Goal: Task Accomplishment & Management: Manage account settings

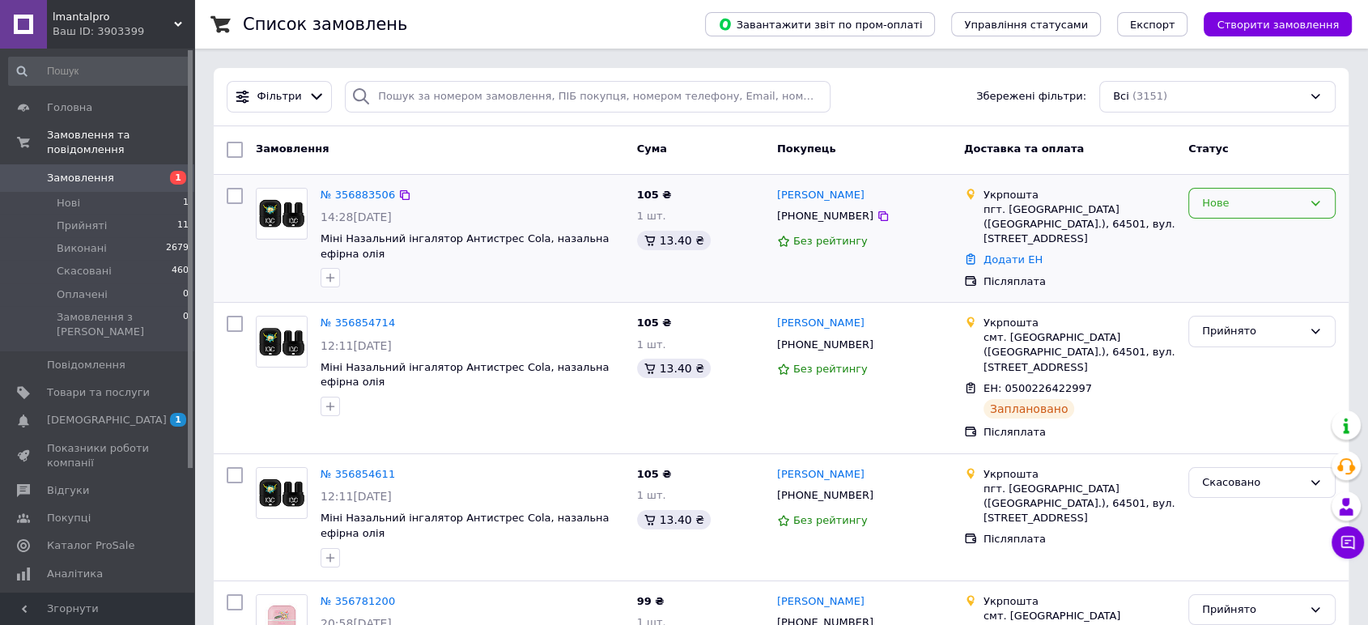
click at [1285, 200] on div "Нове" at bounding box center [1252, 203] width 100 height 17
click at [1230, 291] on li "Скасовано" at bounding box center [1262, 296] width 146 height 30
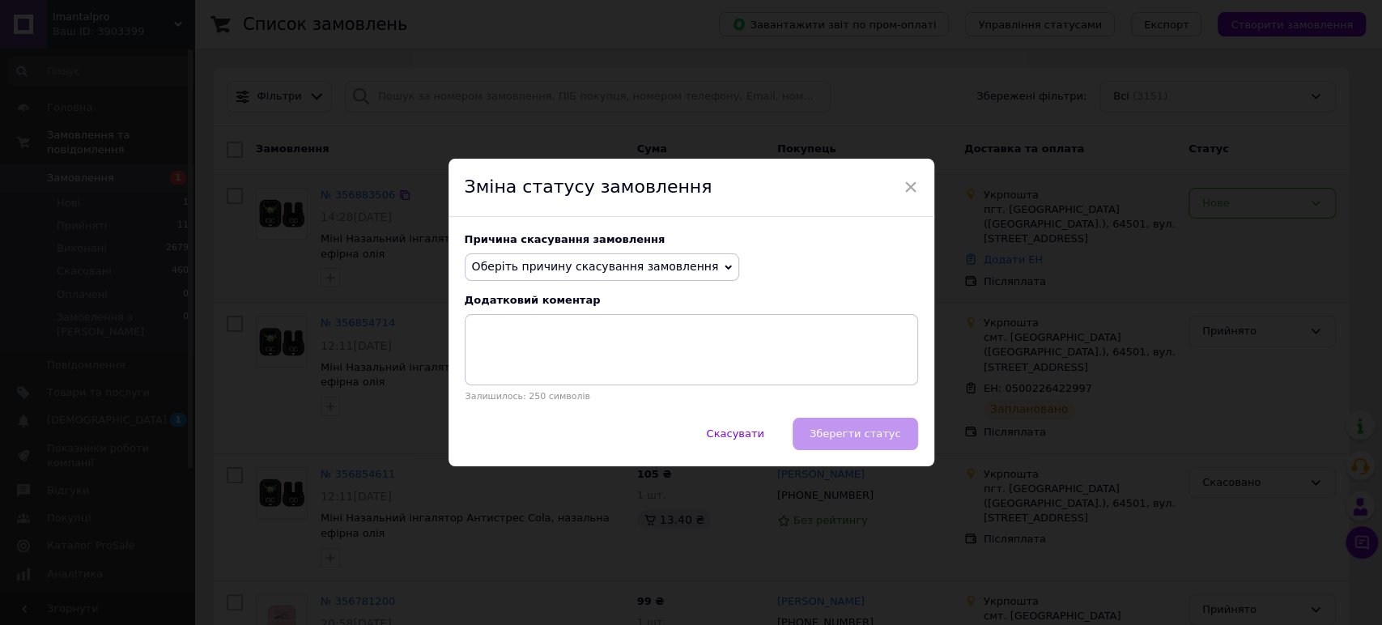
click at [547, 284] on div "Причина скасування замовлення Оберіть причину скасування замовлення Немає в ная…" at bounding box center [691, 317] width 486 height 201
click at [567, 272] on span "Оберіть причину скасування замовлення" at bounding box center [595, 266] width 247 height 13
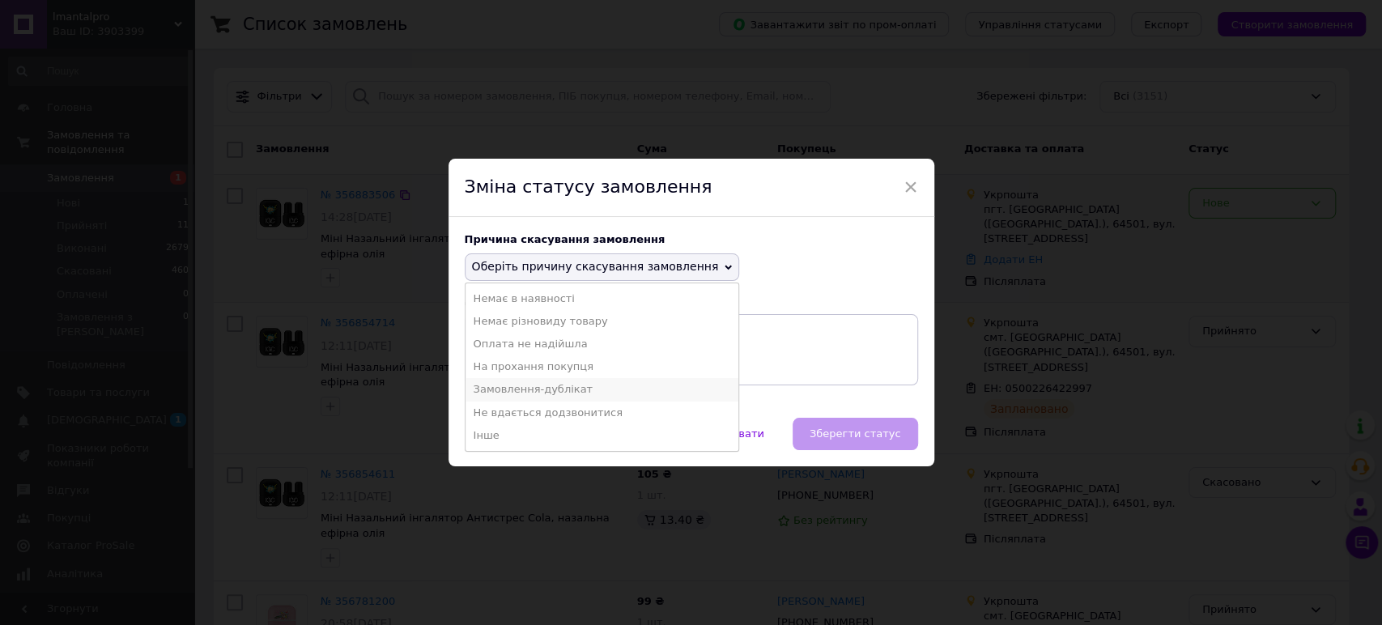
click at [527, 394] on li "Замовлення-дублікат" at bounding box center [602, 389] width 274 height 23
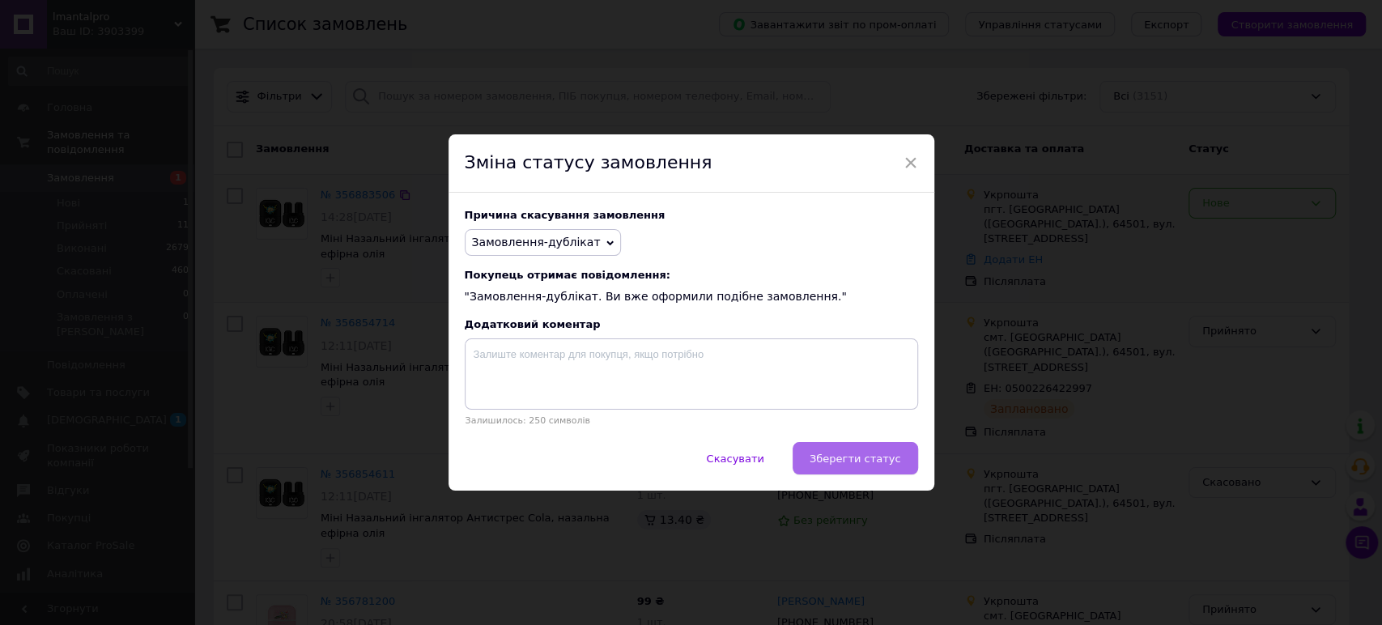
click at [853, 453] on span "Зберегти статус" at bounding box center [855, 459] width 91 height 12
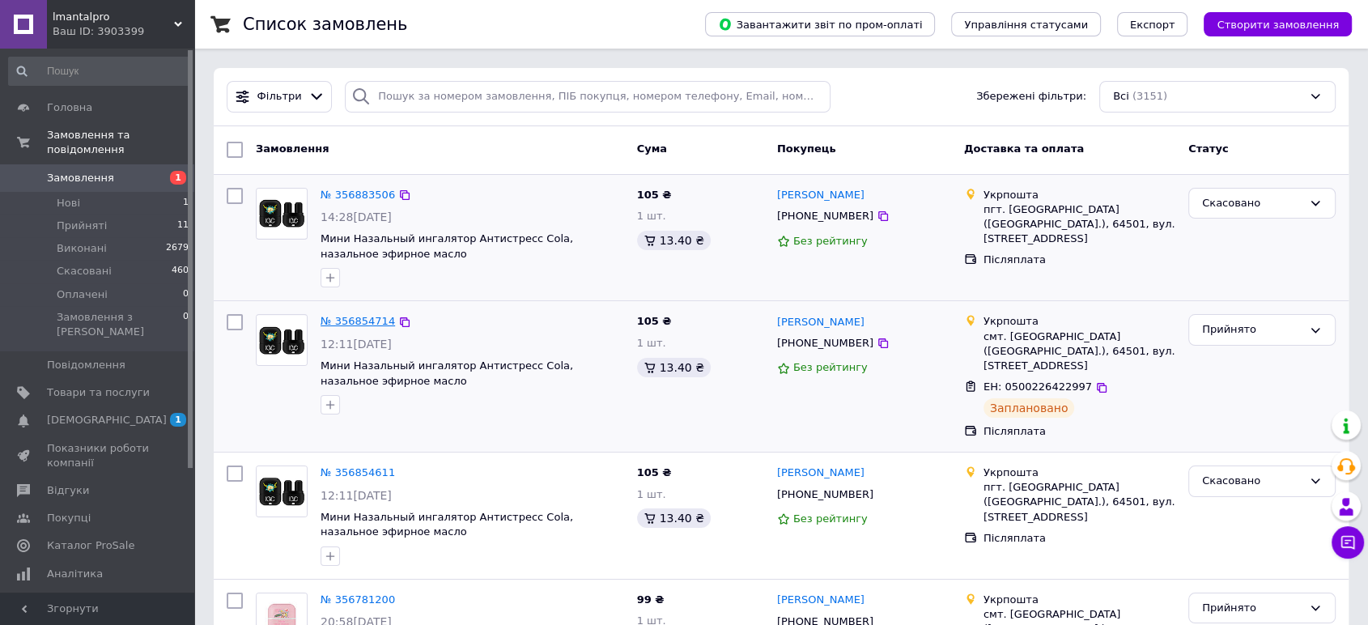
click at [375, 326] on link "№ 356854714" at bounding box center [358, 321] width 74 height 12
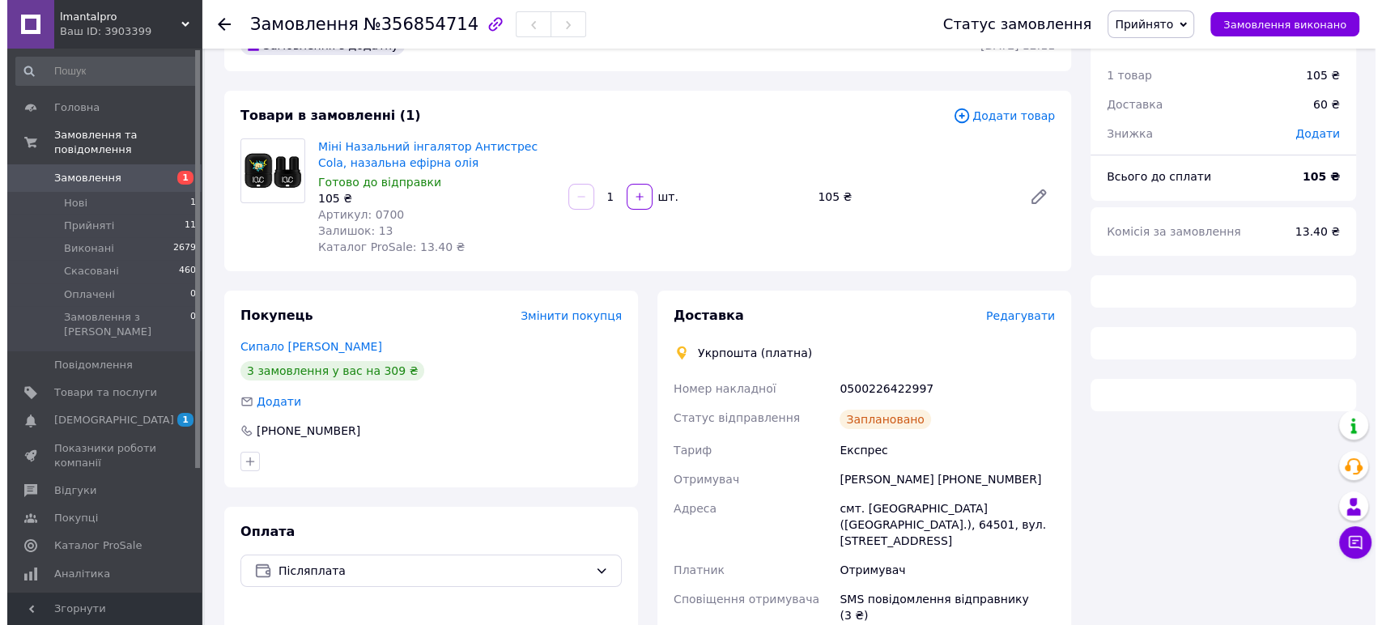
scroll to position [90, 0]
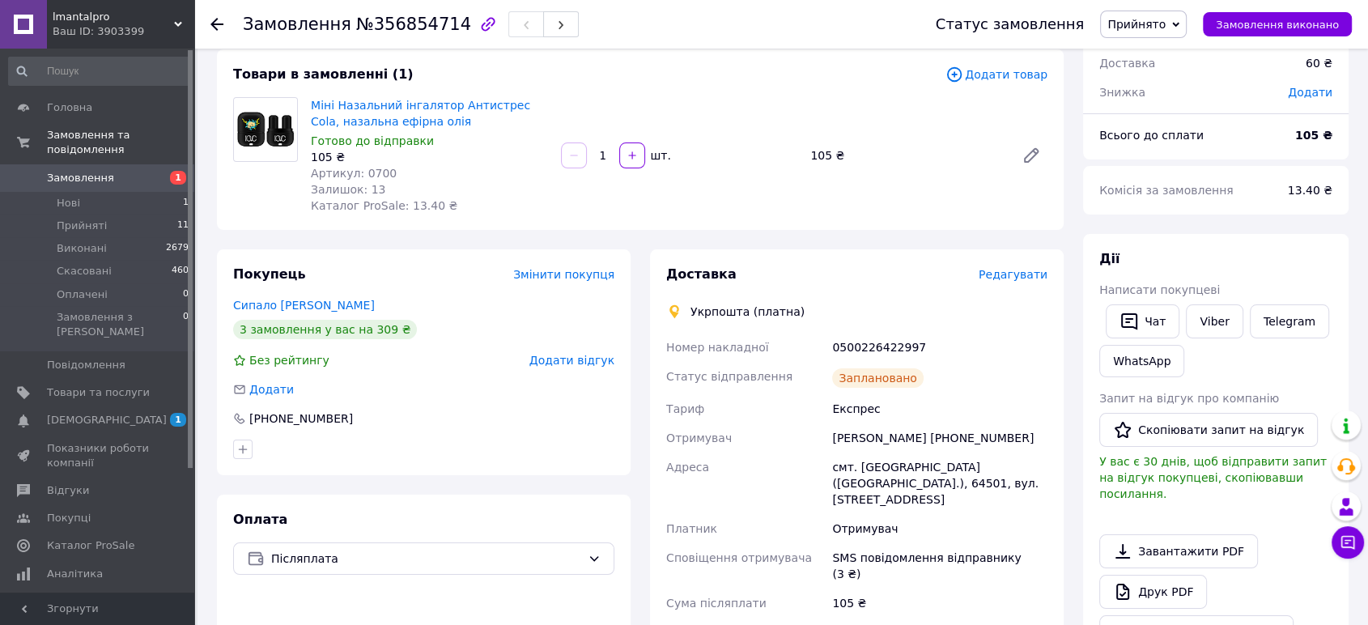
click at [1027, 281] on span "Редагувати" at bounding box center [1013, 274] width 69 height 13
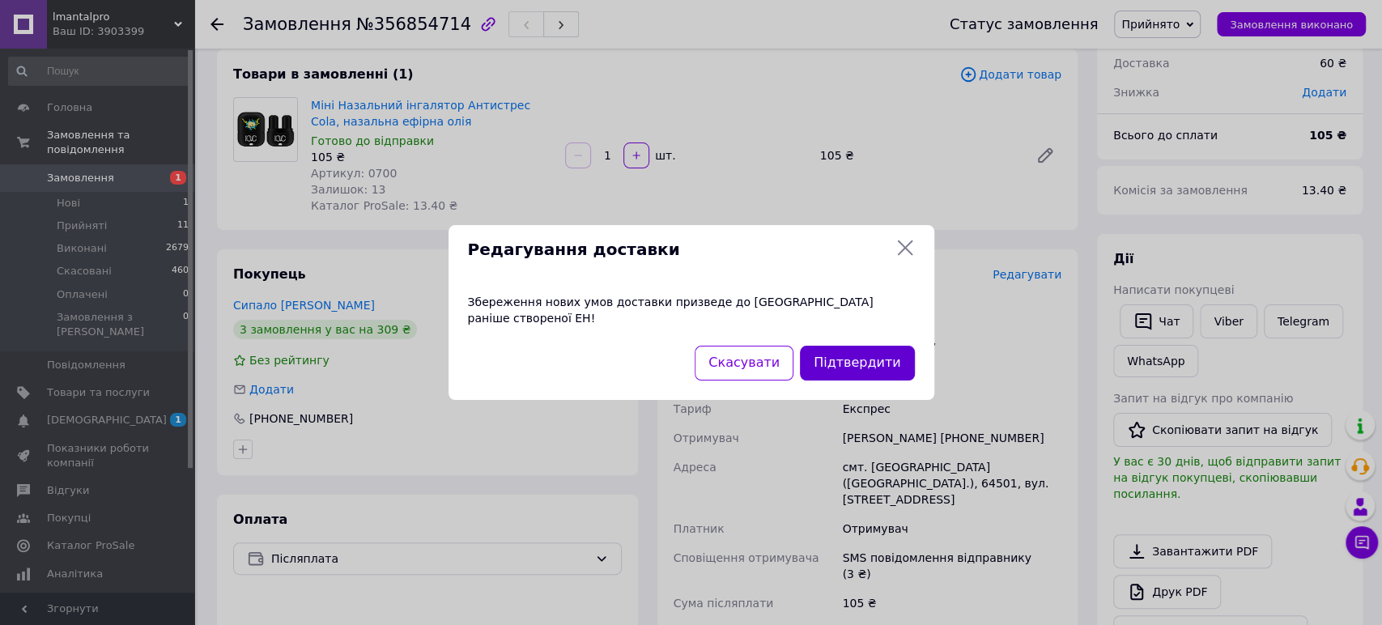
click at [853, 355] on button "Підтвердити" at bounding box center [857, 363] width 114 height 35
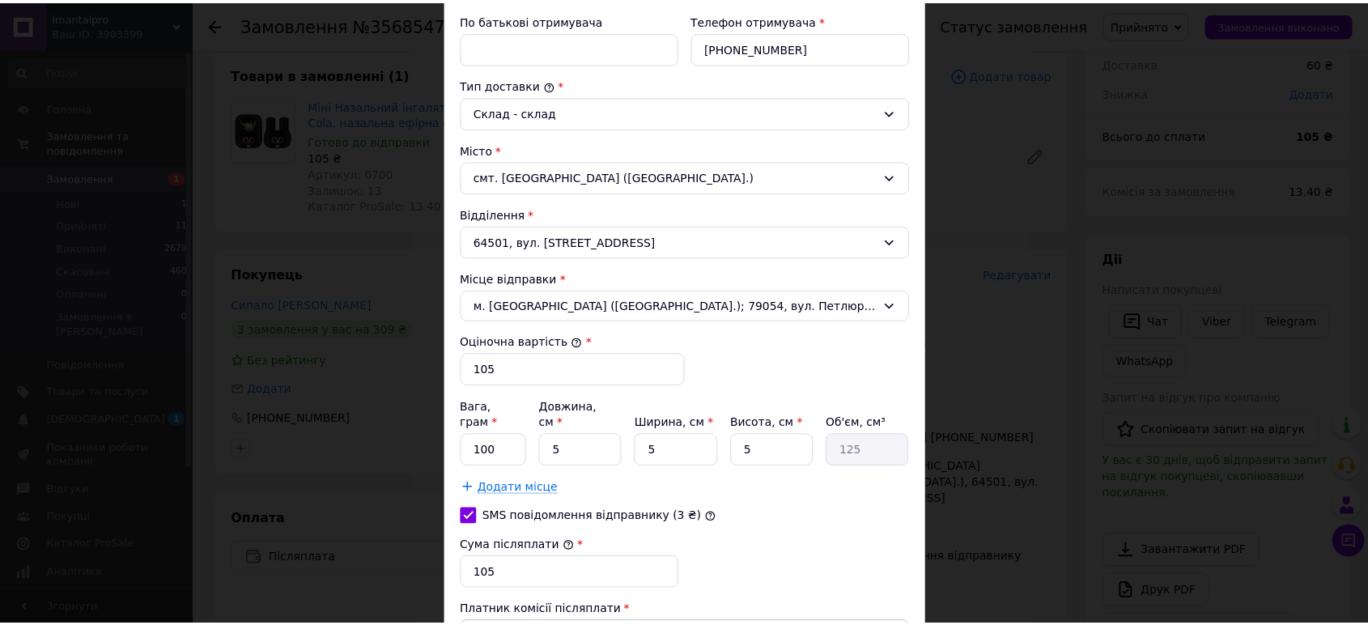
scroll to position [516, 0]
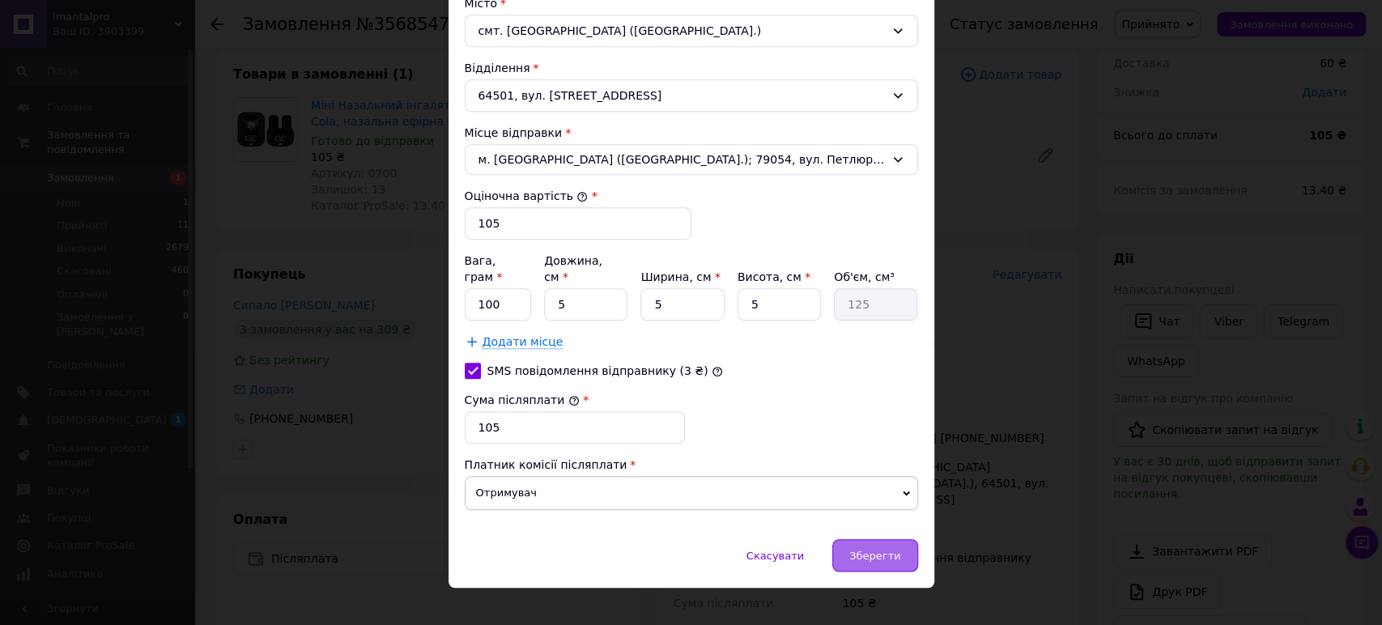
click at [911, 539] on div "Зберегти" at bounding box center [874, 555] width 85 height 32
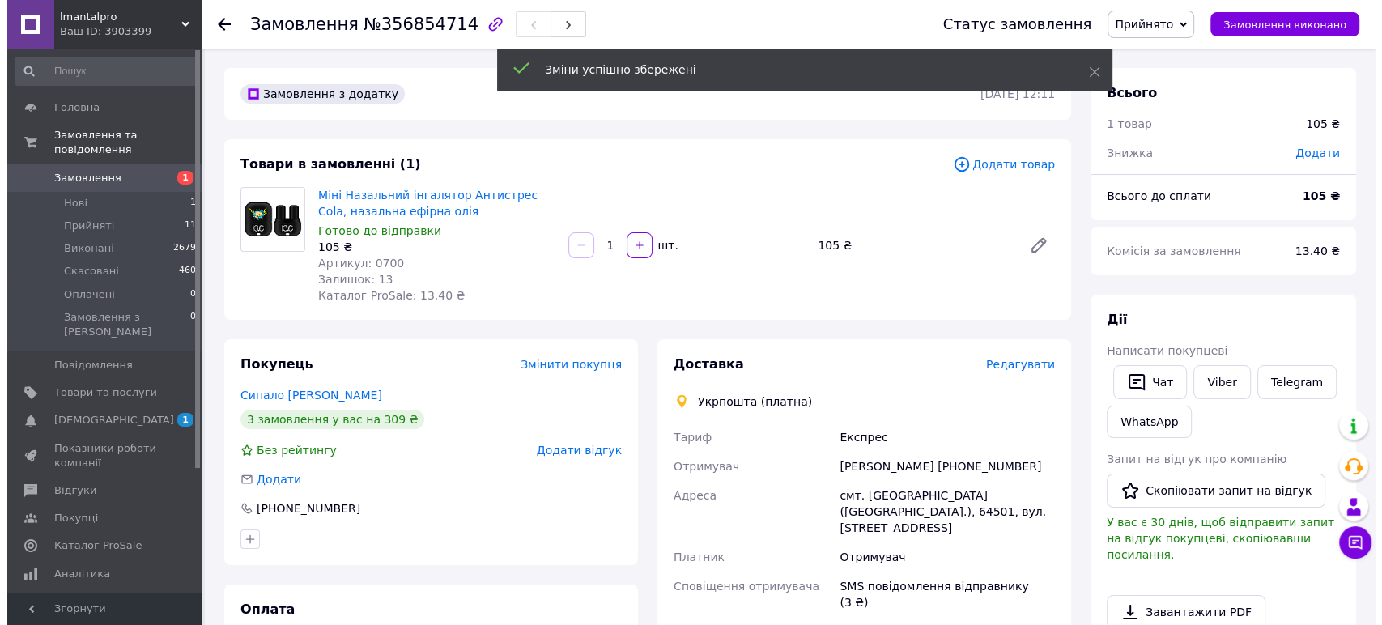
scroll to position [0, 0]
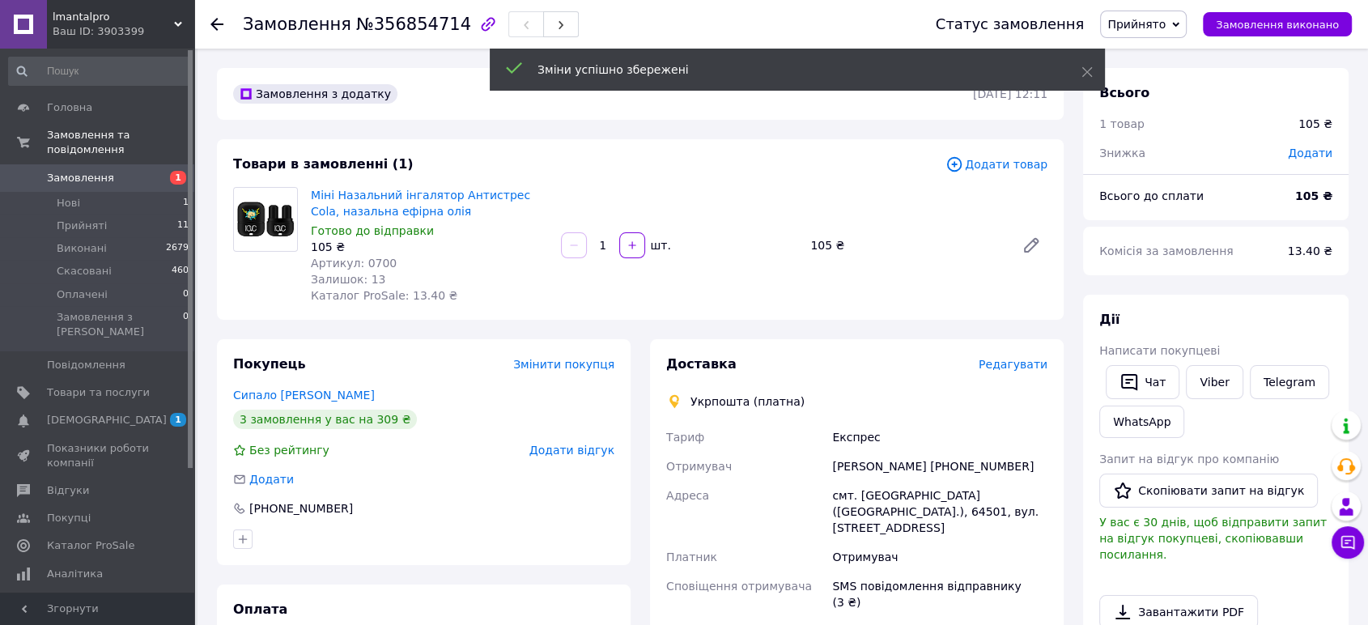
click at [1028, 165] on span "Додати товар" at bounding box center [997, 164] width 102 height 18
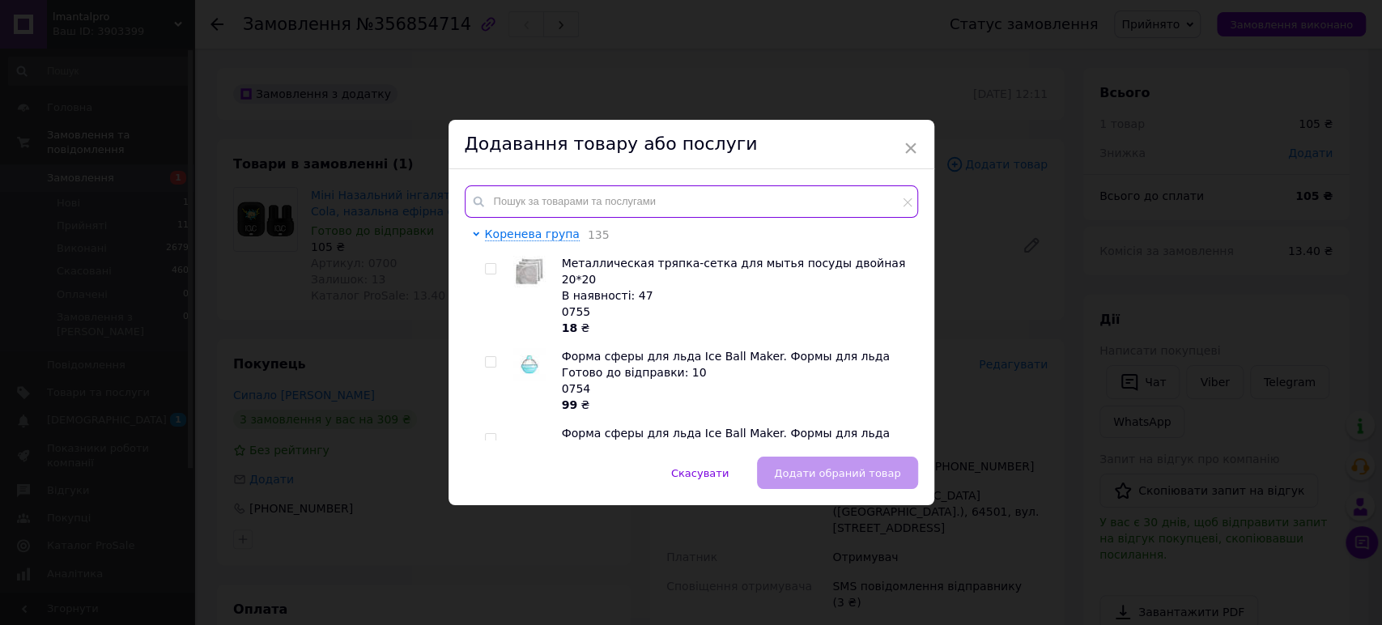
click at [606, 199] on input "text" at bounding box center [691, 201] width 453 height 32
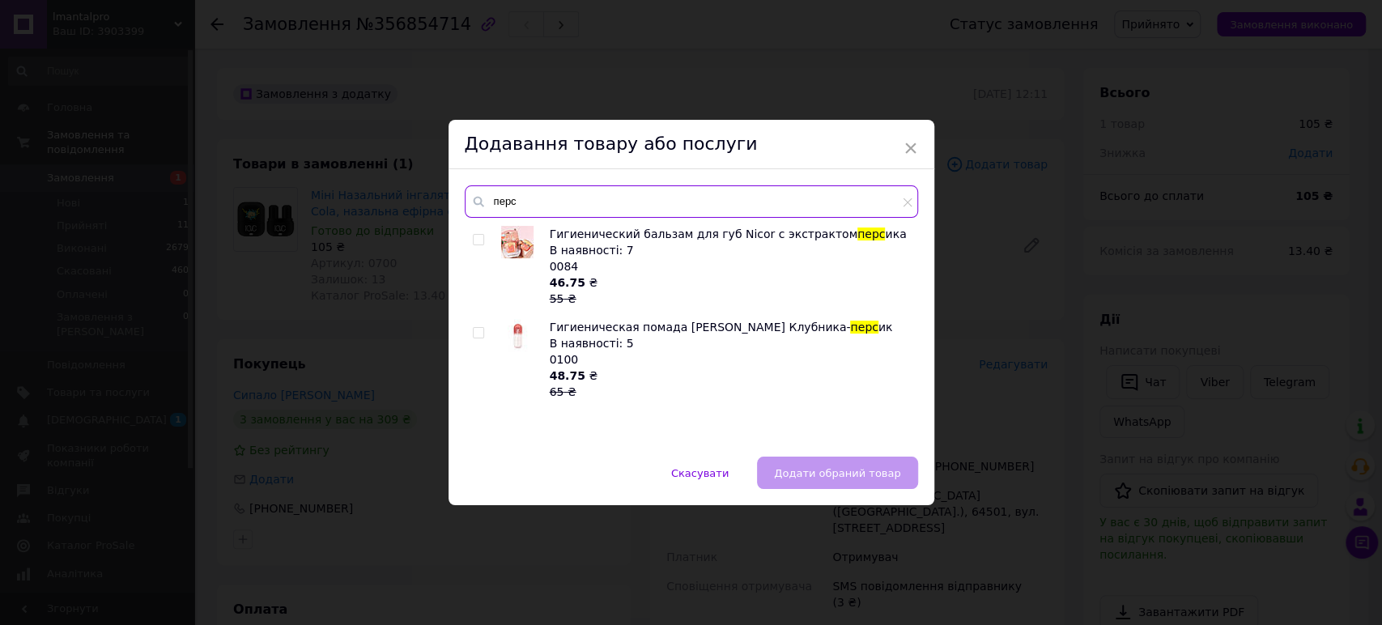
drag, startPoint x: 540, startPoint y: 199, endPoint x: 477, endPoint y: 199, distance: 63.1
click at [477, 199] on div "перс" at bounding box center [691, 201] width 453 height 32
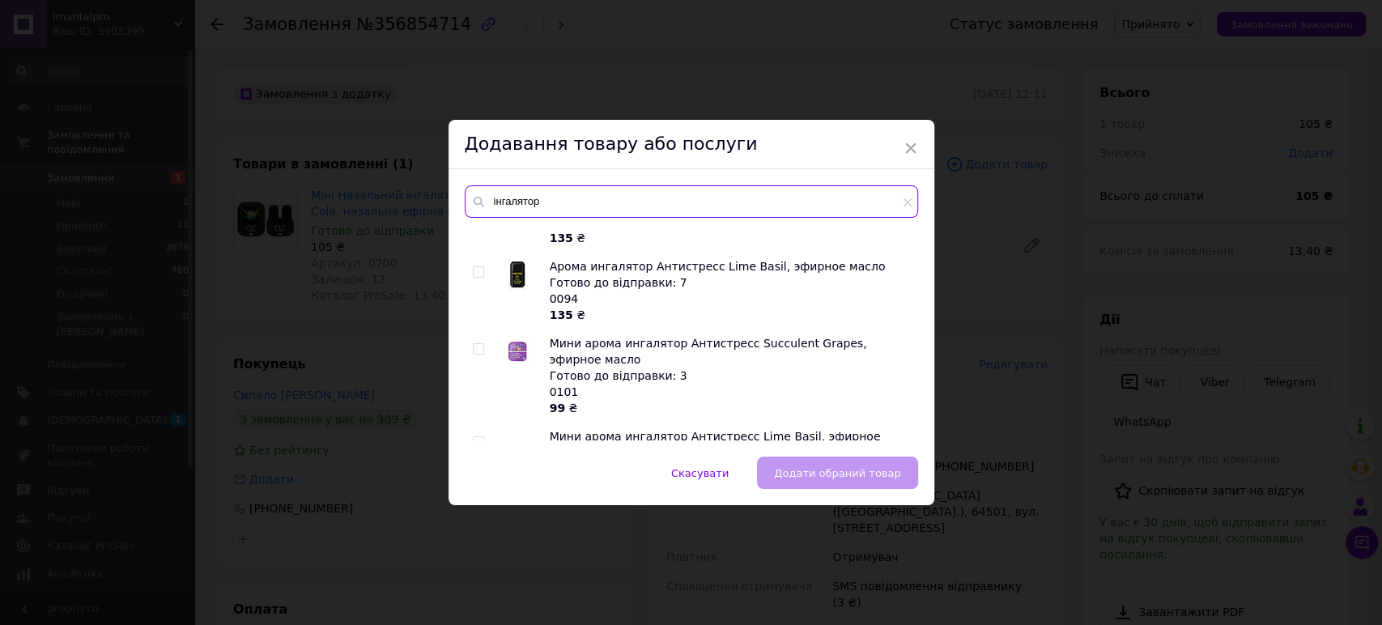
scroll to position [180, 0]
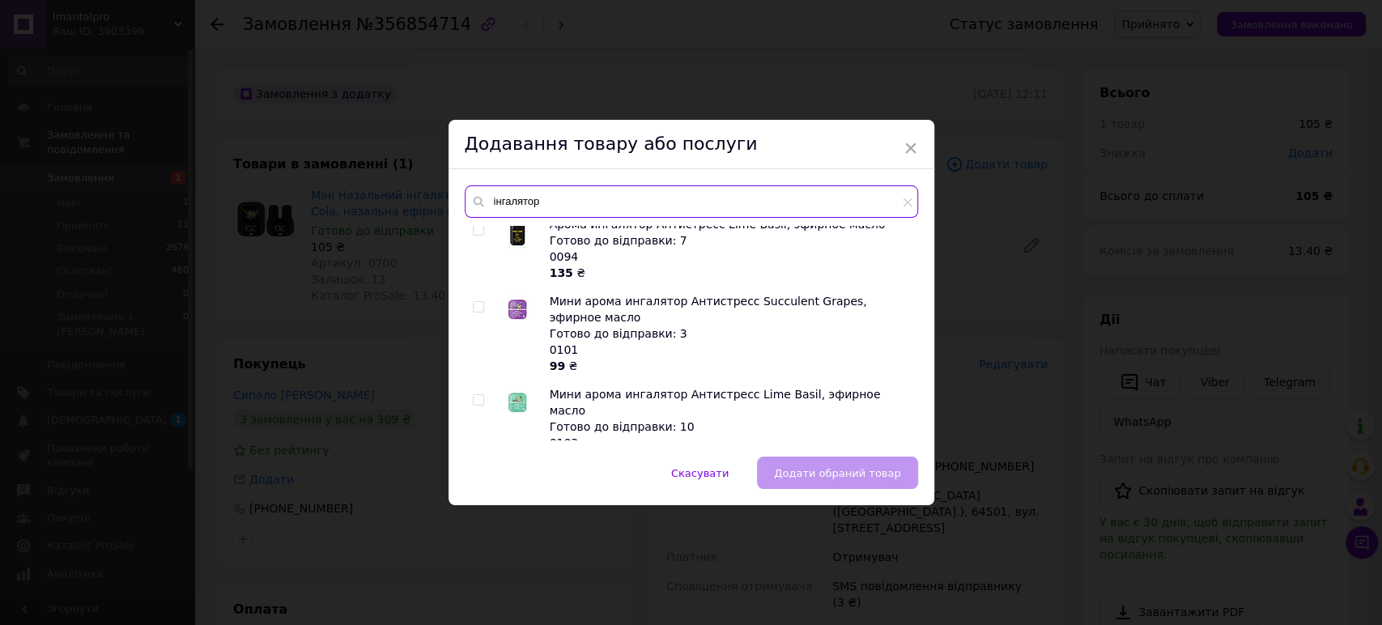
type input "інгалятор"
click at [473, 302] on input "checkbox" at bounding box center [478, 307] width 11 height 11
checkbox input "true"
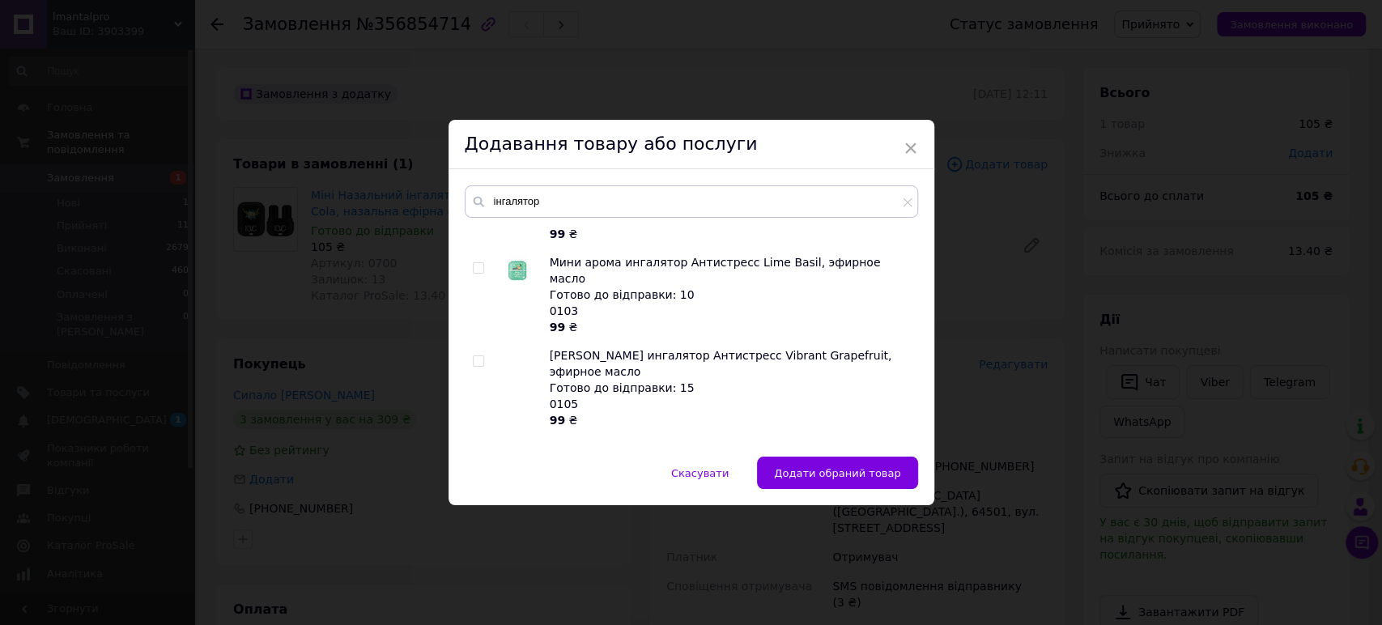
scroll to position [343, 0]
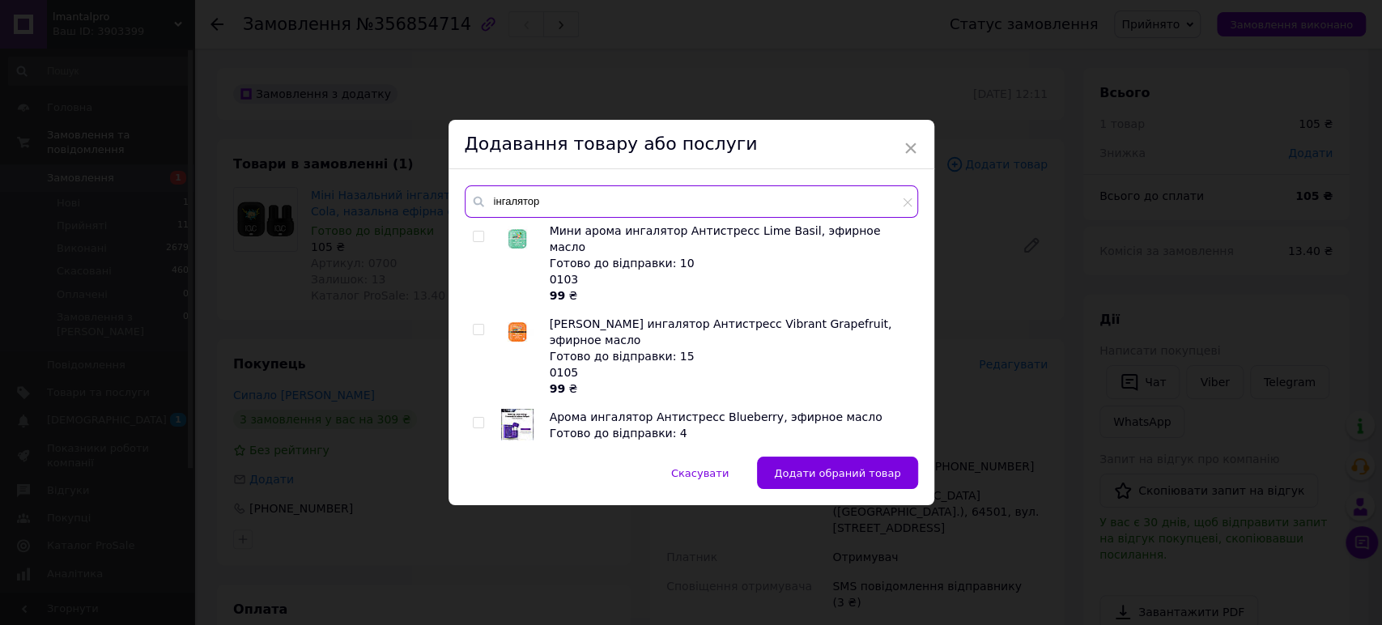
drag, startPoint x: 543, startPoint y: 202, endPoint x: 488, endPoint y: 203, distance: 55.1
click at [488, 203] on input "інгалятор" at bounding box center [691, 201] width 453 height 32
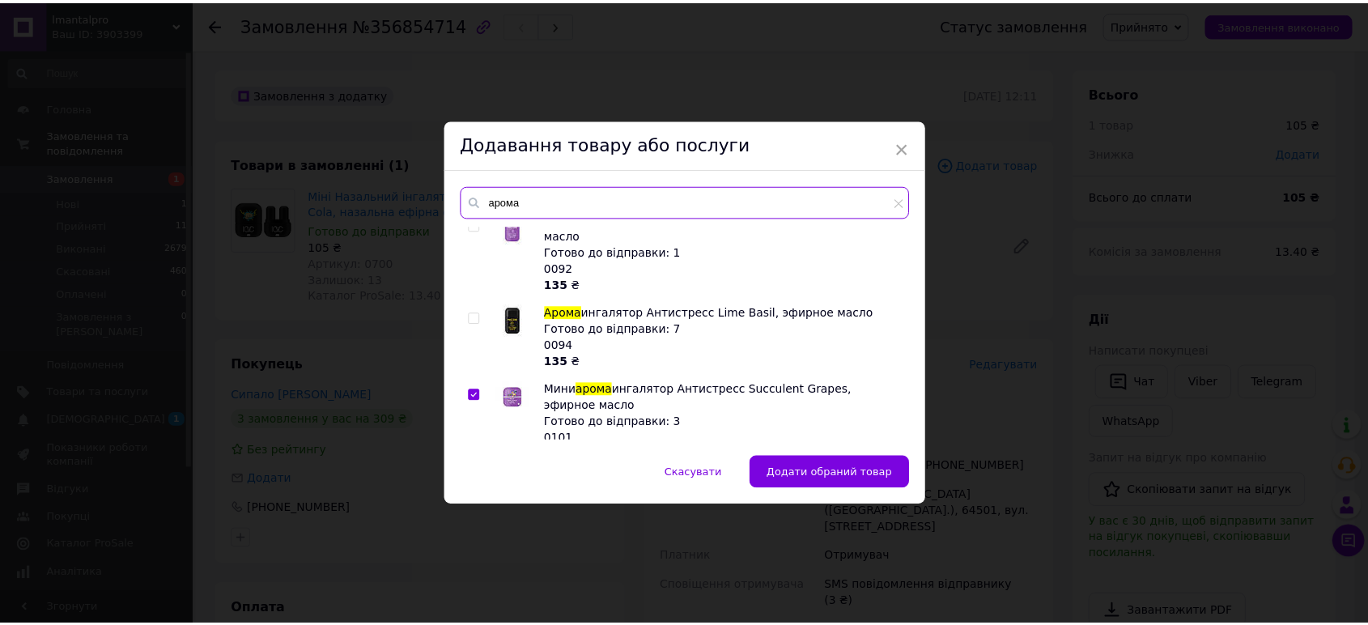
scroll to position [180, 0]
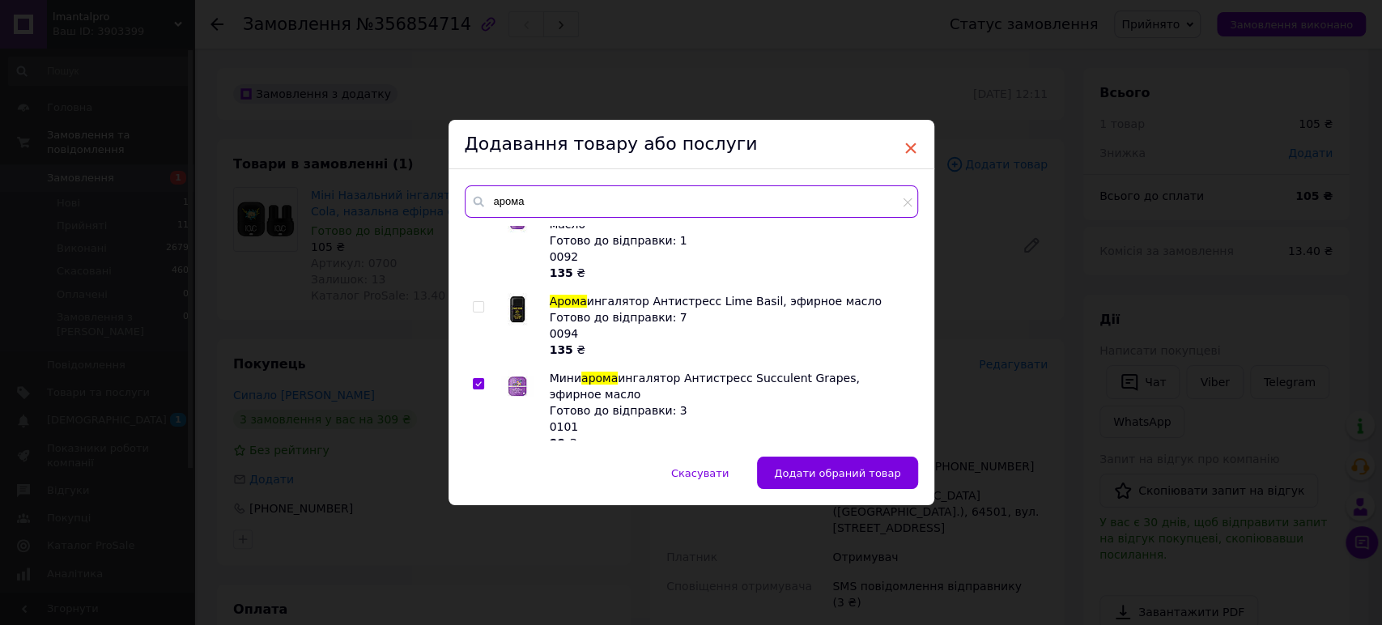
type input "арома"
click at [911, 145] on span "×" at bounding box center [910, 148] width 15 height 28
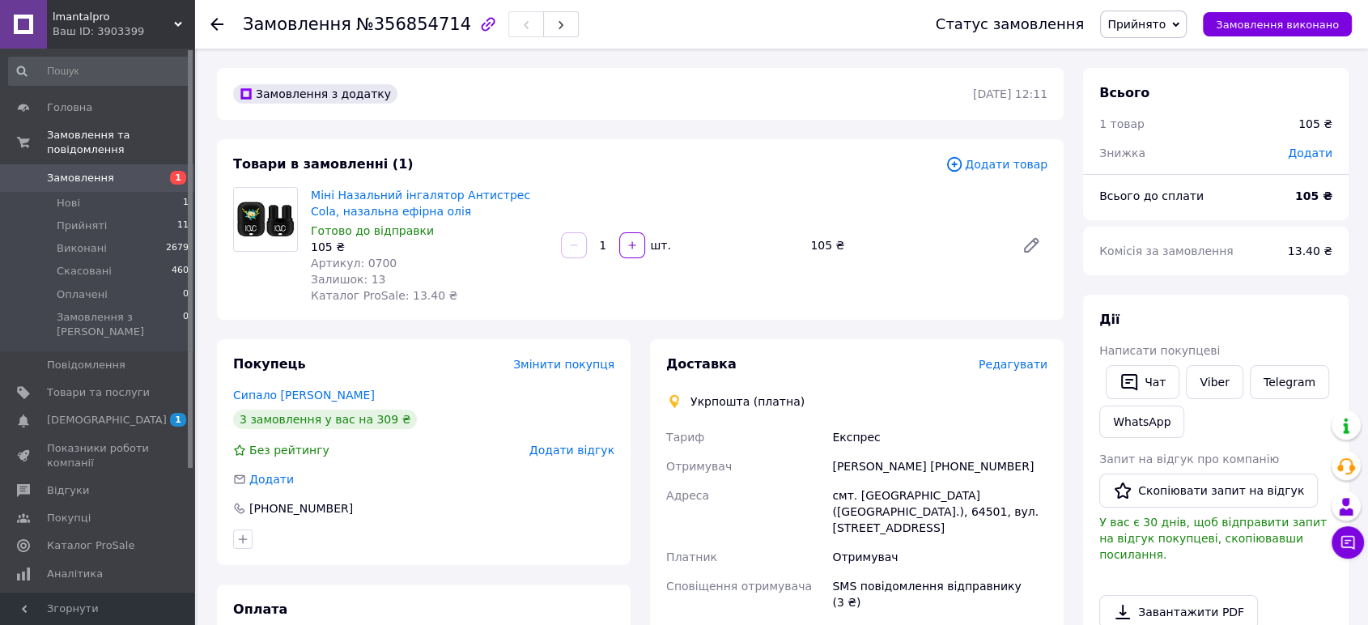
click at [1003, 163] on span "Додати товар" at bounding box center [997, 164] width 102 height 18
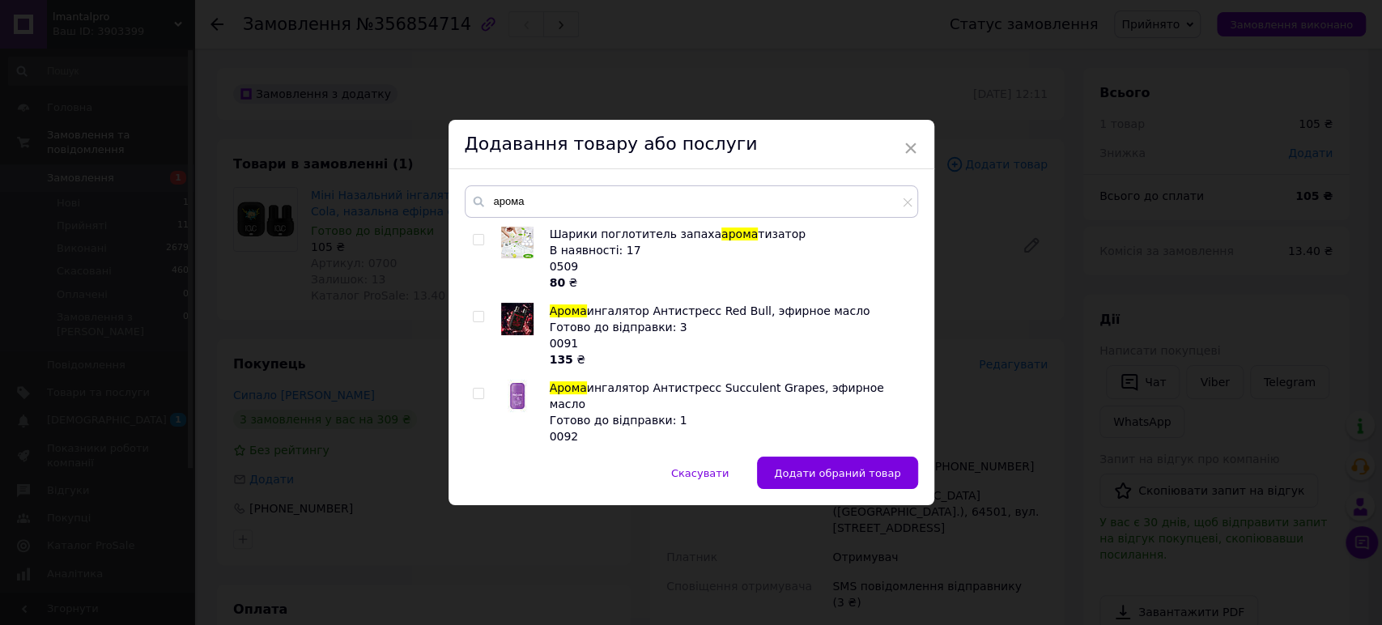
click at [473, 391] on input "checkbox" at bounding box center [478, 394] width 11 height 11
checkbox input "true"
drag, startPoint x: 837, startPoint y: 470, endPoint x: 827, endPoint y: 465, distance: 11.3
click at [836, 469] on span "Додати обрані товари" at bounding box center [839, 473] width 123 height 12
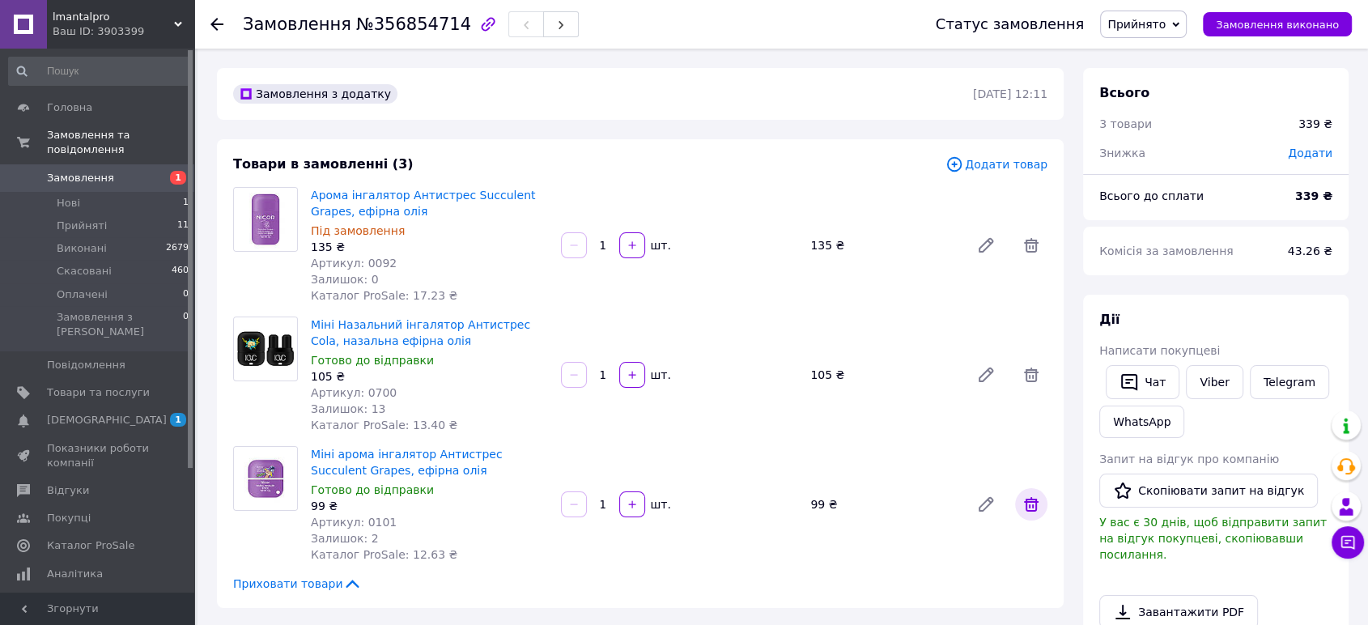
click at [1032, 497] on icon at bounding box center [1031, 504] width 19 height 19
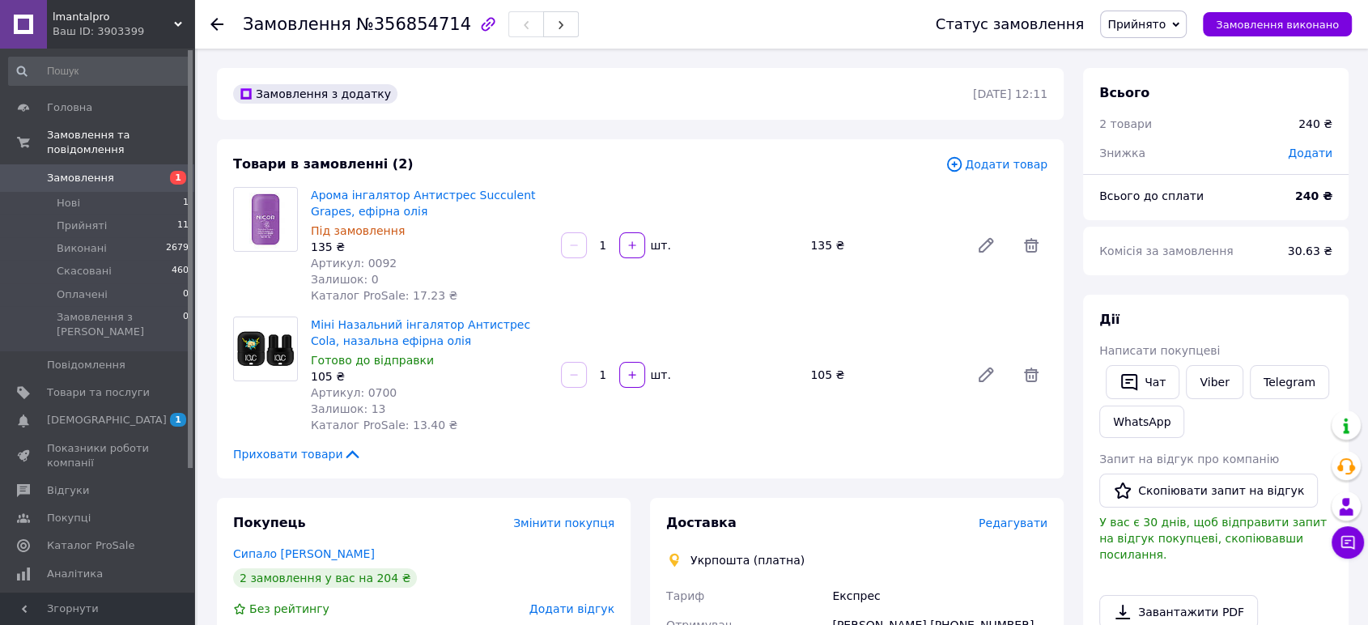
click at [1006, 161] on span "Додати товар" at bounding box center [997, 164] width 102 height 18
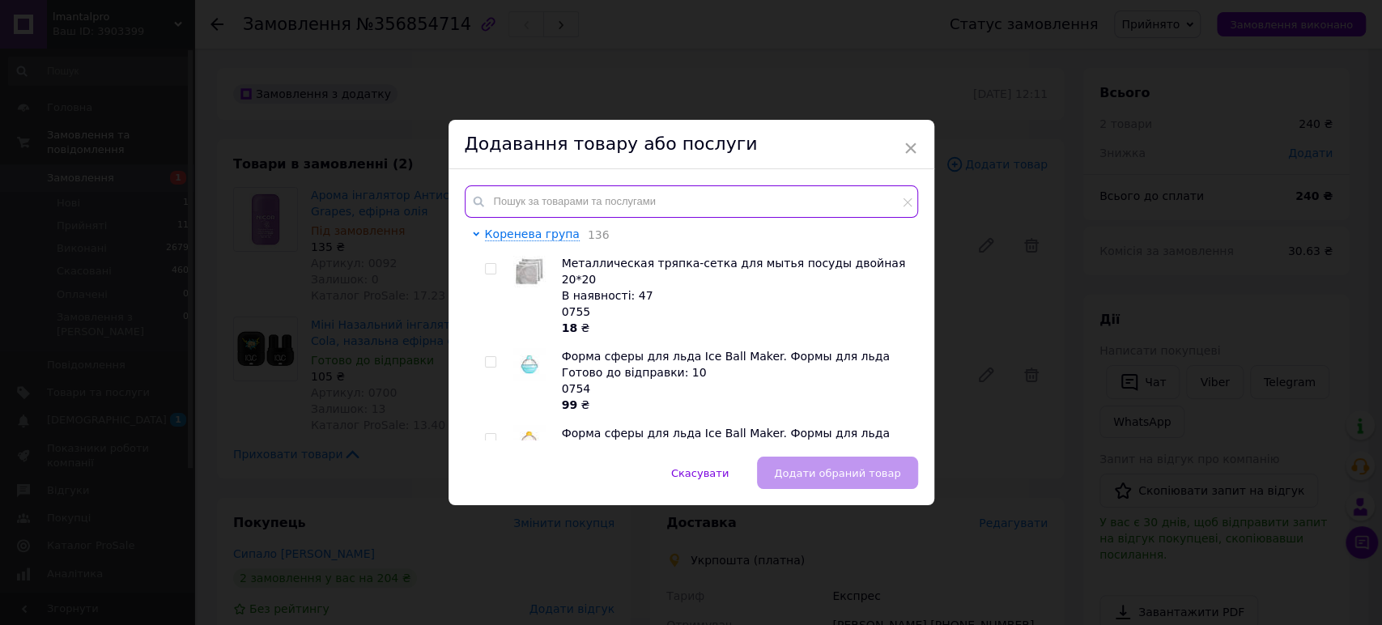
click at [582, 205] on input "text" at bounding box center [691, 201] width 453 height 32
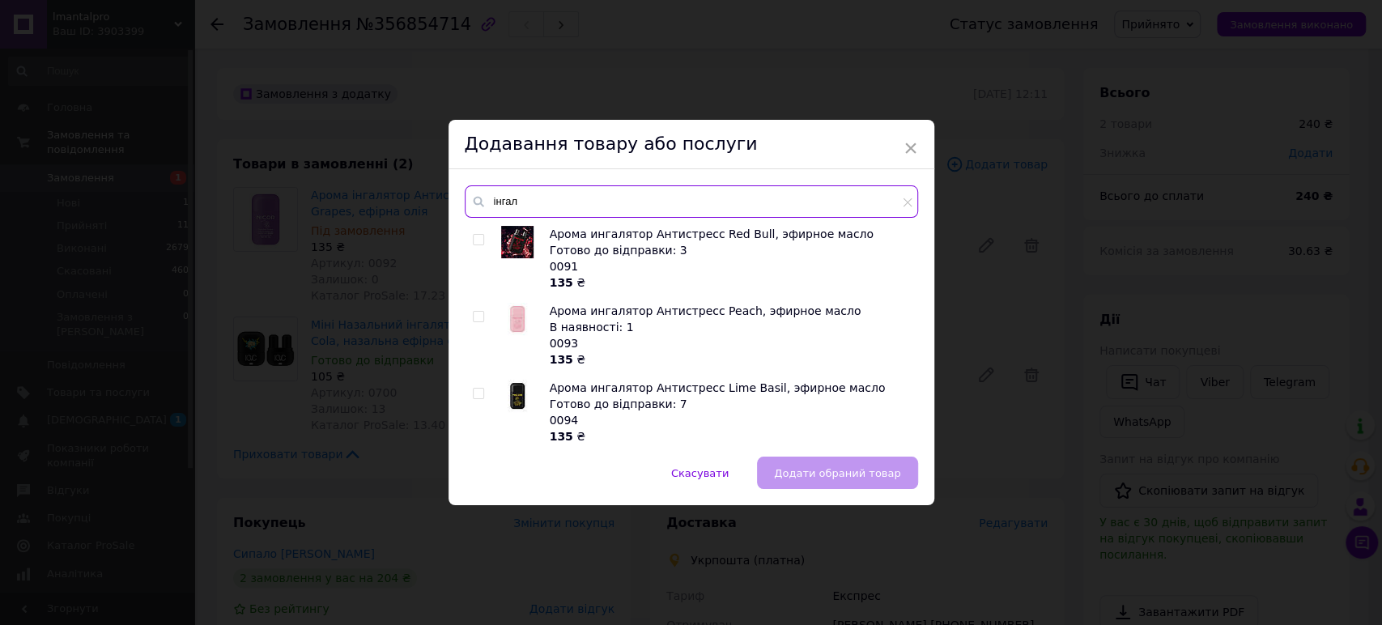
type input "інгал"
click at [473, 320] on input "checkbox" at bounding box center [478, 317] width 11 height 11
checkbox input "true"
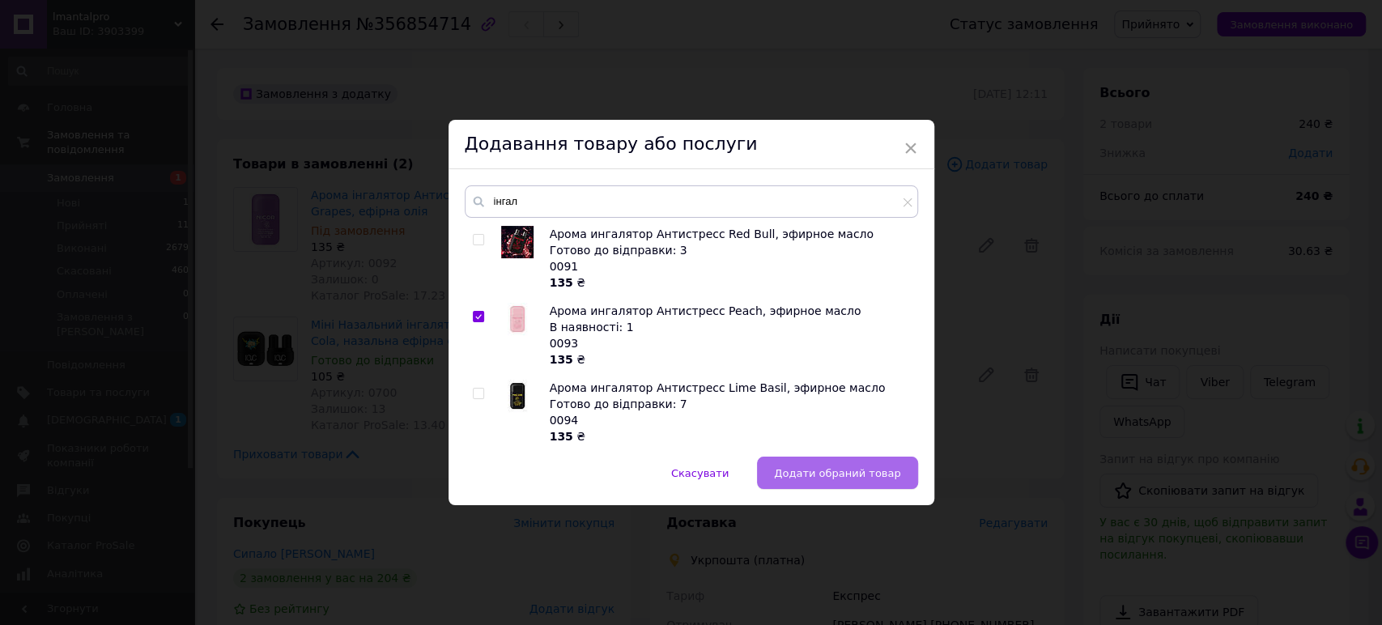
click at [847, 467] on span "Додати обраний товар" at bounding box center [837, 473] width 126 height 12
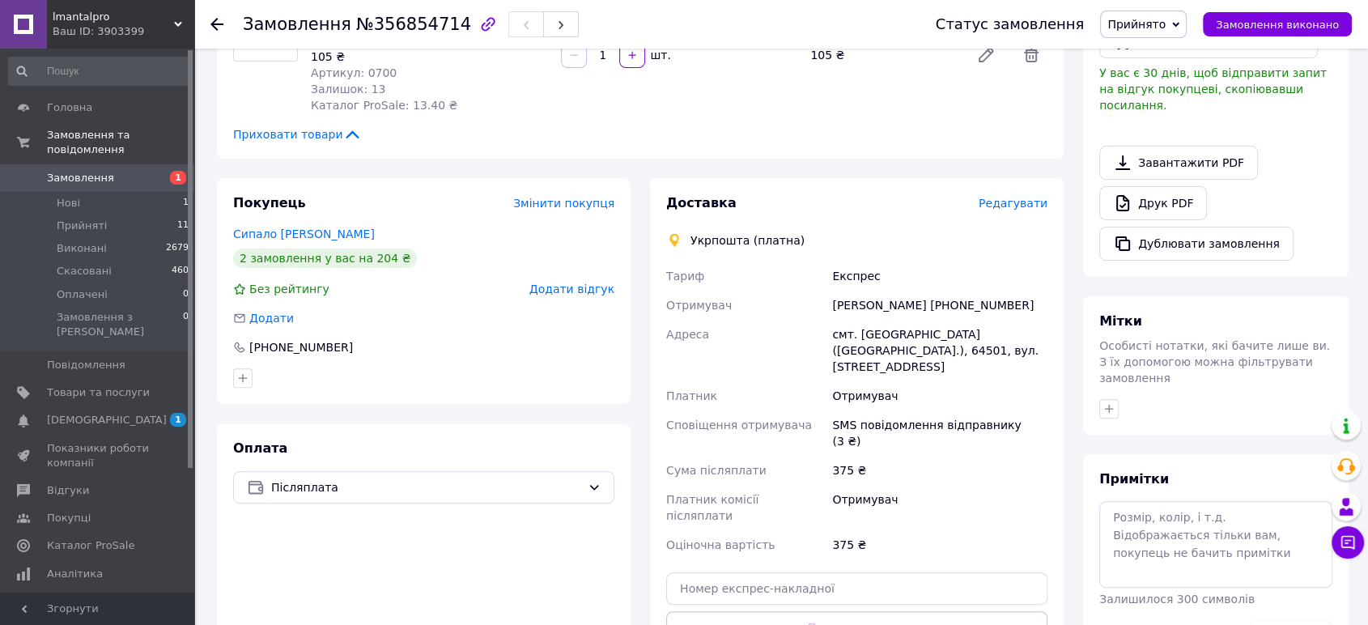
scroll to position [629, 0]
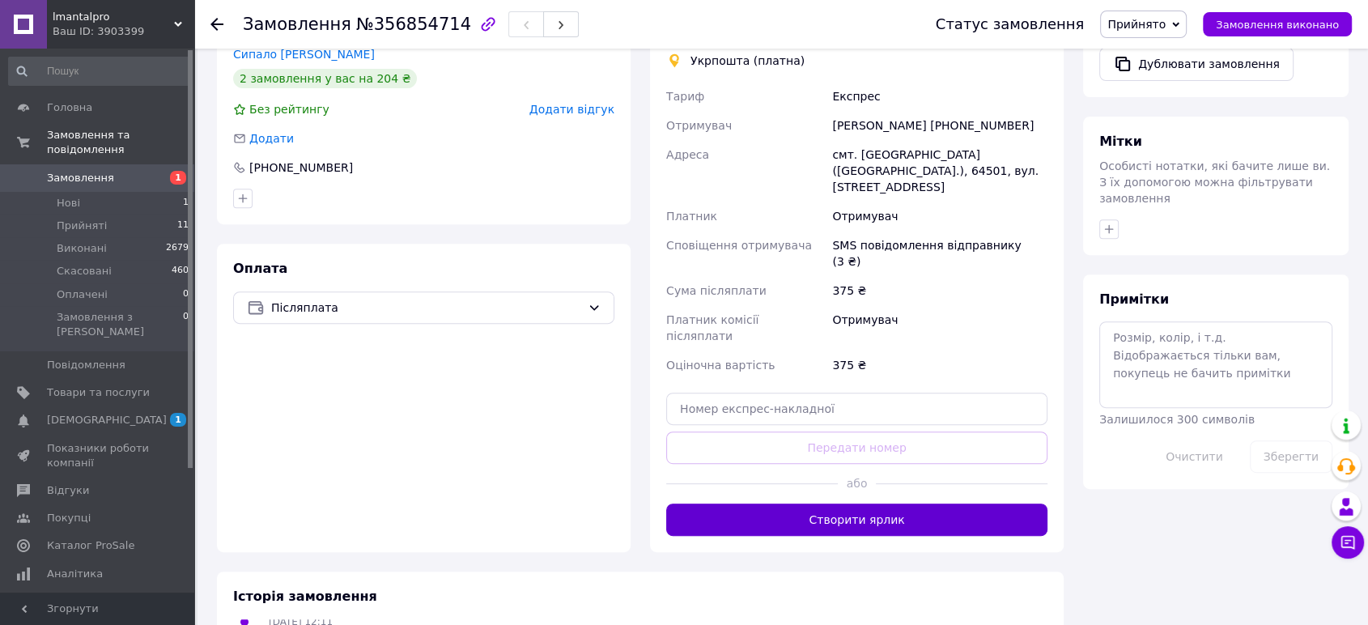
click at [899, 504] on button "Створити ярлик" at bounding box center [856, 520] width 381 height 32
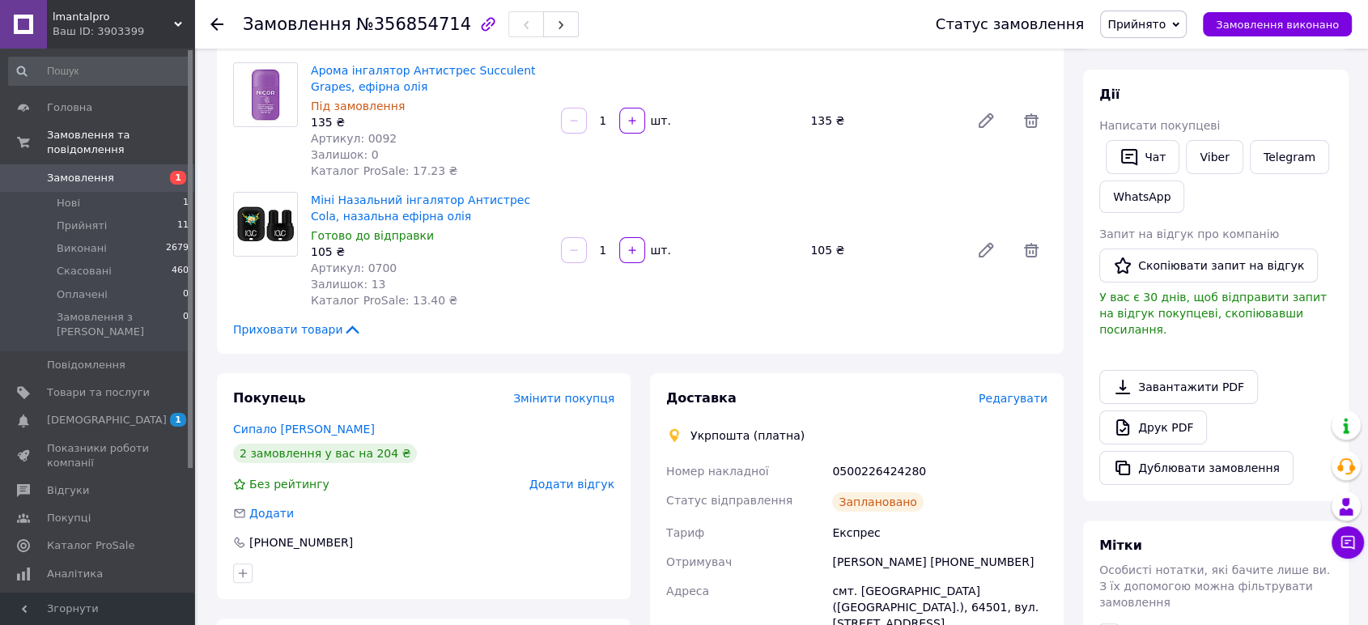
scroll to position [449, 0]
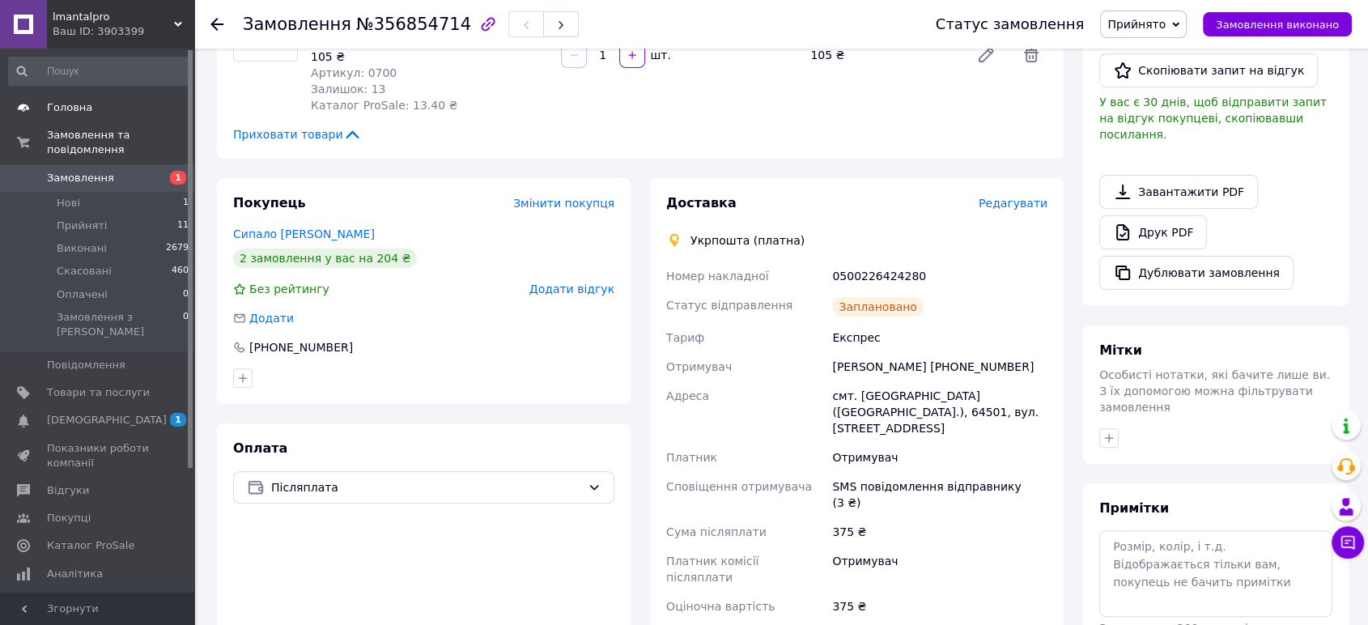
click at [75, 108] on span "Головна" at bounding box center [69, 107] width 45 height 15
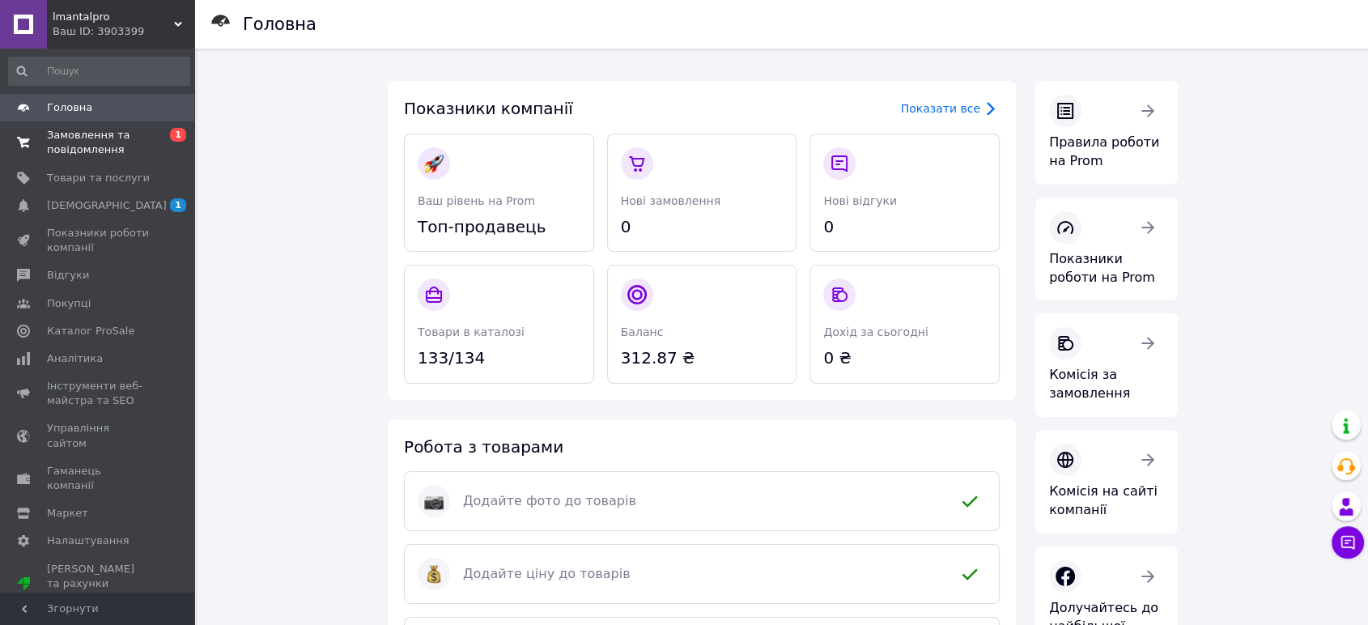
click at [101, 134] on span "Замовлення та повідомлення" at bounding box center [98, 142] width 103 height 29
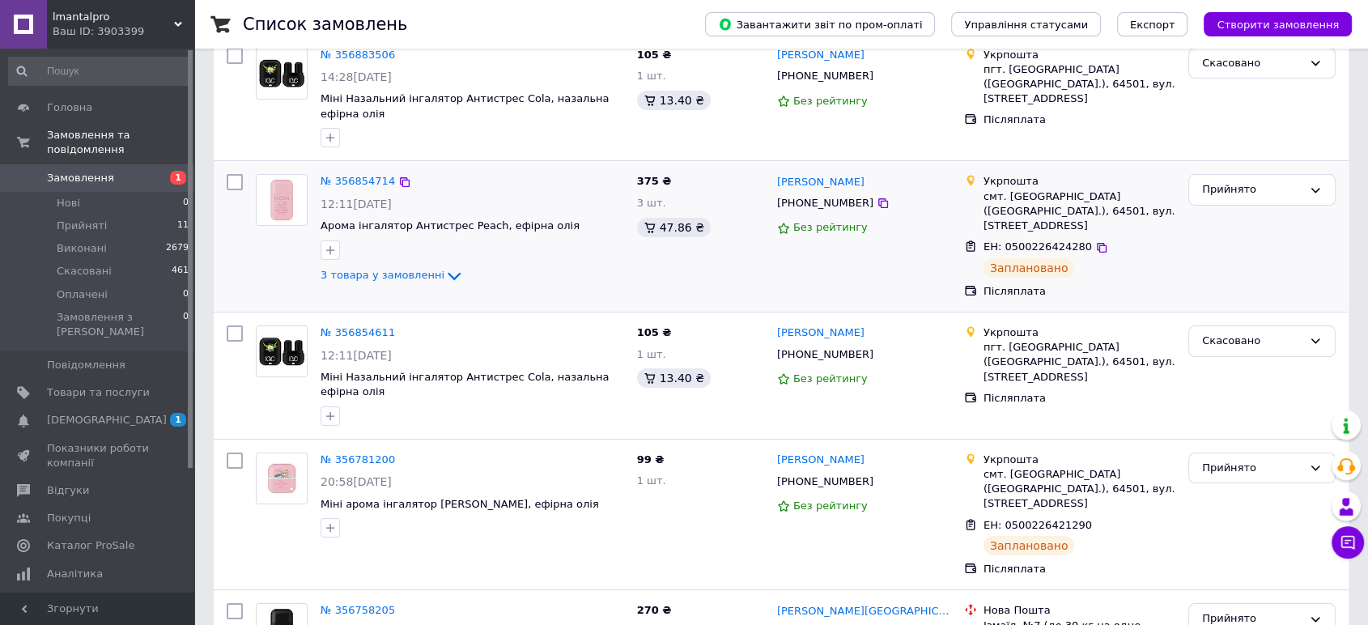
scroll to position [180, 0]
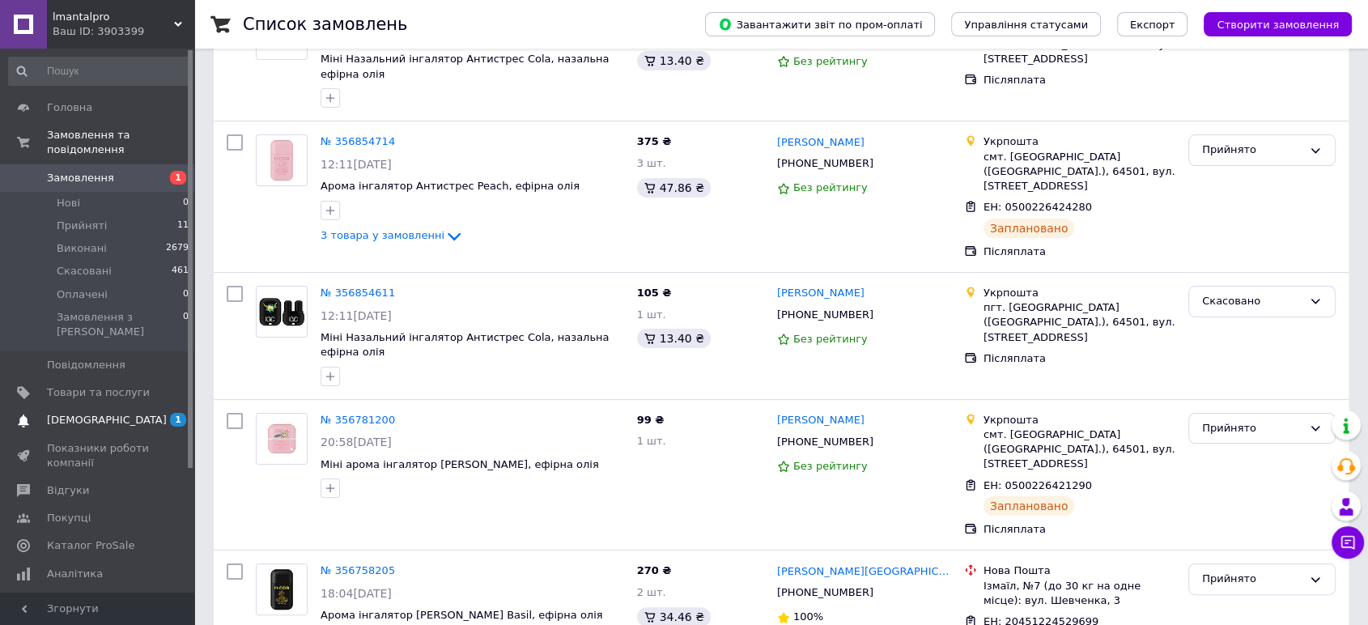
click at [48, 413] on span "[DEMOGRAPHIC_DATA]" at bounding box center [107, 420] width 120 height 15
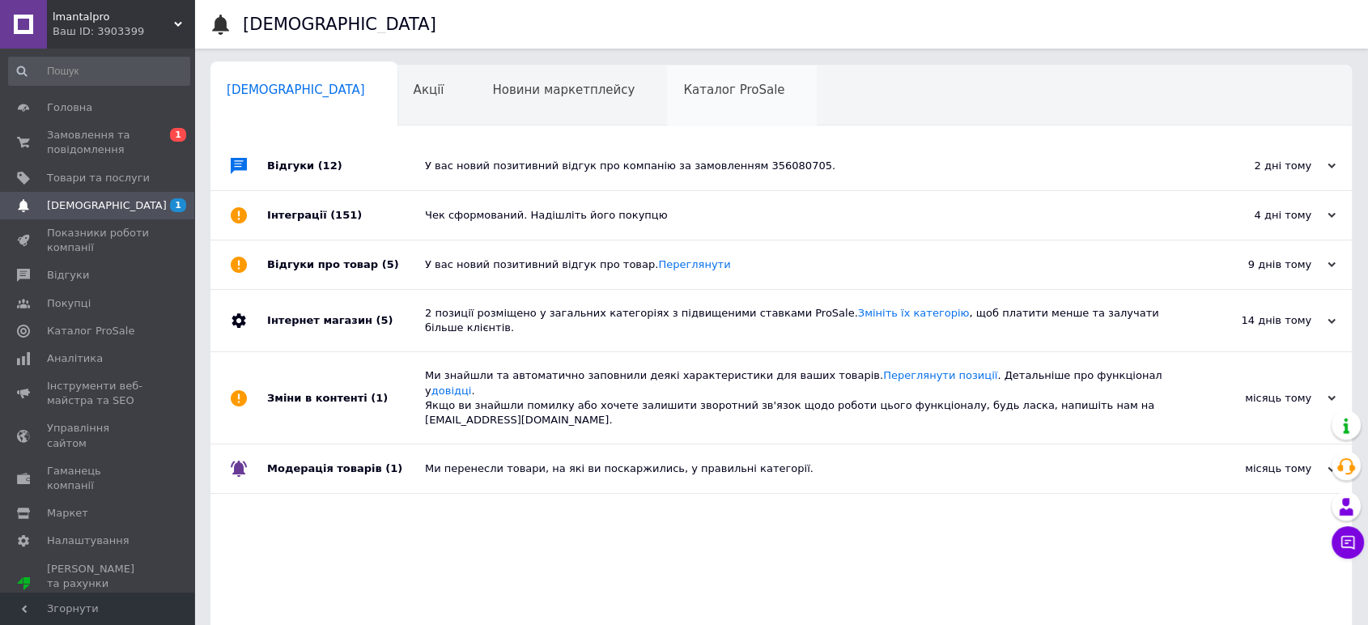
click at [683, 85] on span "Каталог ProSale" at bounding box center [733, 90] width 101 height 15
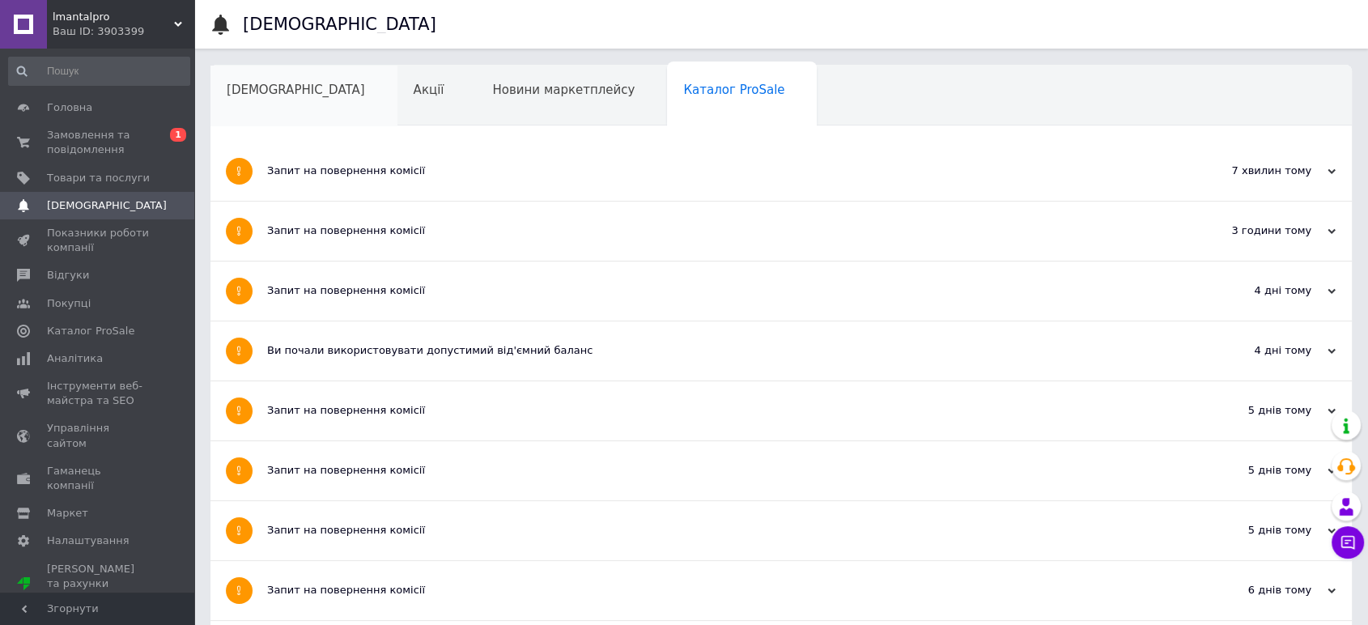
click at [279, 92] on span "[DEMOGRAPHIC_DATA]" at bounding box center [296, 90] width 138 height 15
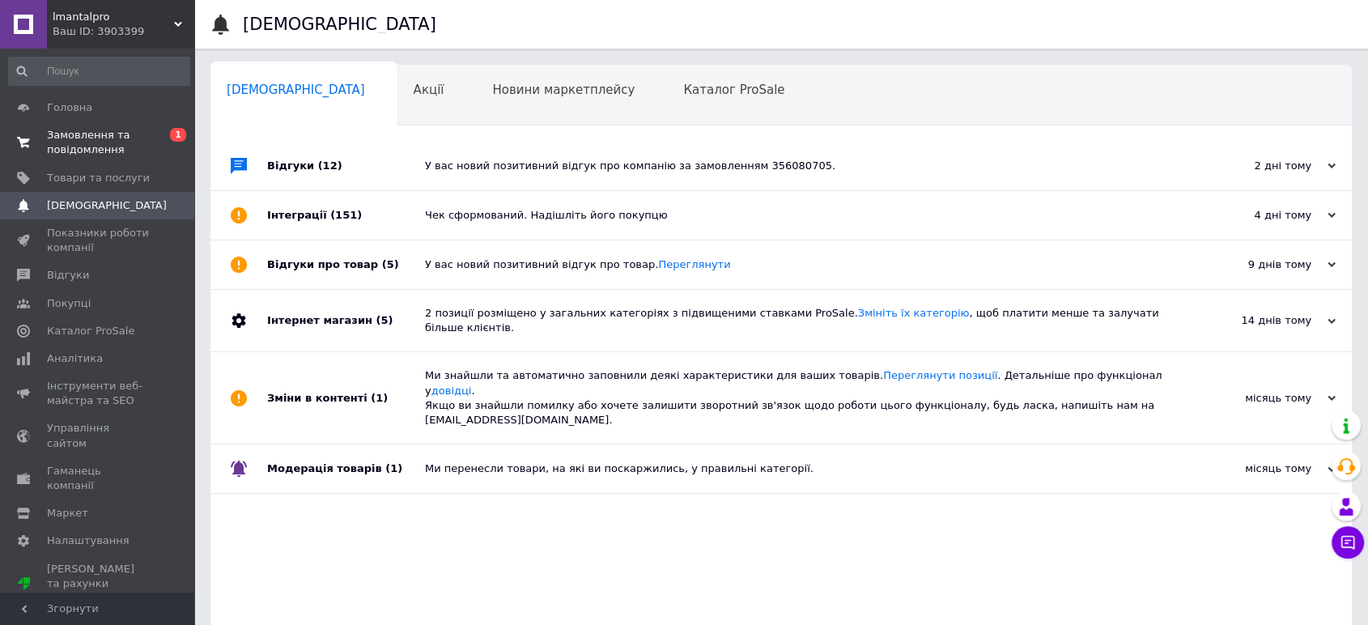
click at [106, 136] on span "Замовлення та повідомлення" at bounding box center [98, 142] width 103 height 29
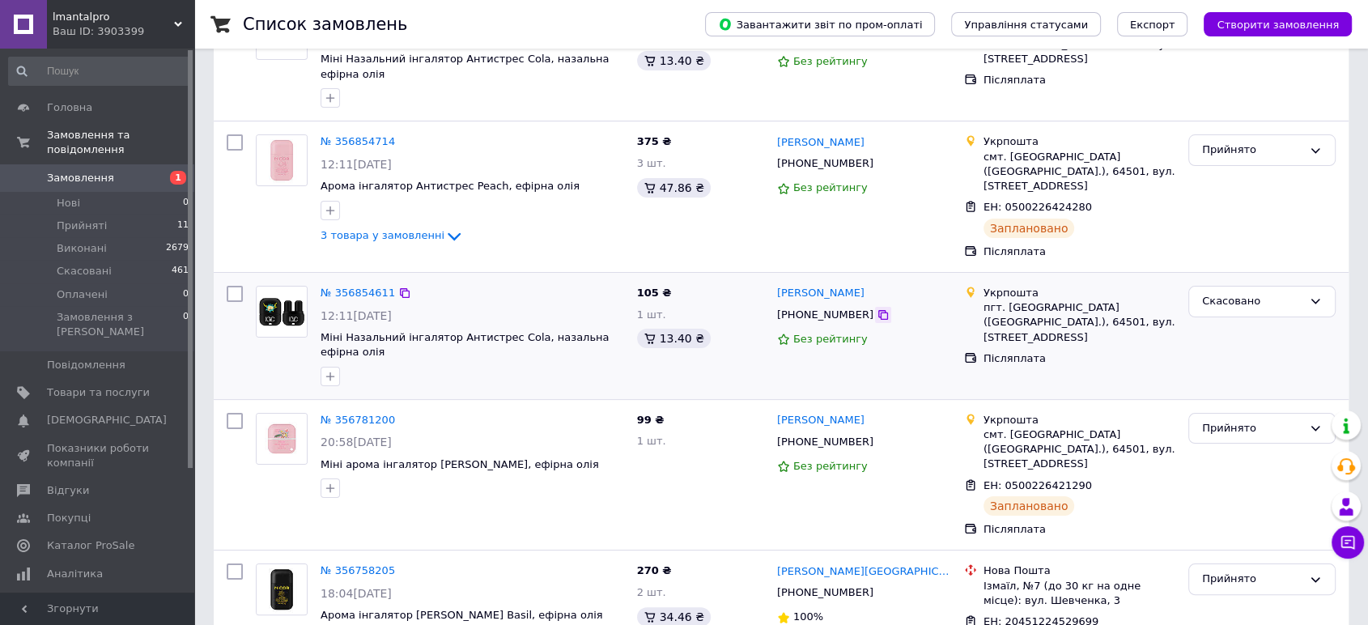
scroll to position [270, 0]
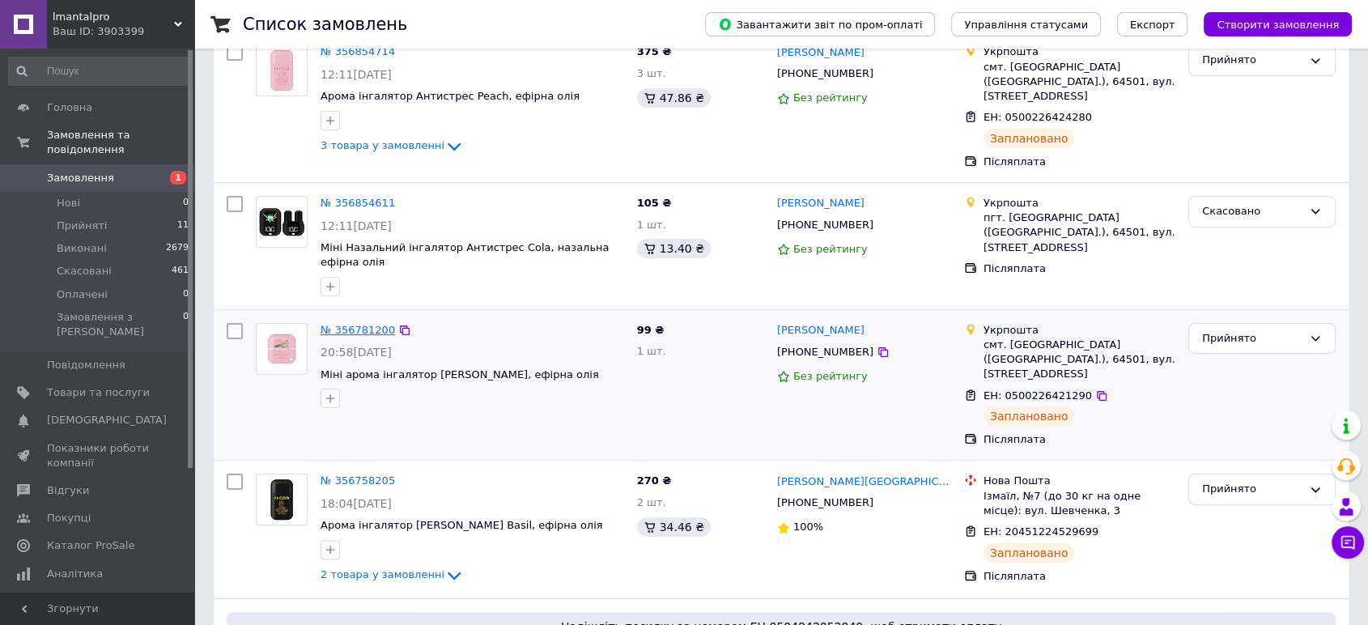
click at [356, 324] on link "№ 356781200" at bounding box center [358, 330] width 74 height 12
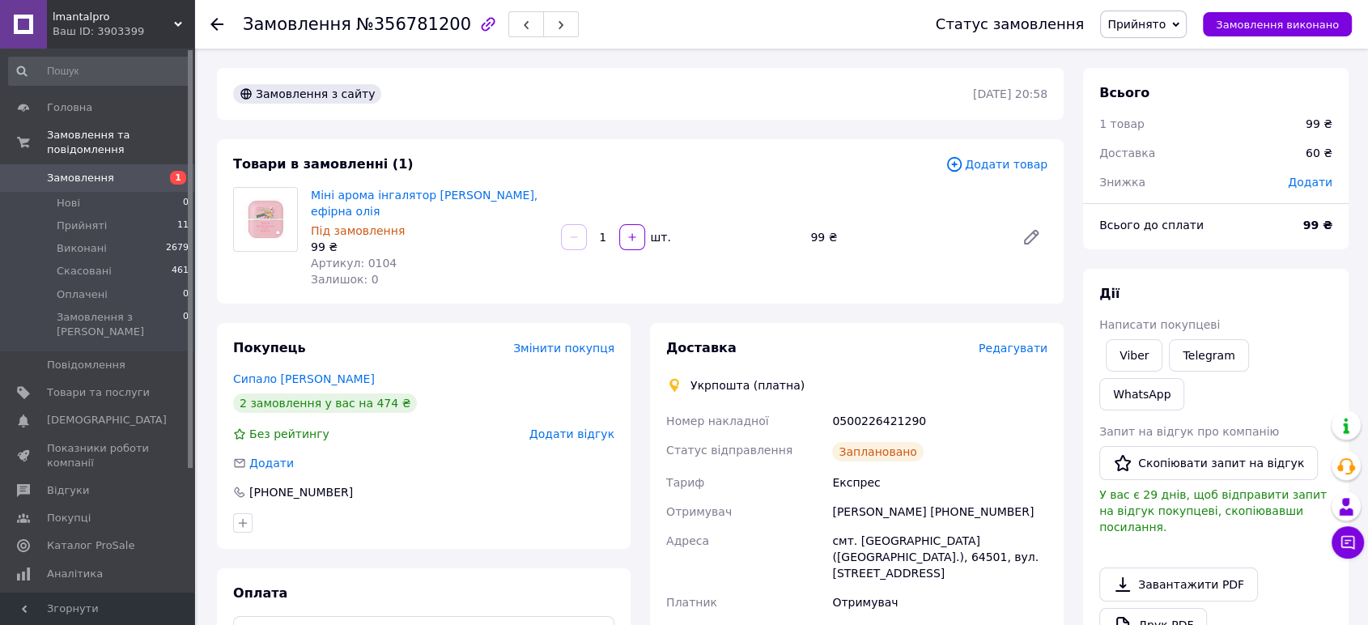
click at [1000, 346] on span "Редагувати" at bounding box center [1013, 348] width 69 height 13
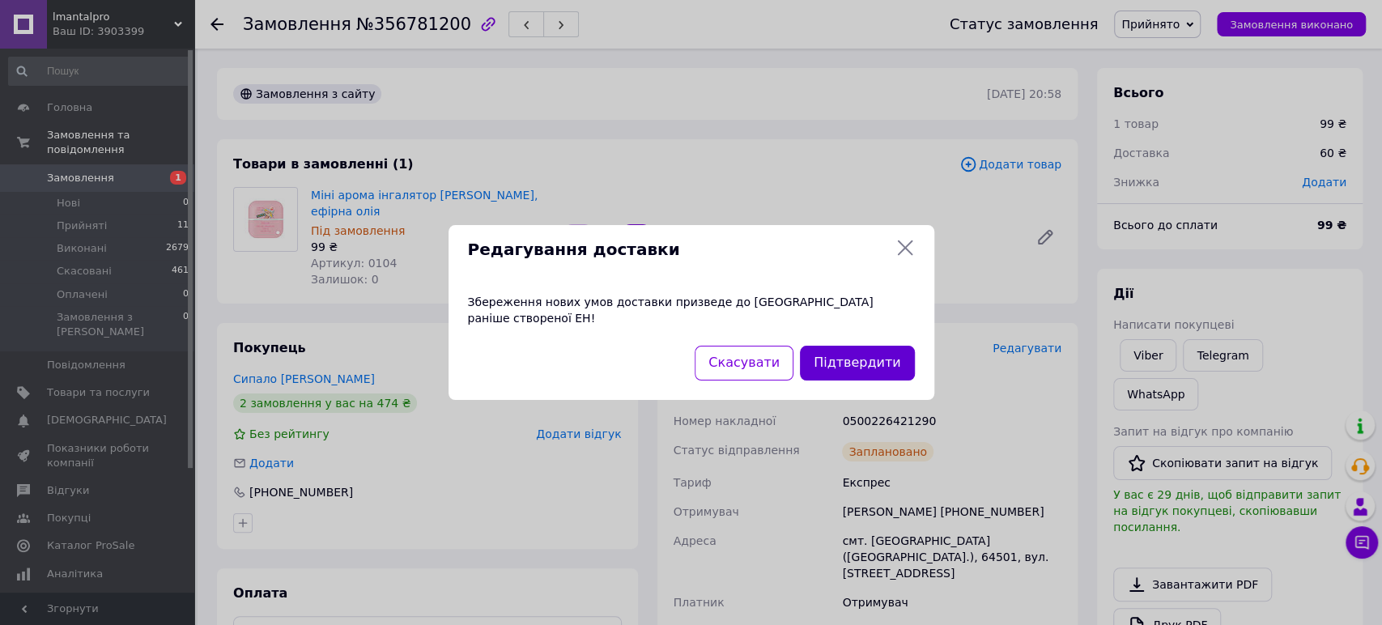
click at [868, 361] on button "Підтвердити" at bounding box center [857, 363] width 114 height 35
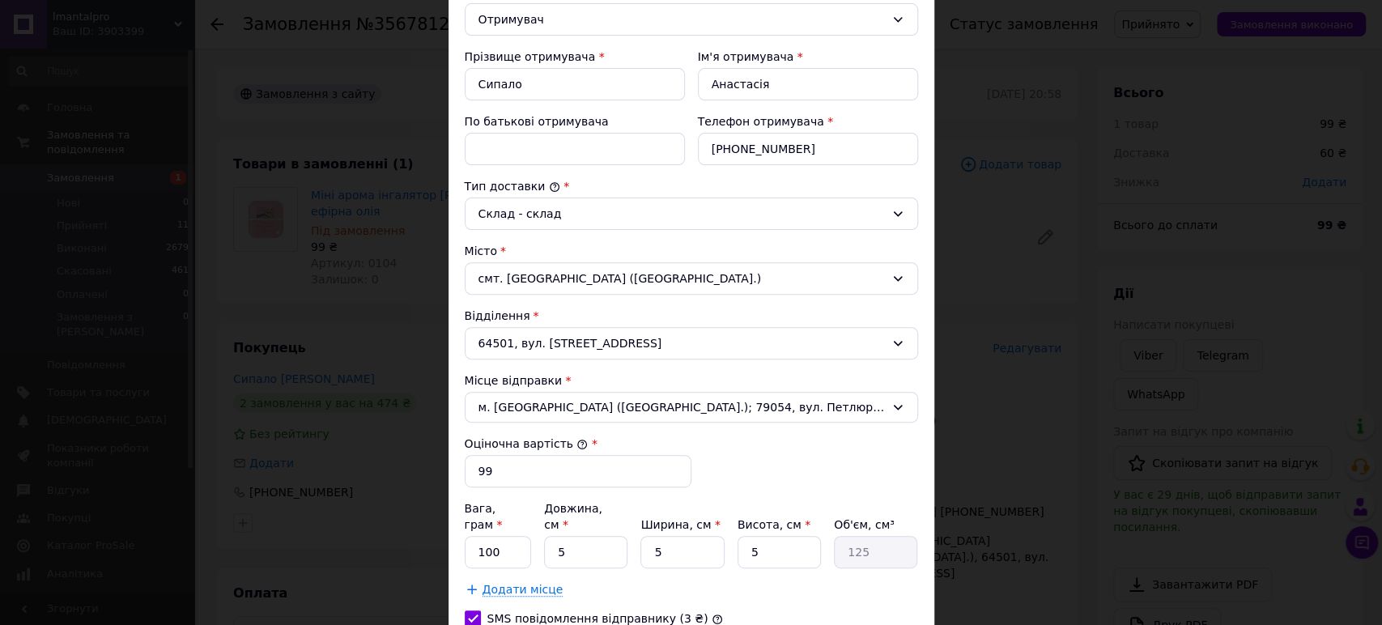
scroll to position [516, 0]
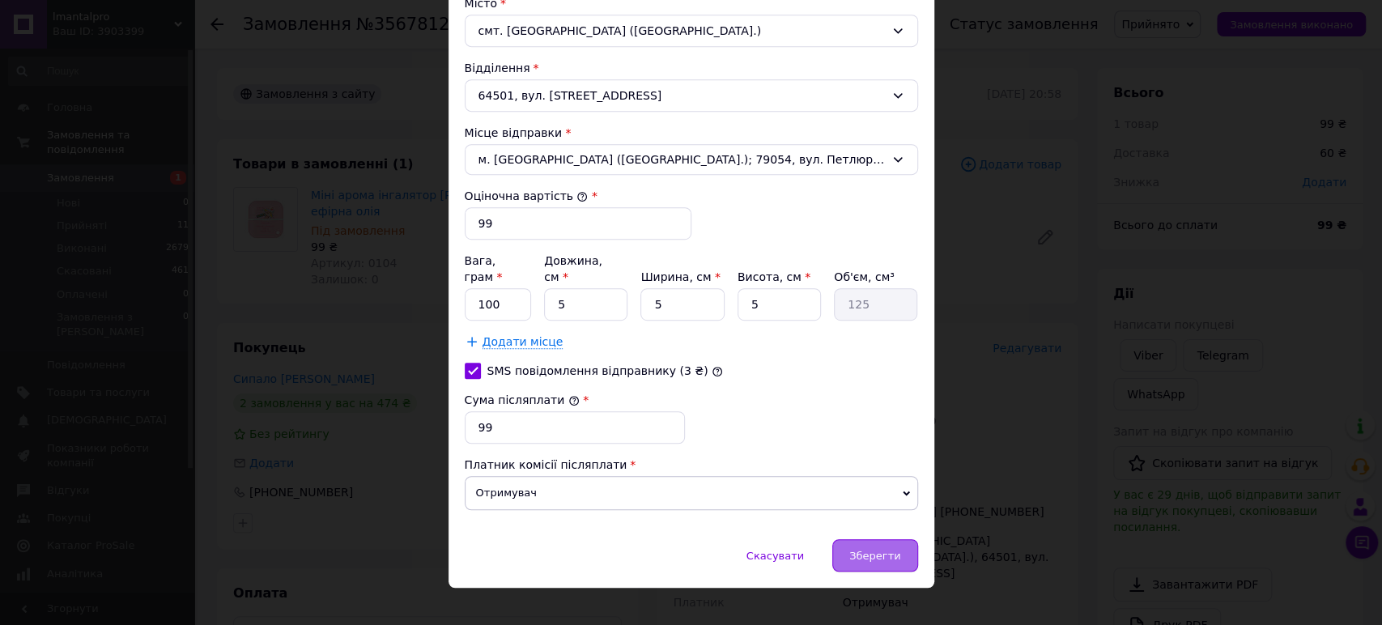
click at [893, 550] on span "Зберегти" at bounding box center [874, 556] width 51 height 12
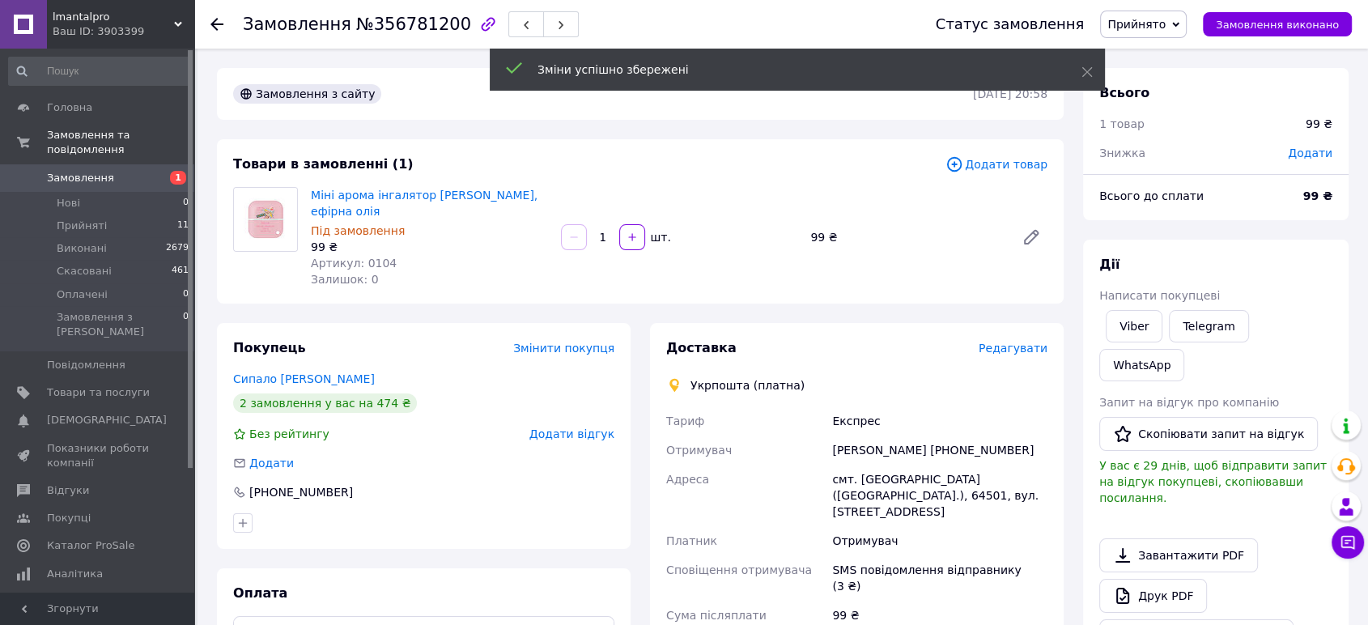
click at [1166, 19] on span "Прийнято" at bounding box center [1136, 24] width 58 height 13
click at [1164, 76] on li "Скасовано" at bounding box center [1143, 81] width 85 height 24
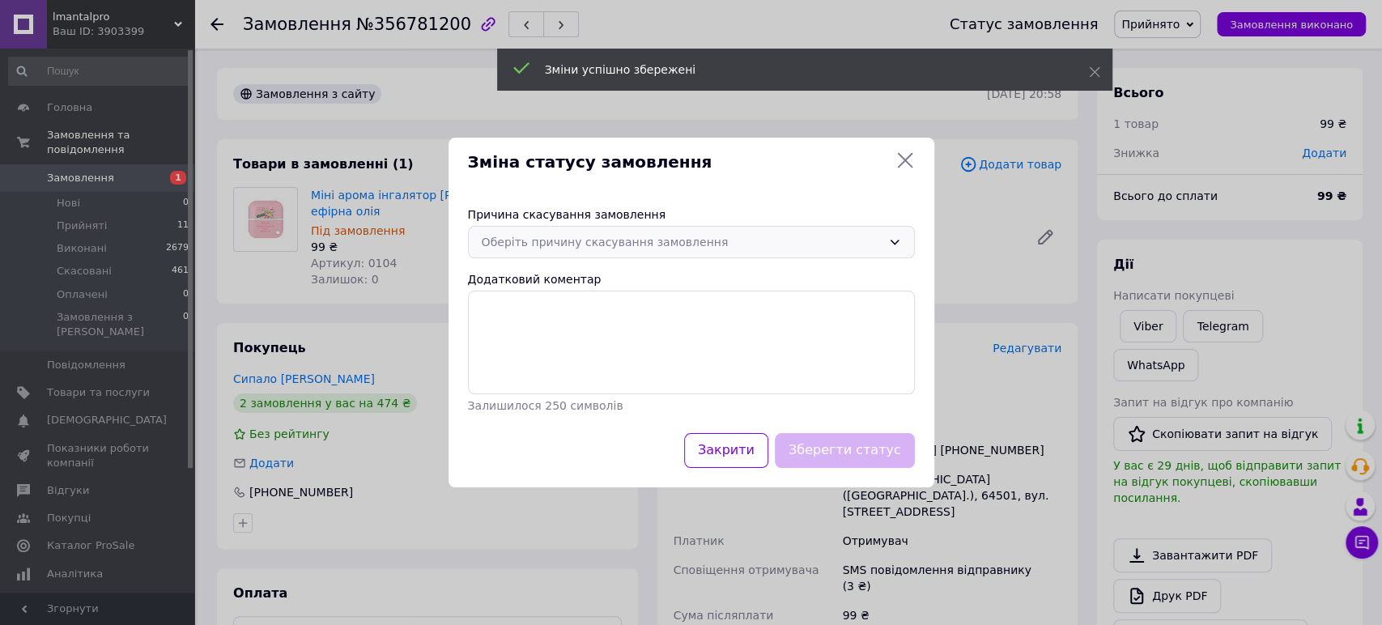
click at [622, 256] on div "Оберіть причину скасування замовлення" at bounding box center [691, 242] width 447 height 32
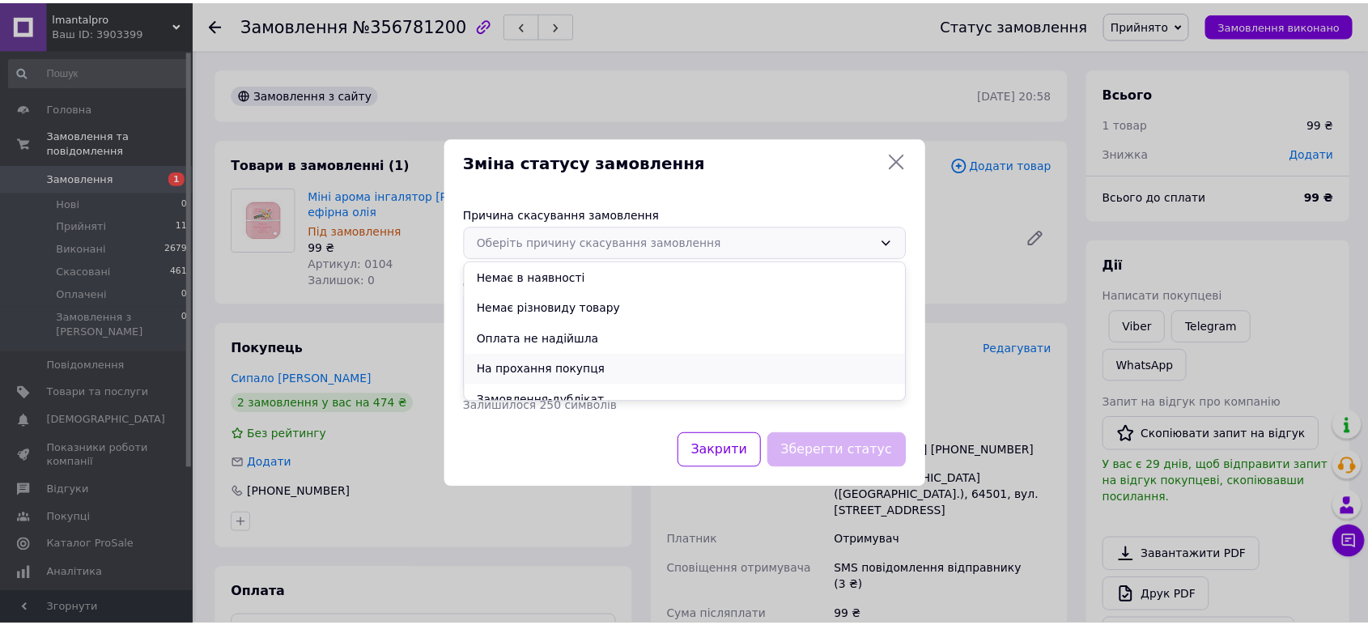
scroll to position [75, 0]
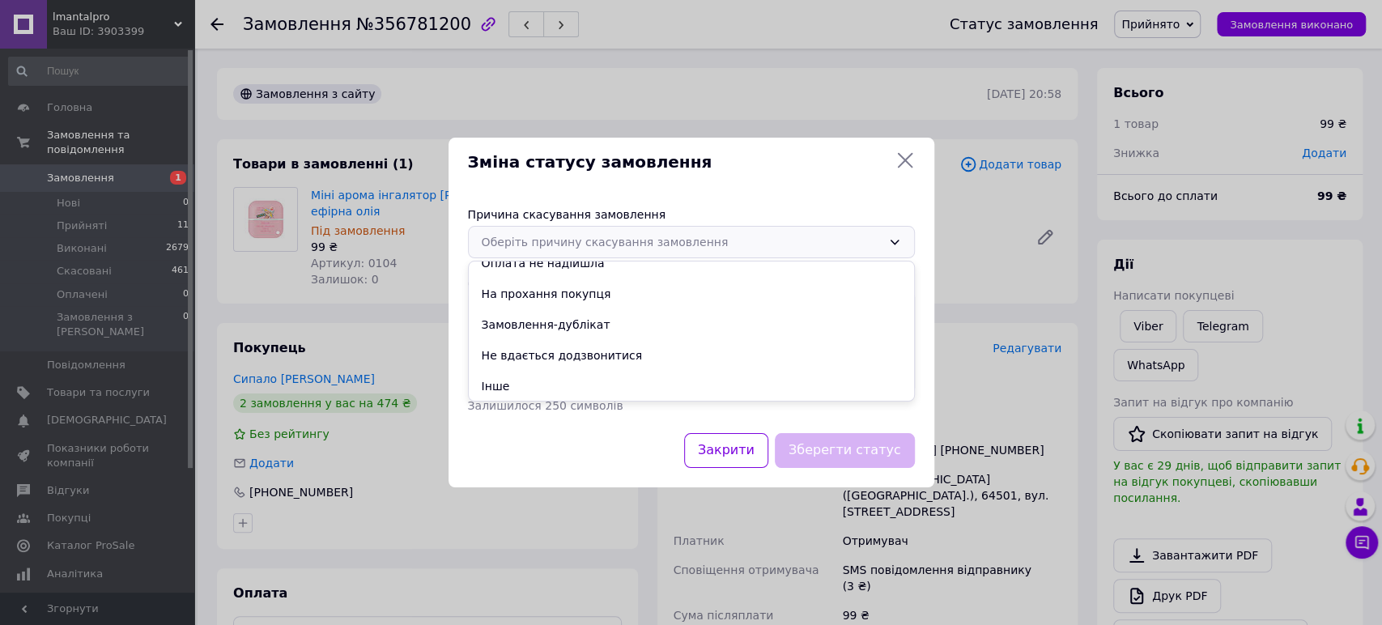
click at [542, 327] on li "Замовлення-дублікат" at bounding box center [691, 324] width 445 height 31
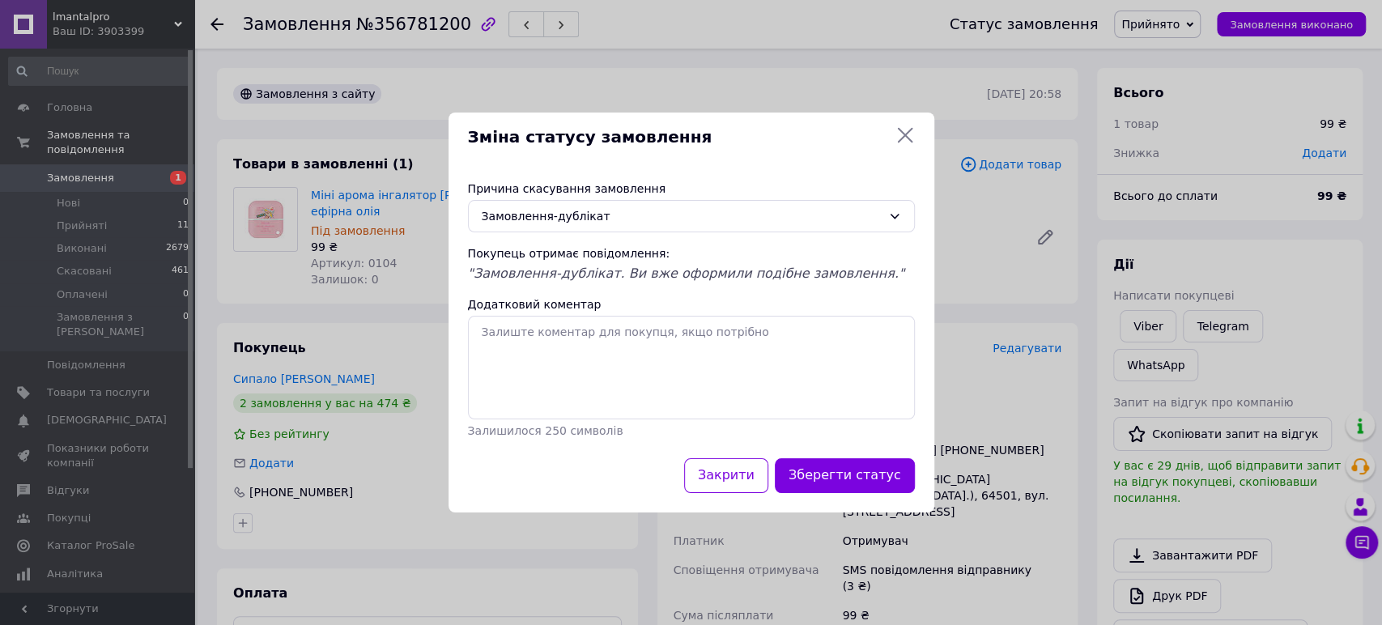
click at [854, 478] on button "Зберегти статус" at bounding box center [845, 475] width 140 height 35
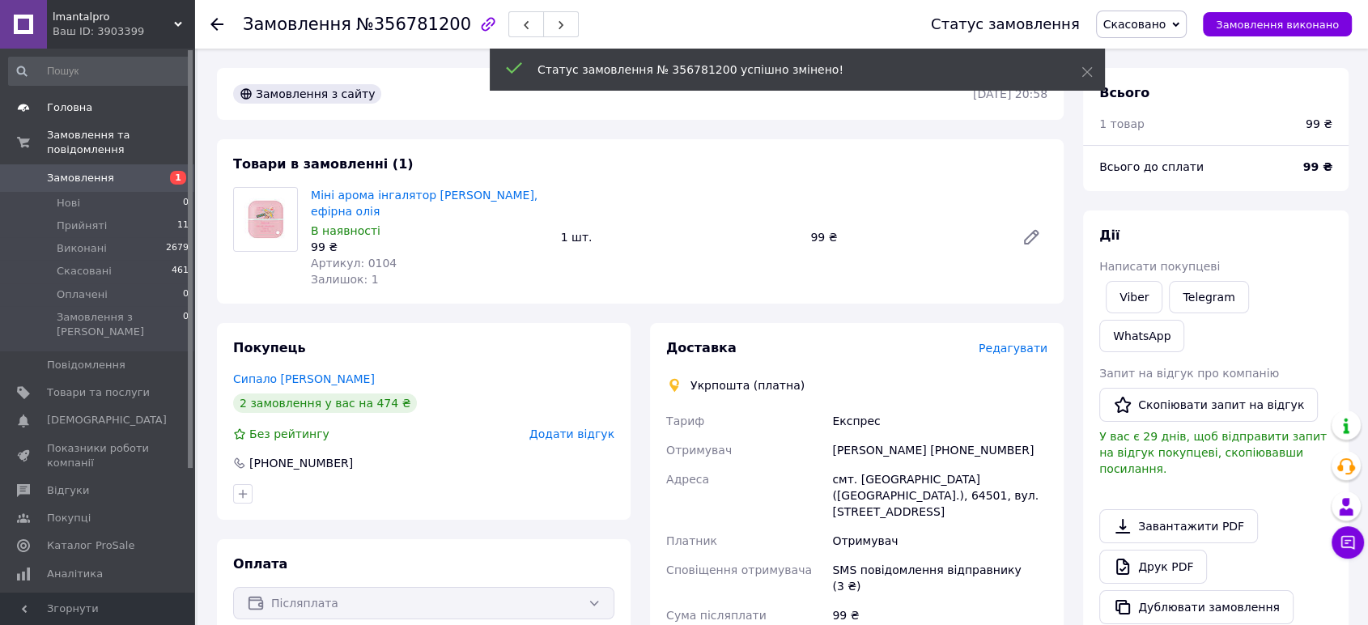
click at [83, 100] on span "Головна" at bounding box center [69, 107] width 45 height 15
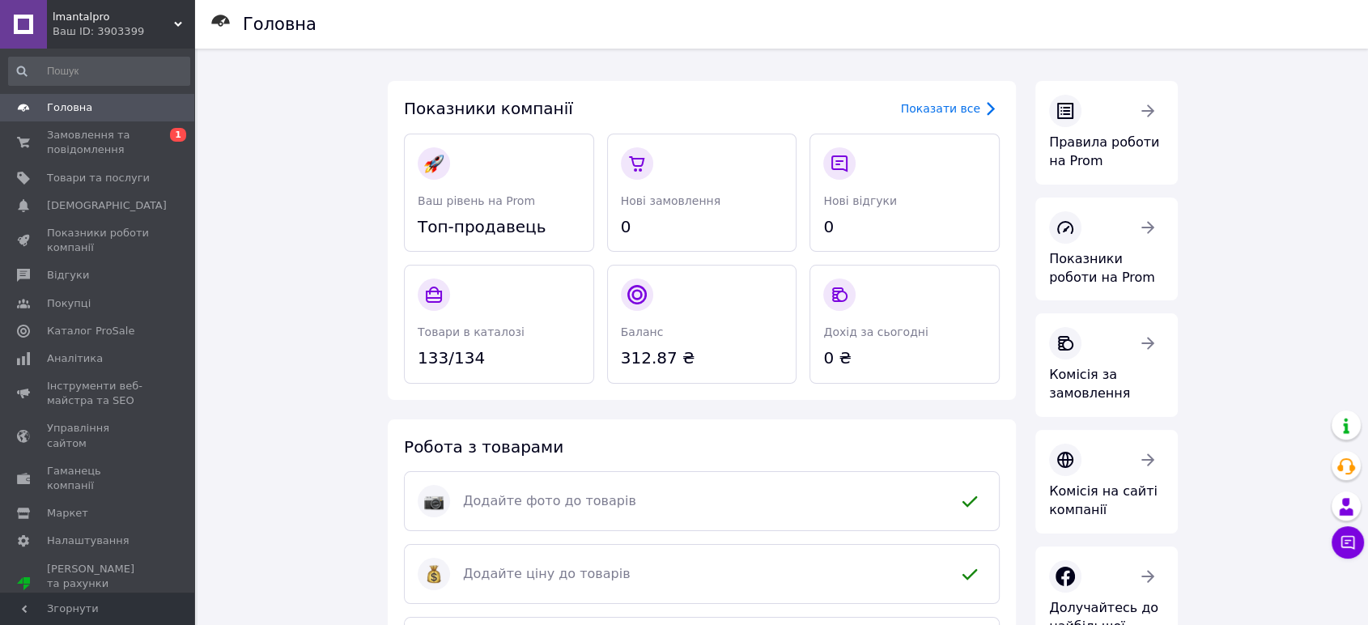
click at [104, 96] on link "Головна" at bounding box center [99, 108] width 198 height 28
click at [125, 147] on span "Замовлення та повідомлення" at bounding box center [98, 142] width 103 height 29
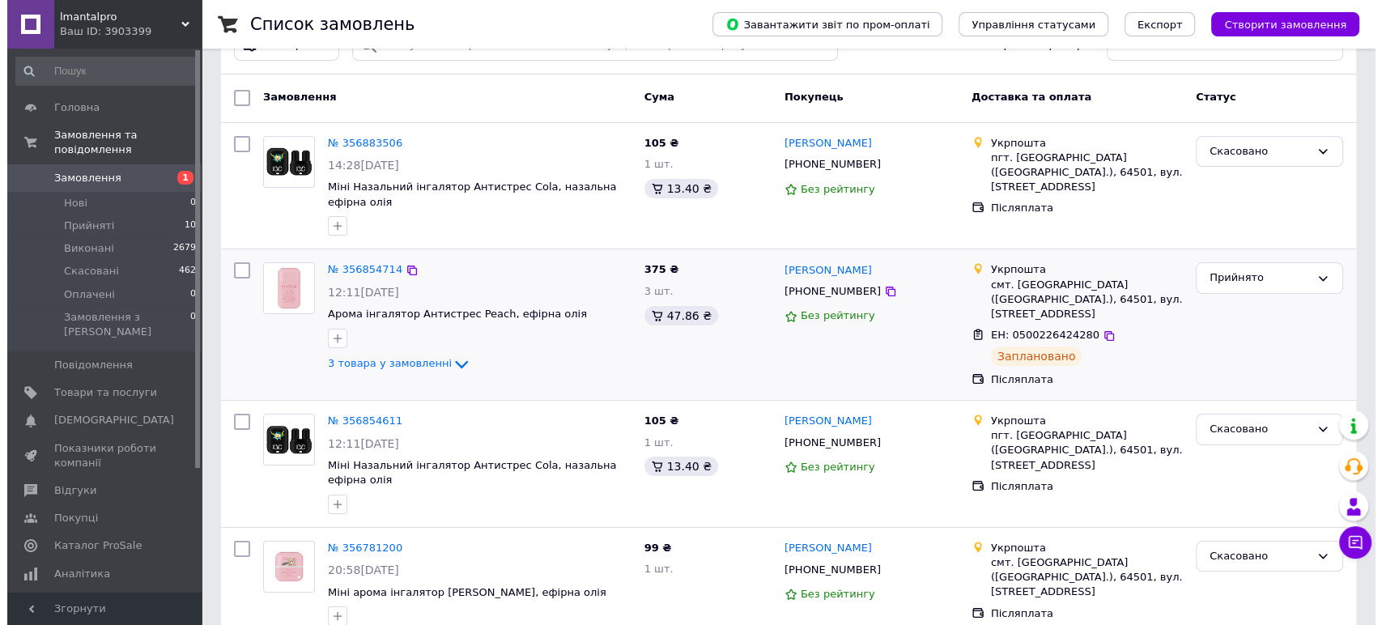
scroll to position [90, 0]
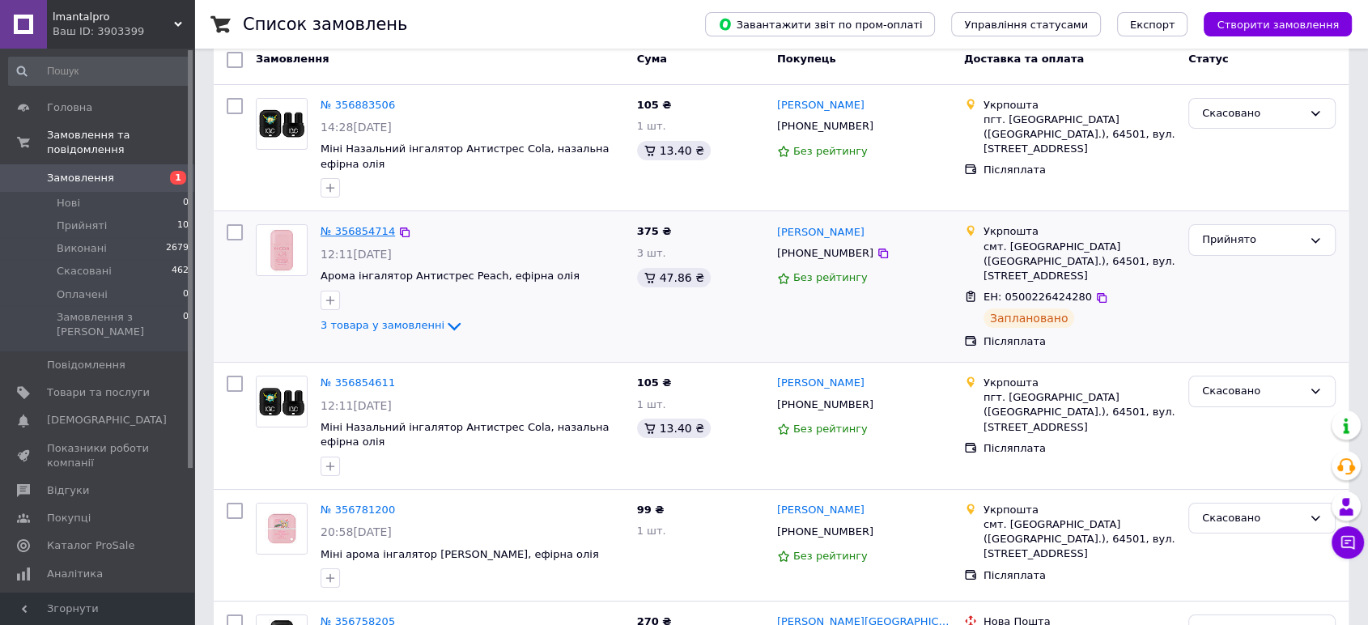
click at [376, 229] on link "№ 356854714" at bounding box center [358, 231] width 74 height 12
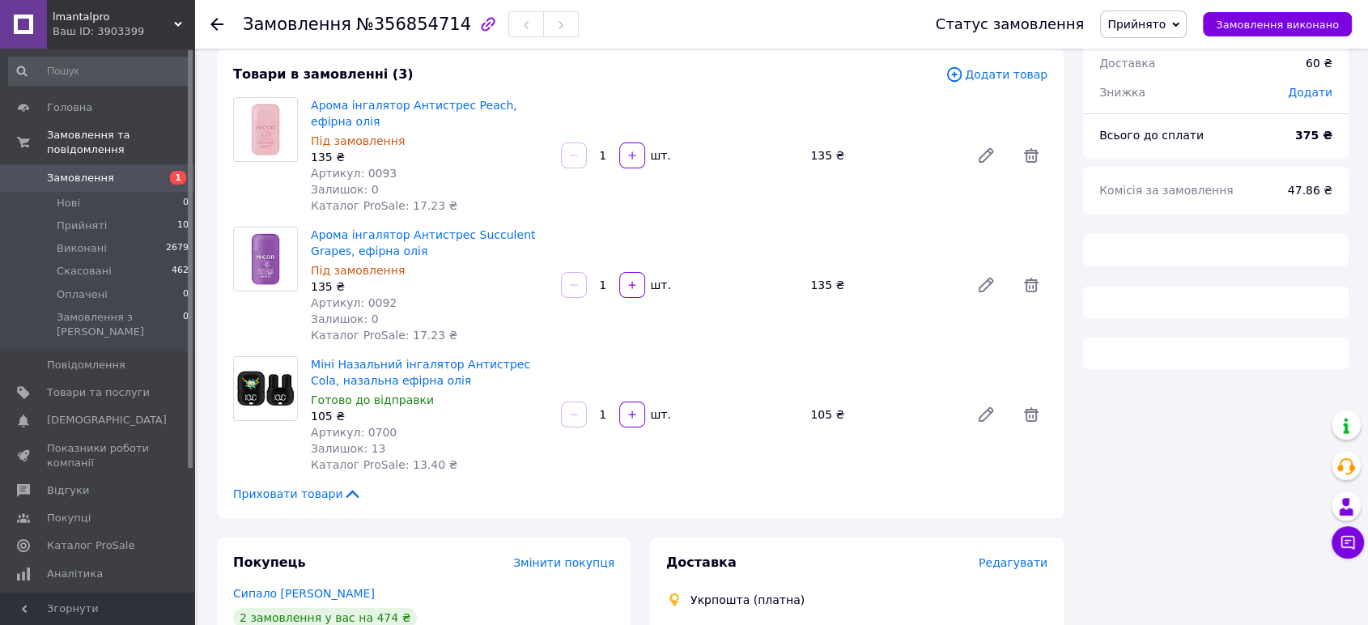
click at [1001, 75] on span "Додати товар" at bounding box center [997, 75] width 102 height 18
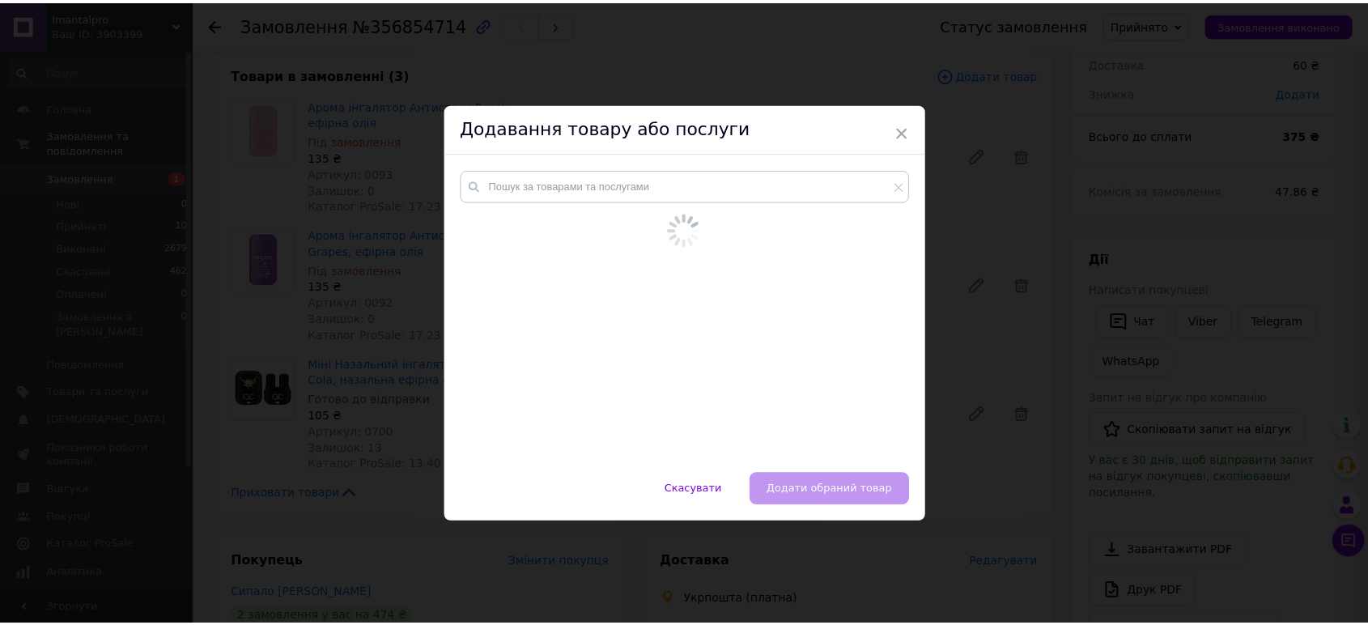
scroll to position [45, 0]
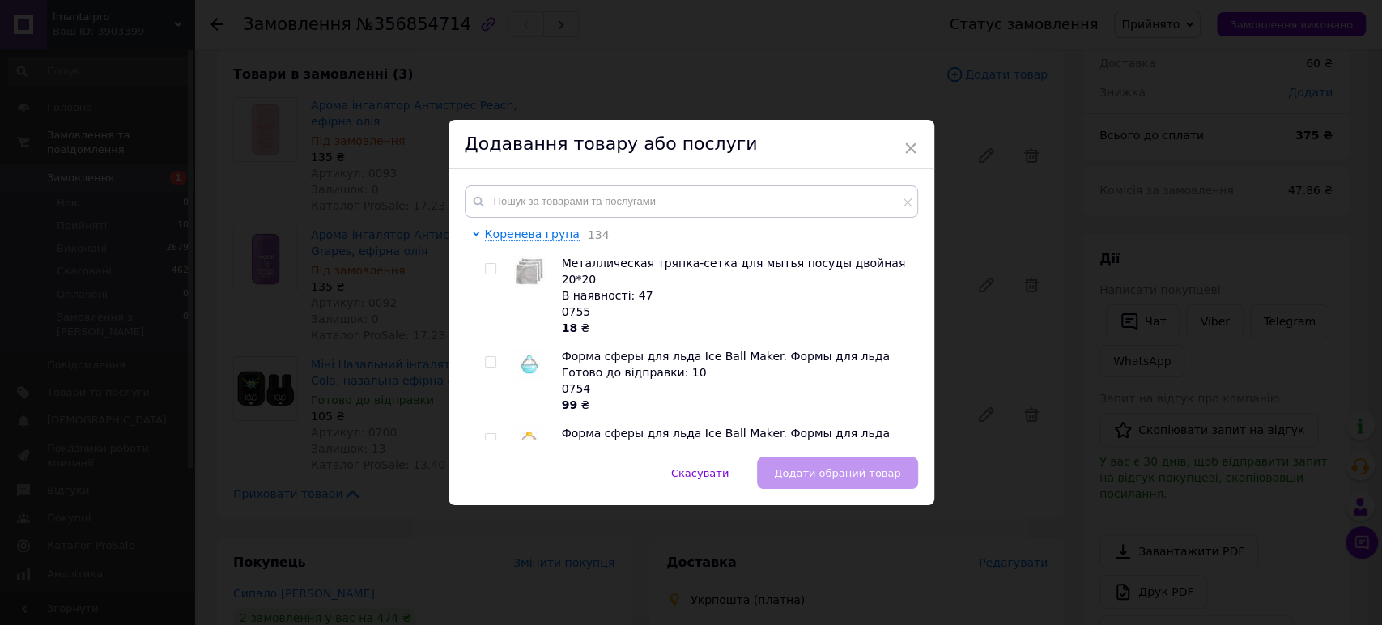
drag, startPoint x: 903, startPoint y: 153, endPoint x: 918, endPoint y: 160, distance: 16.3
click at [905, 153] on span "×" at bounding box center [910, 148] width 15 height 28
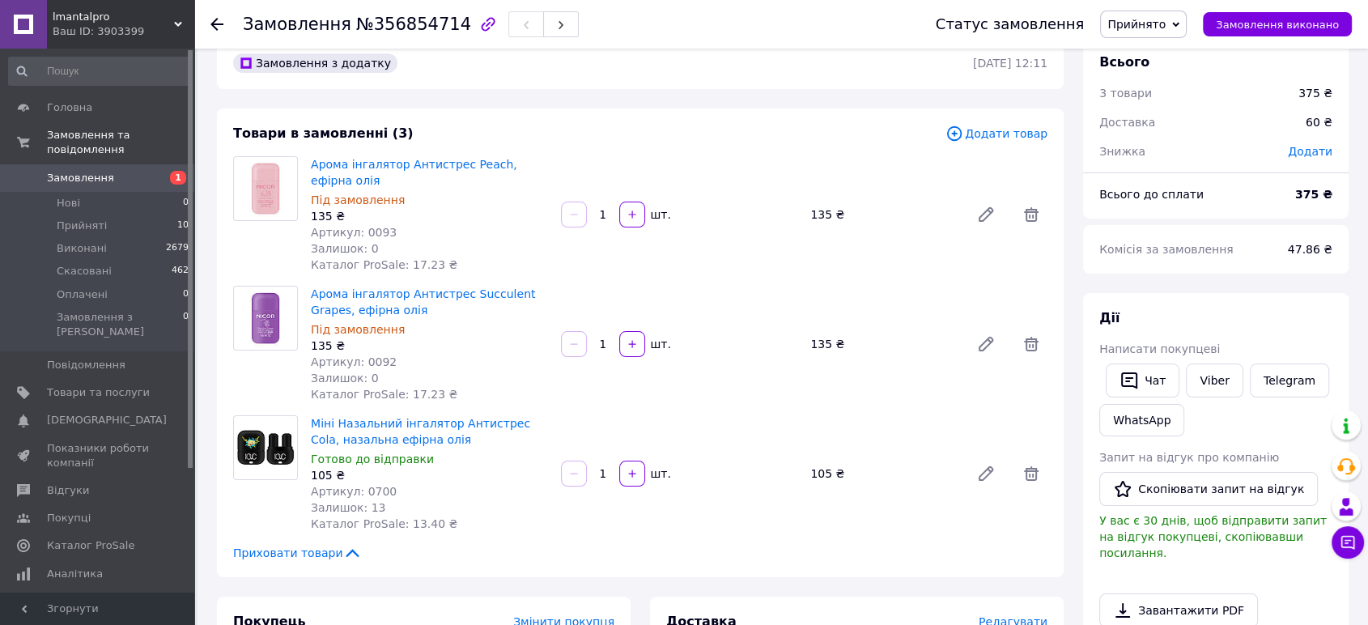
scroll to position [0, 0]
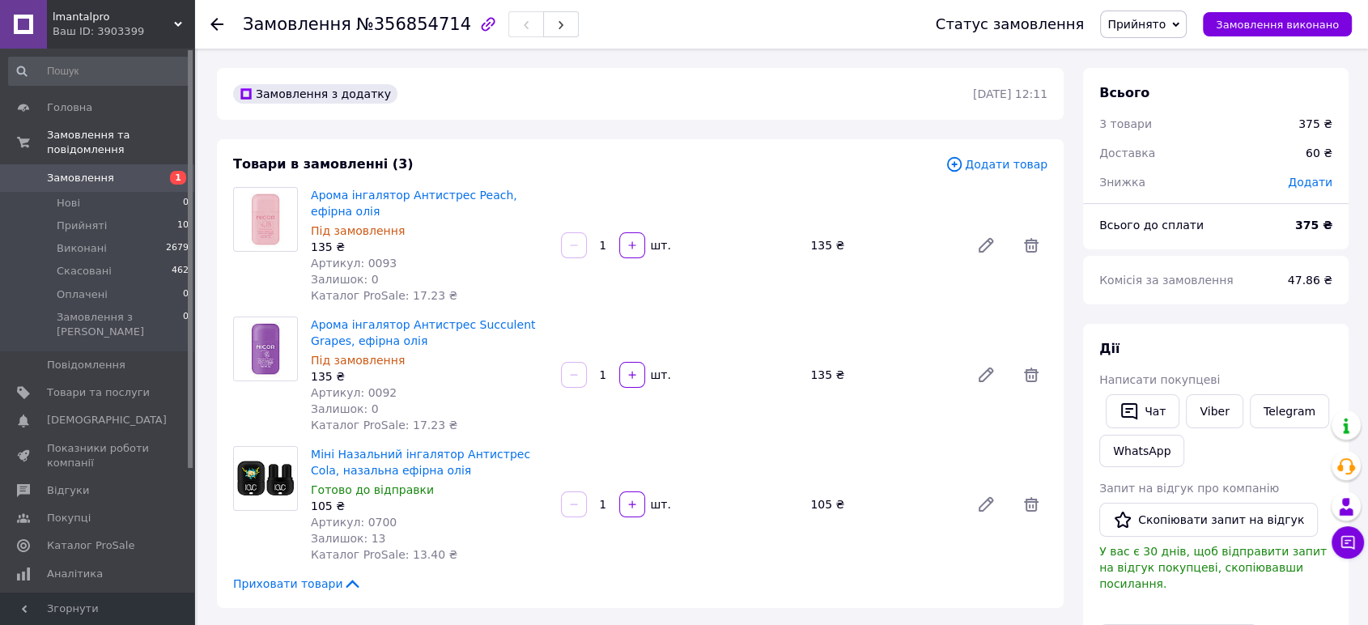
click at [1158, 32] on span "Прийнято" at bounding box center [1143, 25] width 87 height 28
click at [1156, 33] on span "Прийнято" at bounding box center [1143, 25] width 87 height 28
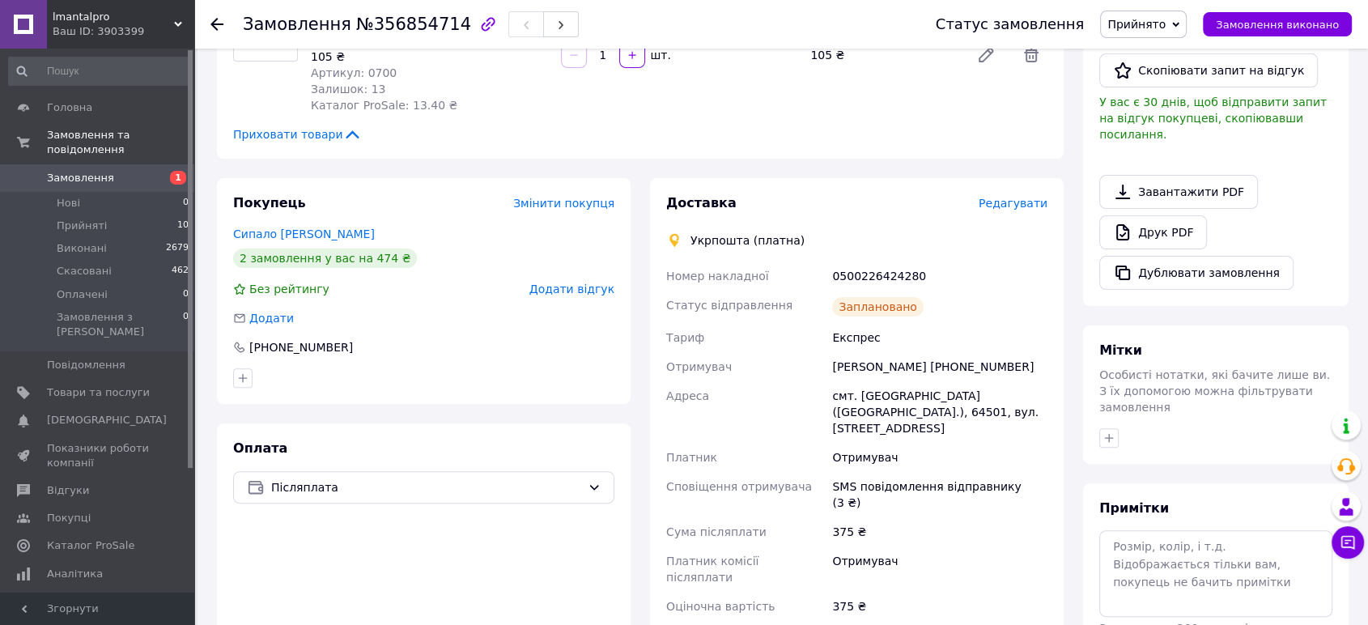
click at [995, 197] on span "Редагувати" at bounding box center [1013, 203] width 69 height 13
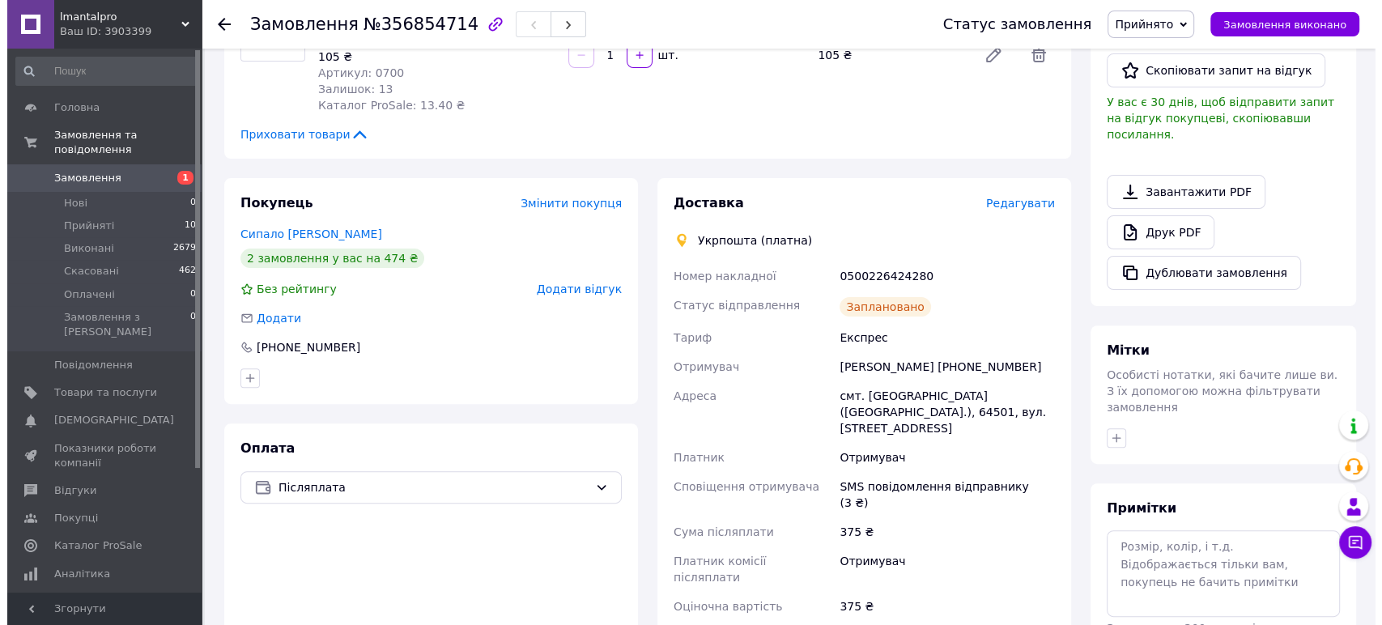
scroll to position [434, 0]
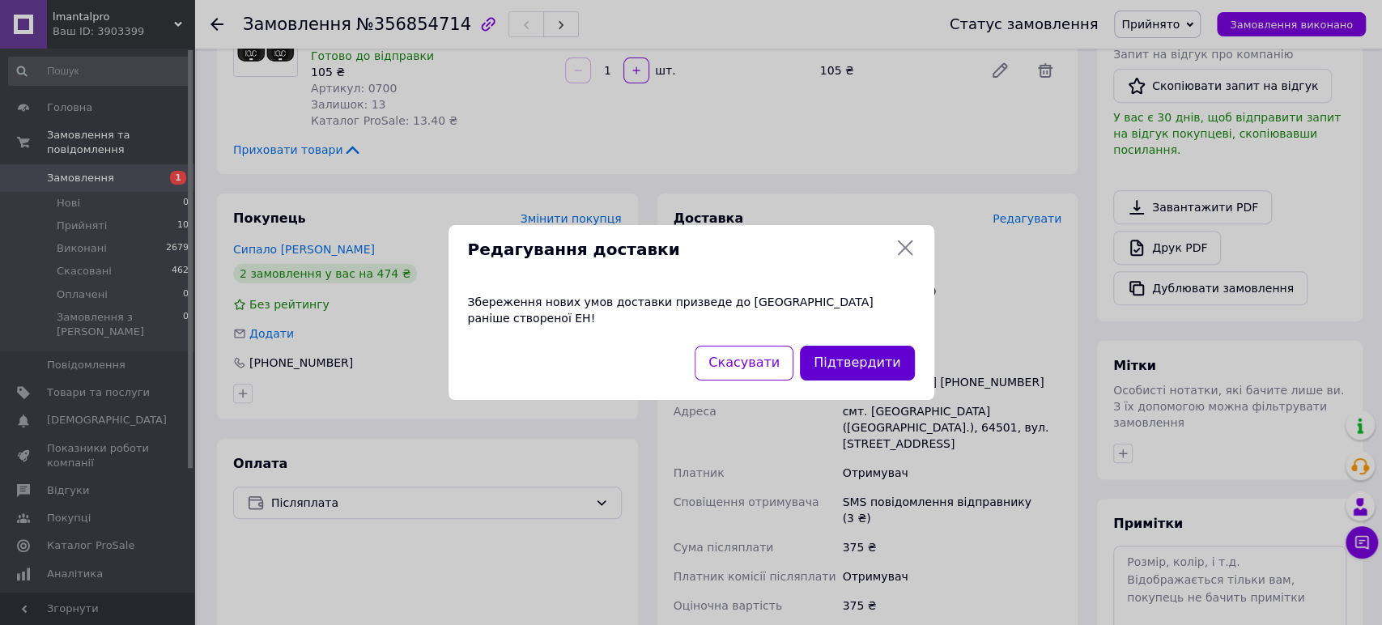
click at [872, 352] on button "Підтвердити" at bounding box center [857, 363] width 114 height 35
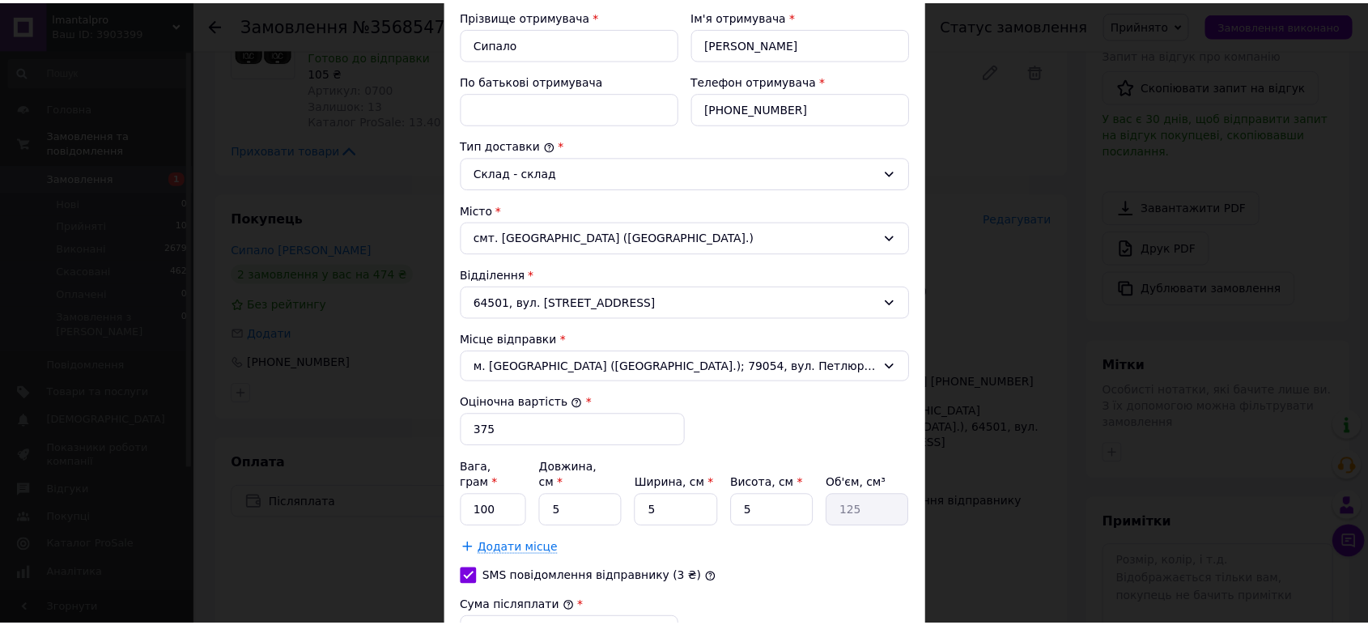
scroll to position [516, 0]
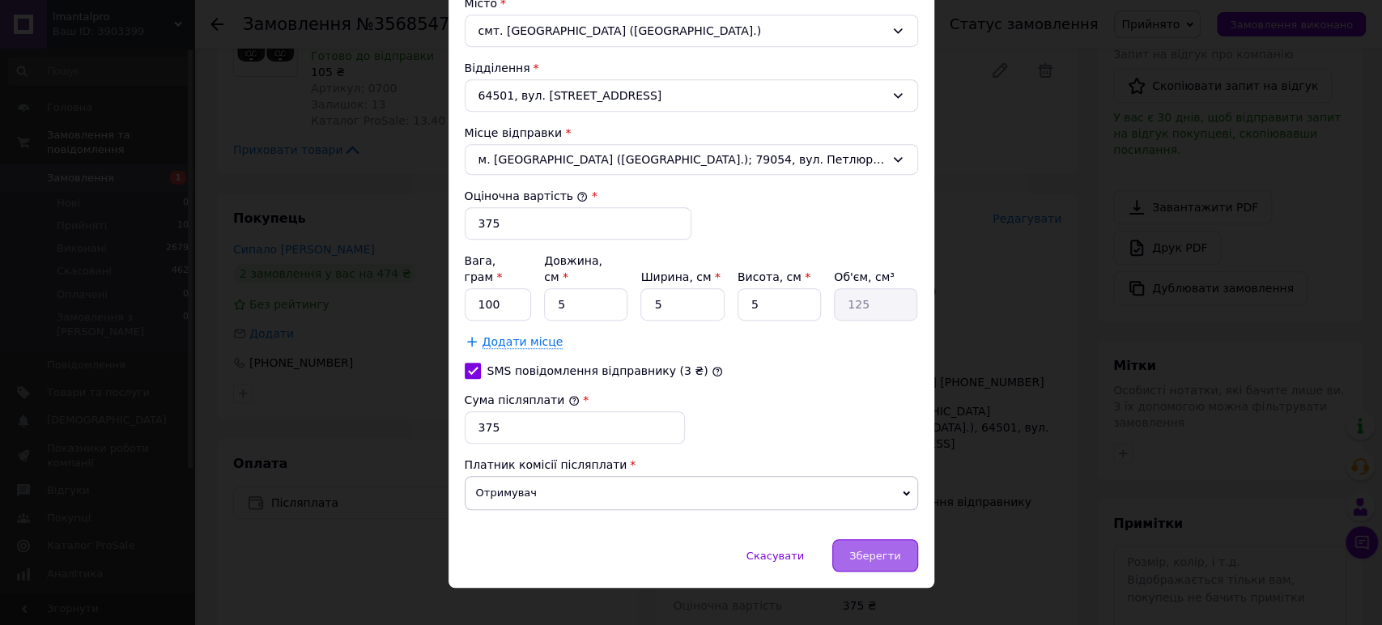
click at [881, 550] on span "Зберегти" at bounding box center [874, 556] width 51 height 12
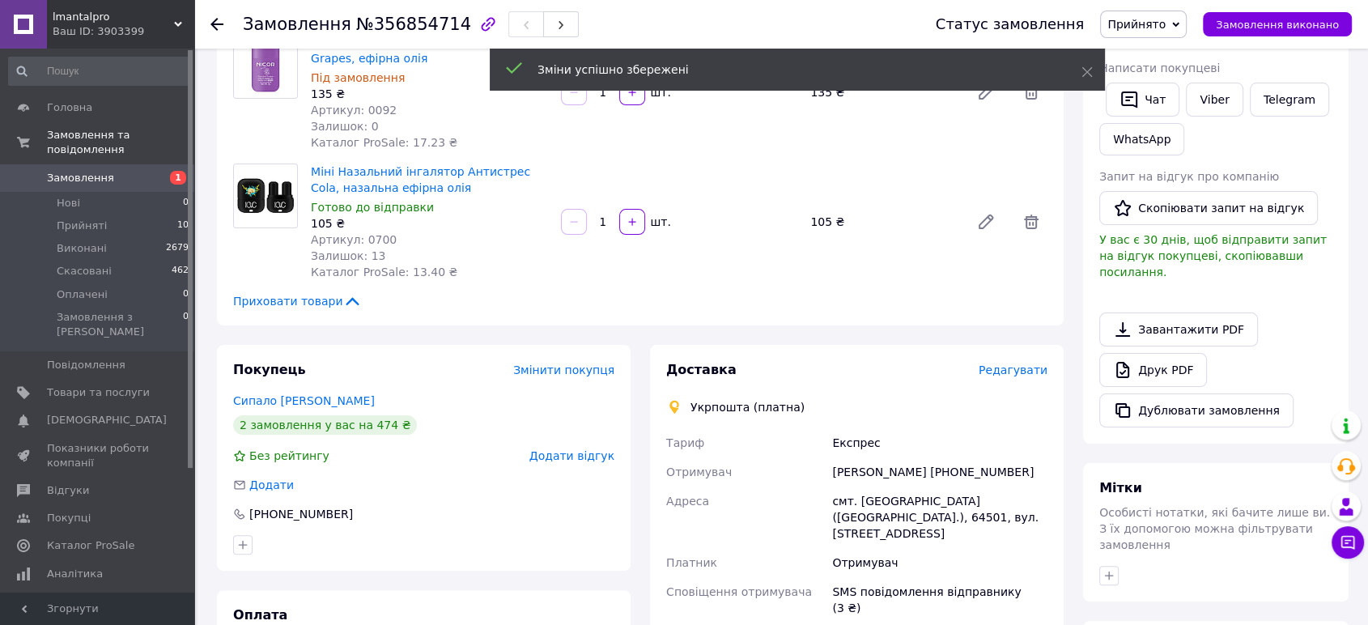
scroll to position [0, 0]
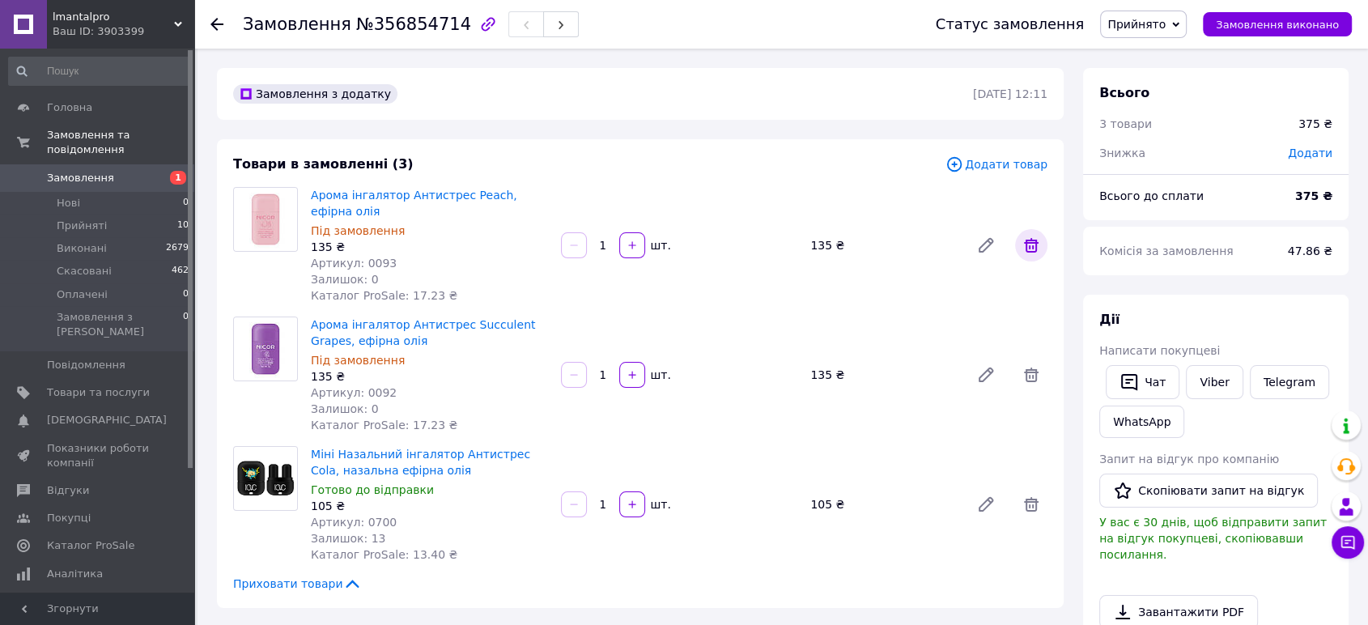
click at [1030, 244] on icon at bounding box center [1031, 245] width 19 height 19
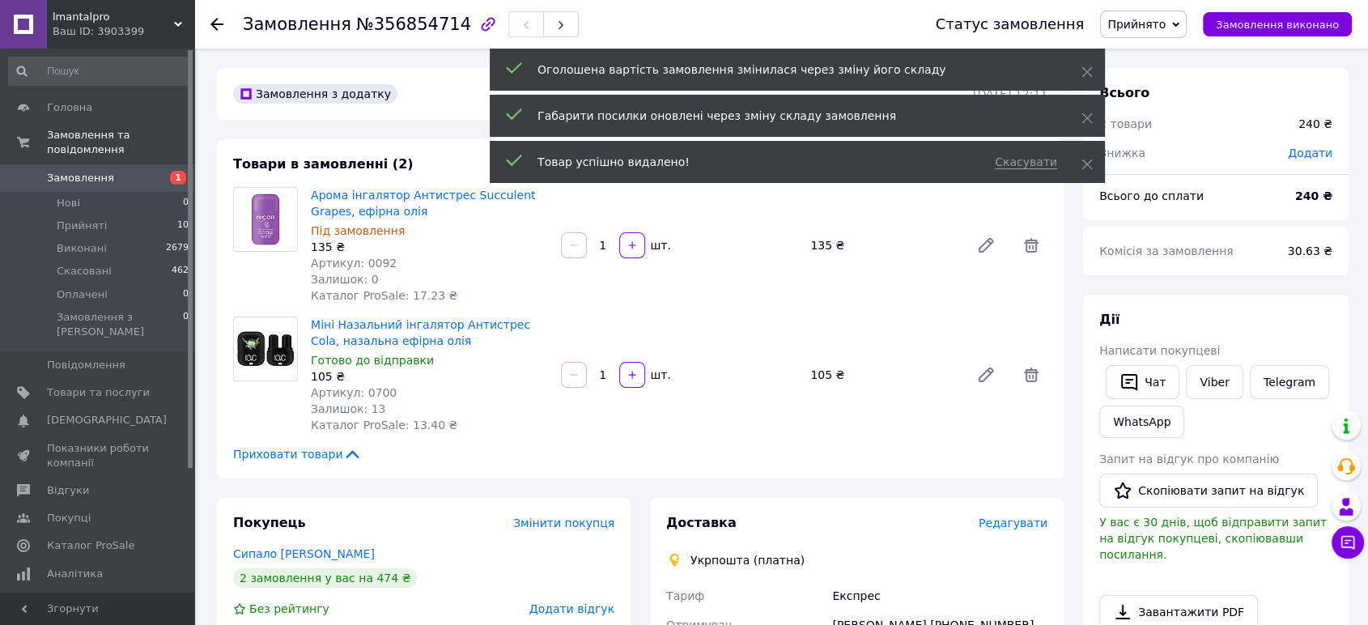
scroll to position [162, 0]
click at [1036, 244] on icon at bounding box center [1031, 245] width 19 height 19
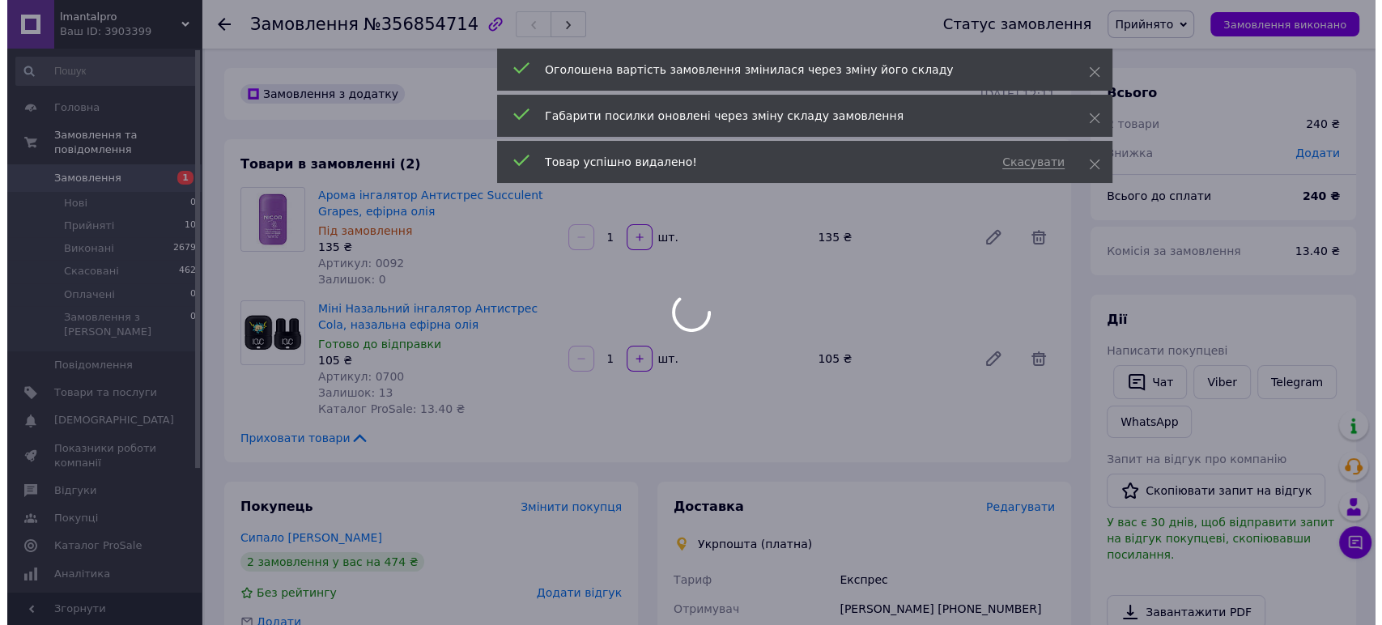
scroll to position [240, 0]
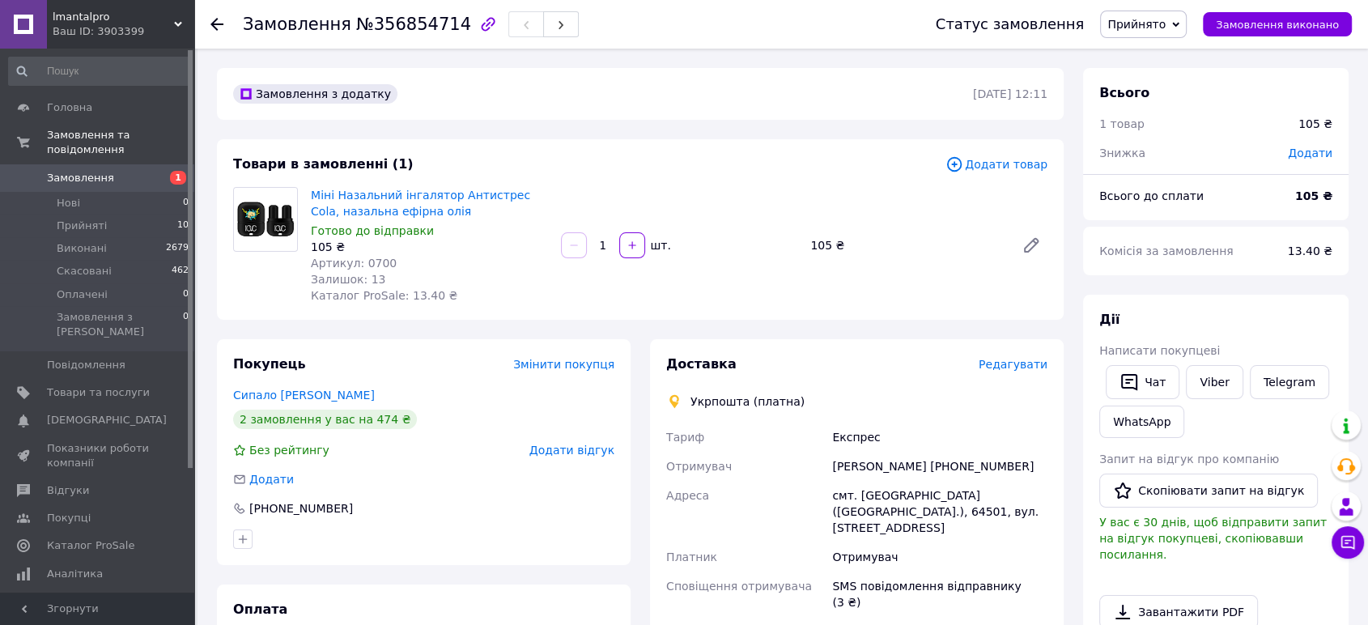
click at [1010, 157] on span "Додати товар" at bounding box center [997, 164] width 102 height 18
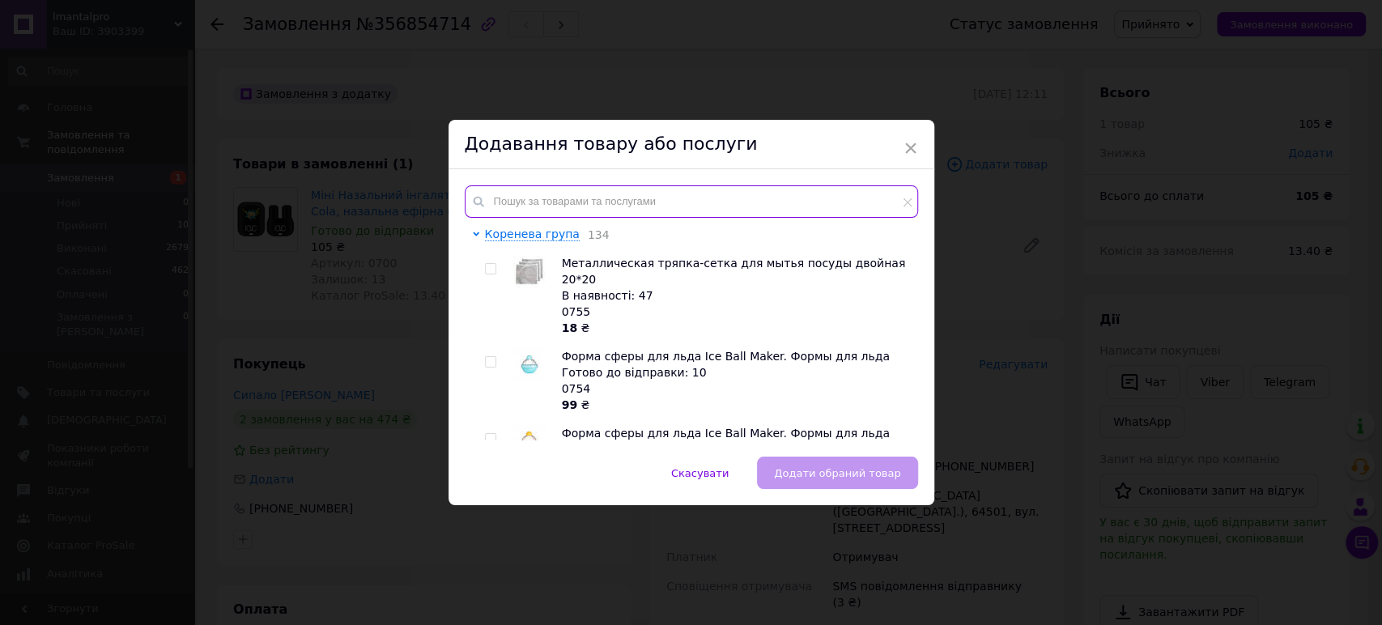
click at [557, 209] on input "text" at bounding box center [691, 201] width 453 height 32
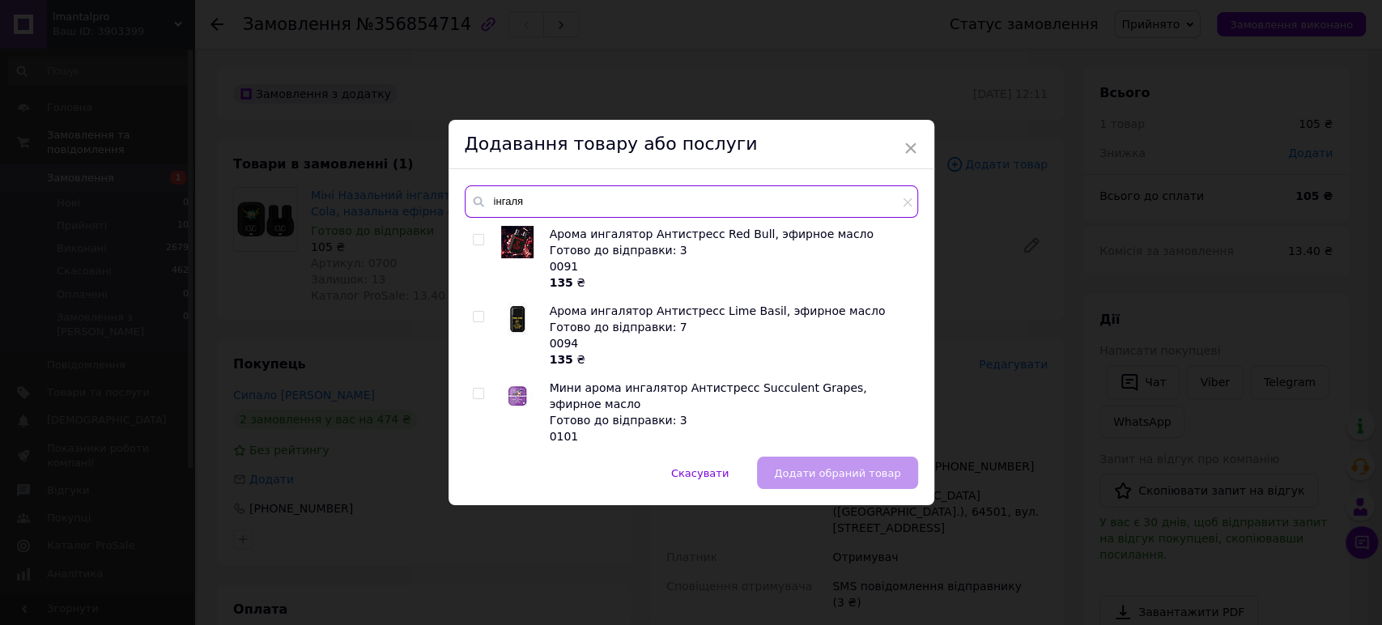
type input "інгаля"
drag, startPoint x: 475, startPoint y: 389, endPoint x: 521, endPoint y: 387, distance: 45.4
click at [476, 389] on input "checkbox" at bounding box center [478, 394] width 11 height 11
checkbox input "true"
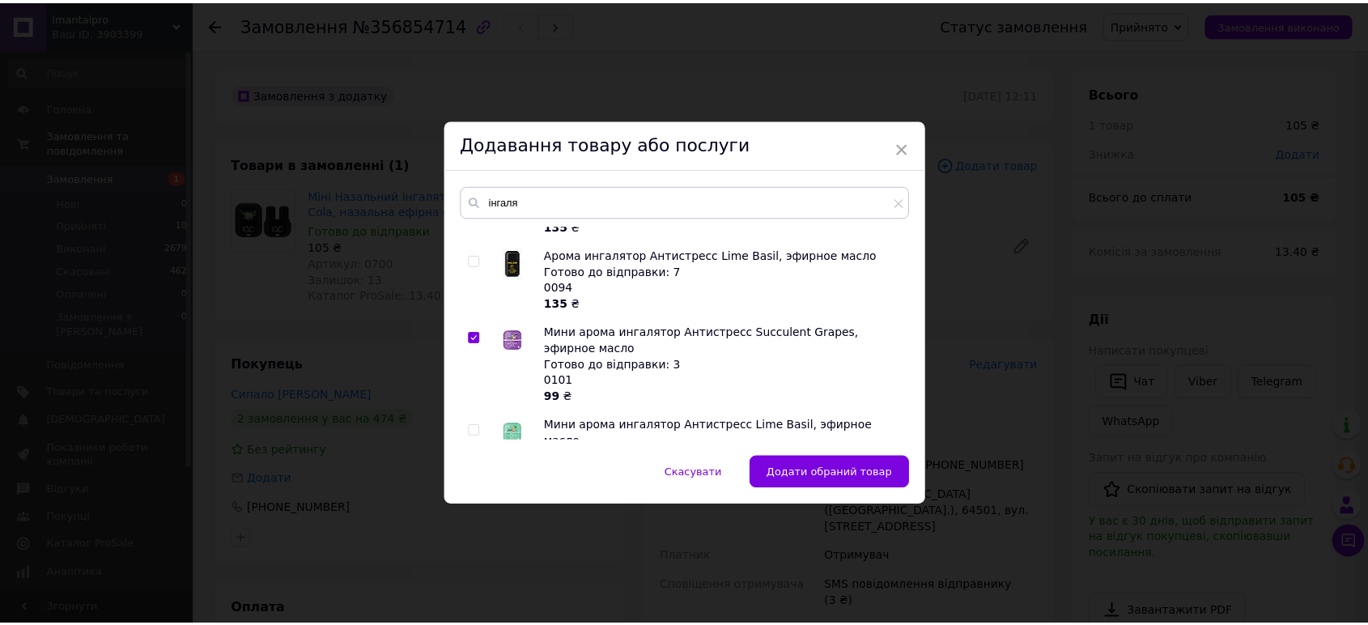
scroll to position [0, 0]
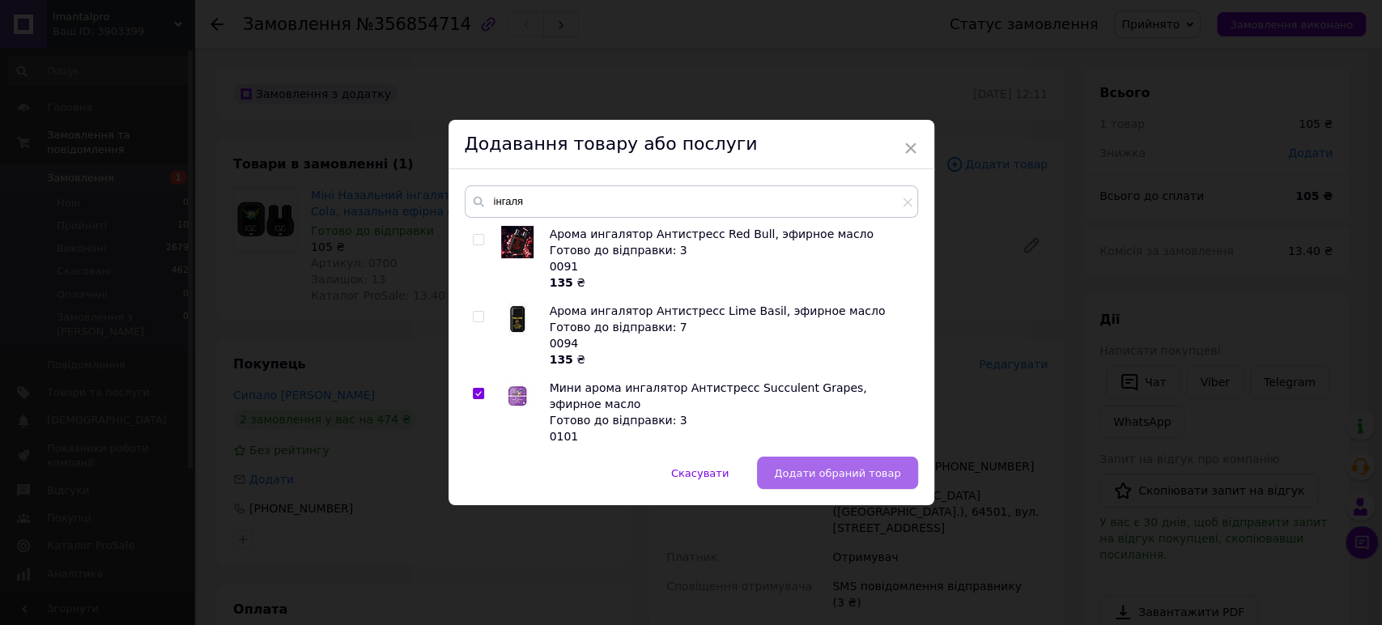
click at [806, 478] on span "Додати обраний товар" at bounding box center [837, 473] width 126 height 12
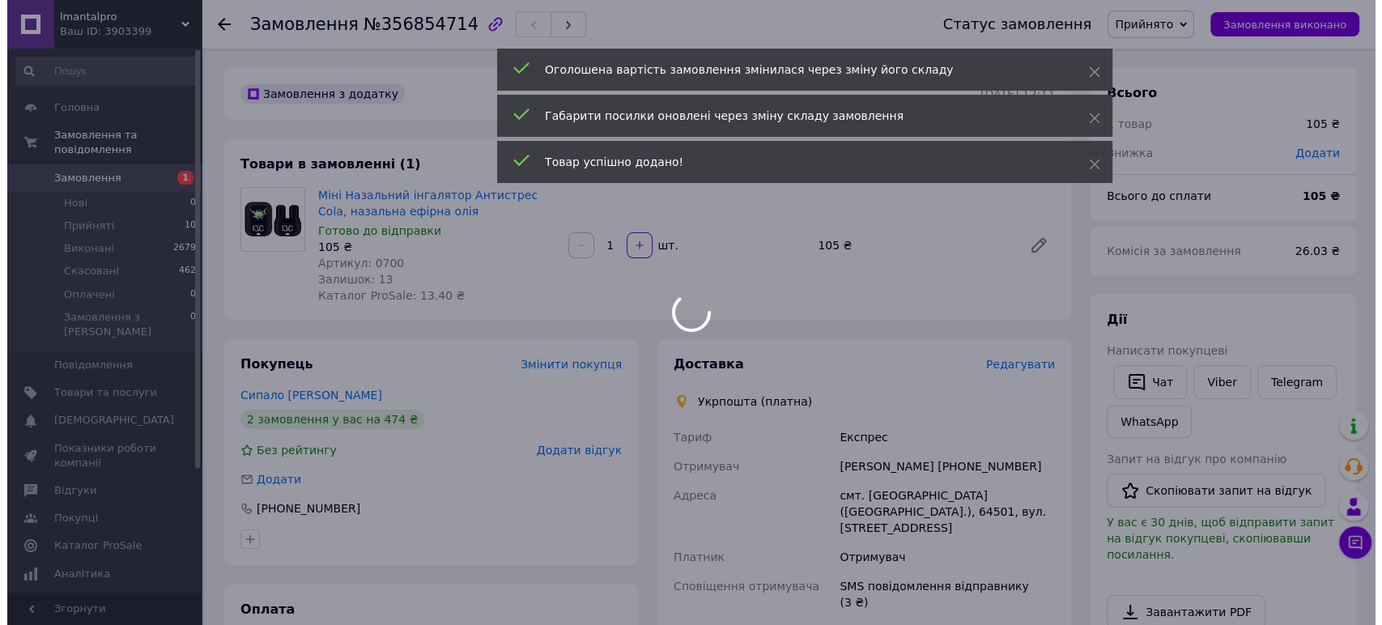
scroll to position [317, 0]
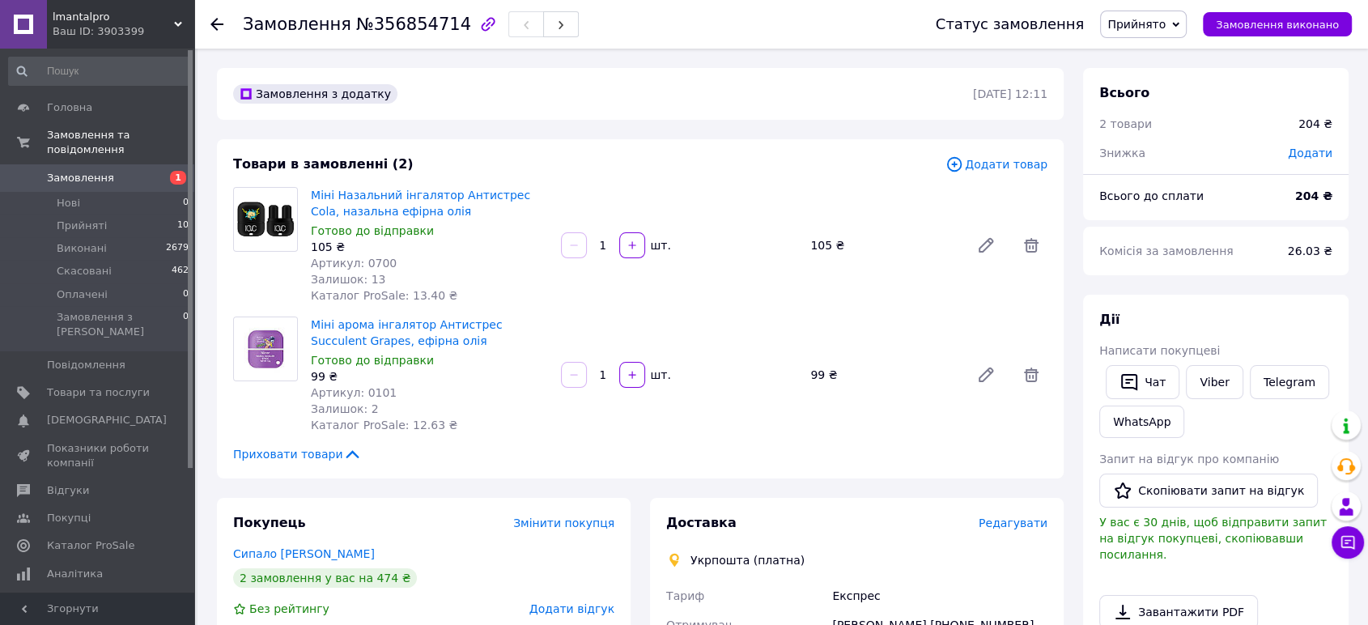
click at [1010, 168] on span "Додати товар" at bounding box center [997, 164] width 102 height 18
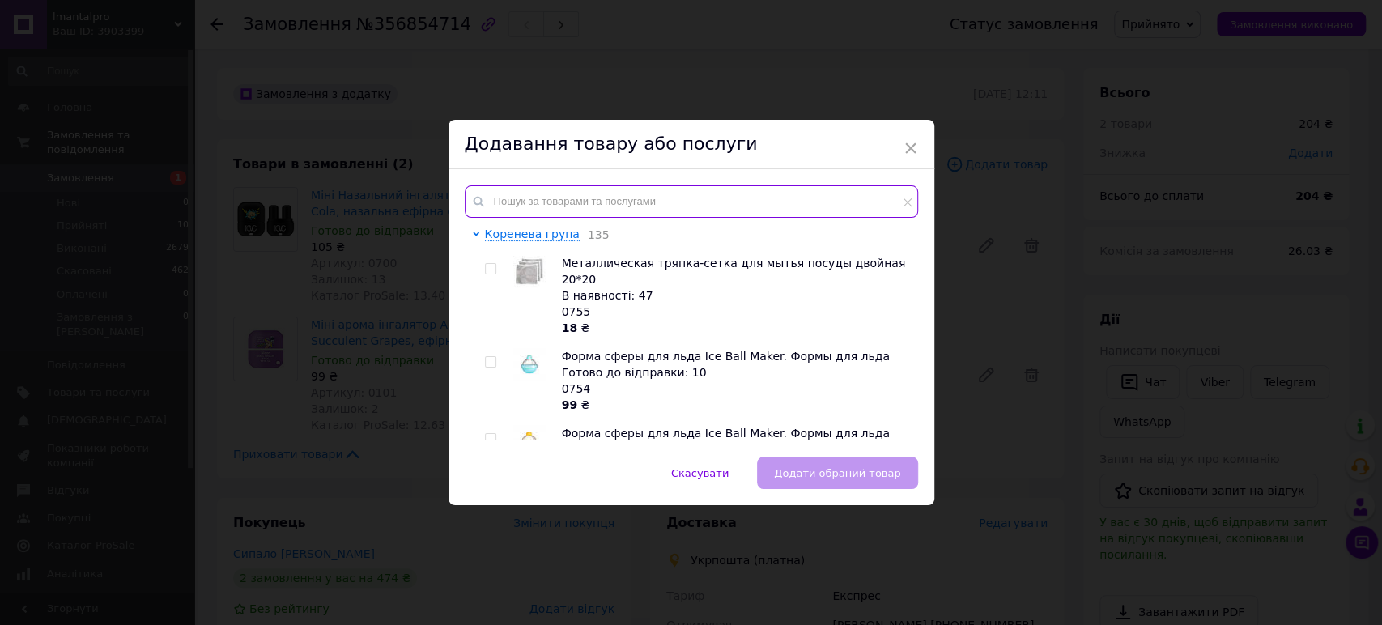
click at [614, 202] on input "text" at bounding box center [691, 201] width 453 height 32
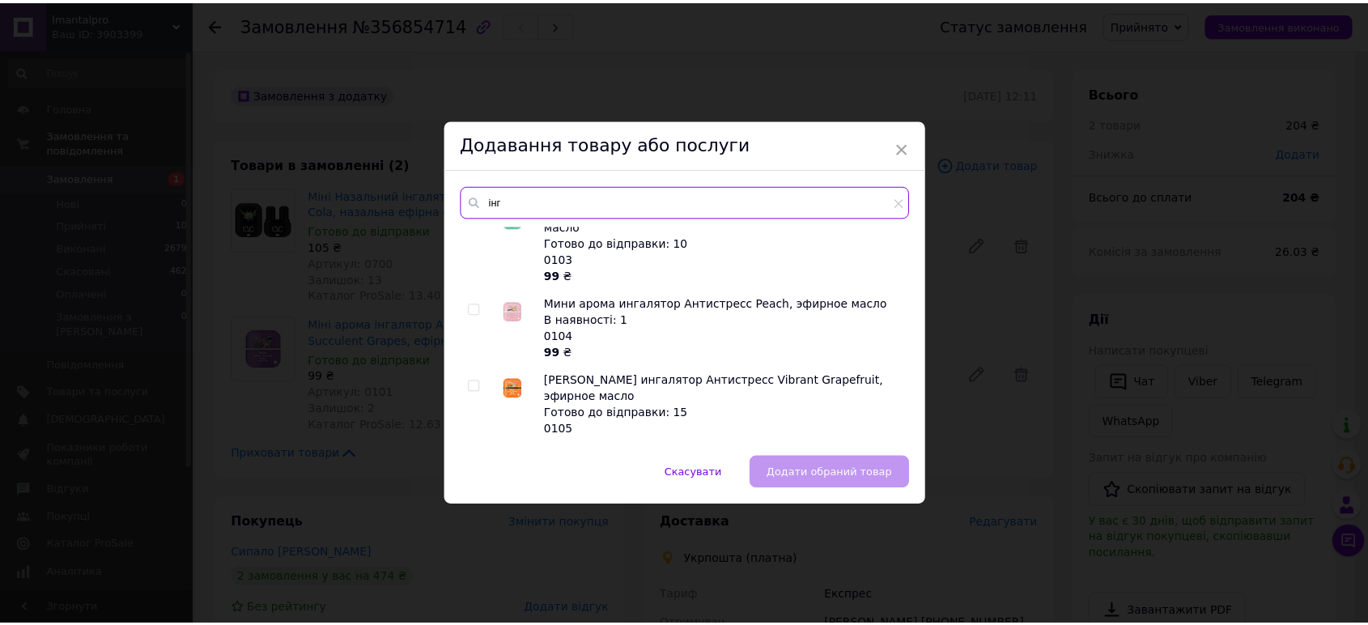
scroll to position [71, 0]
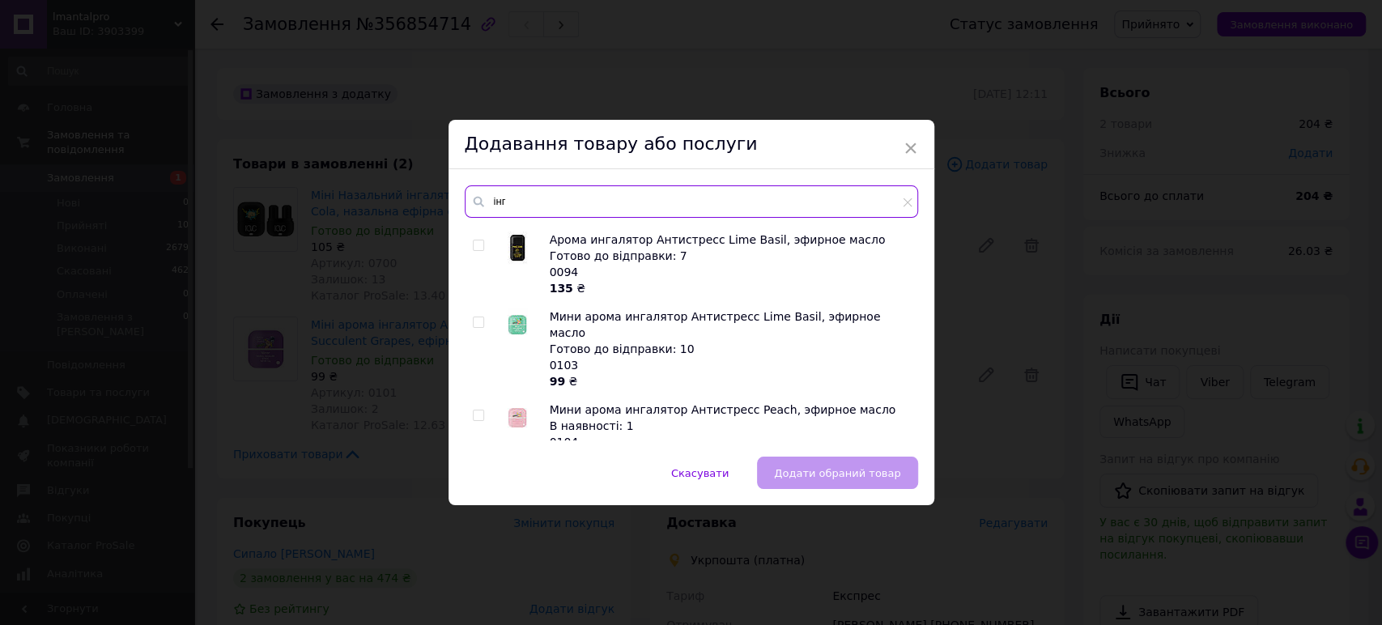
type input "інг"
click at [478, 410] on input "checkbox" at bounding box center [478, 415] width 11 height 11
checkbox input "true"
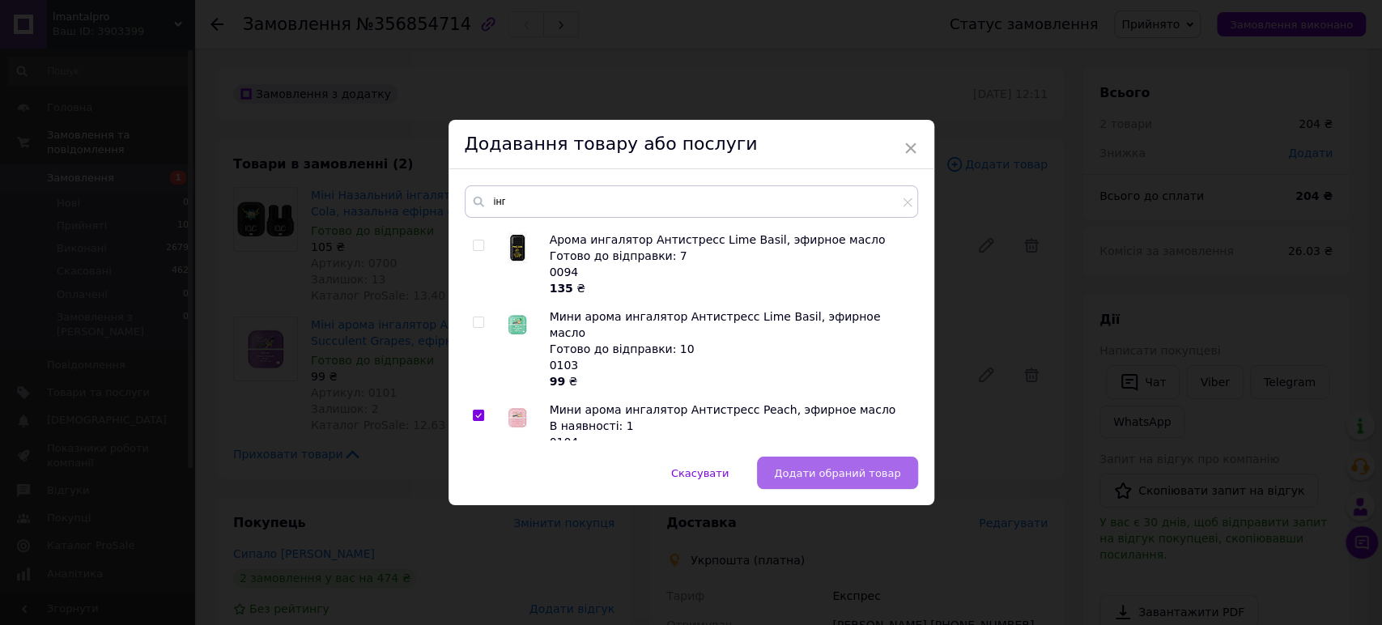
click at [865, 474] on span "Додати обраний товар" at bounding box center [837, 473] width 126 height 12
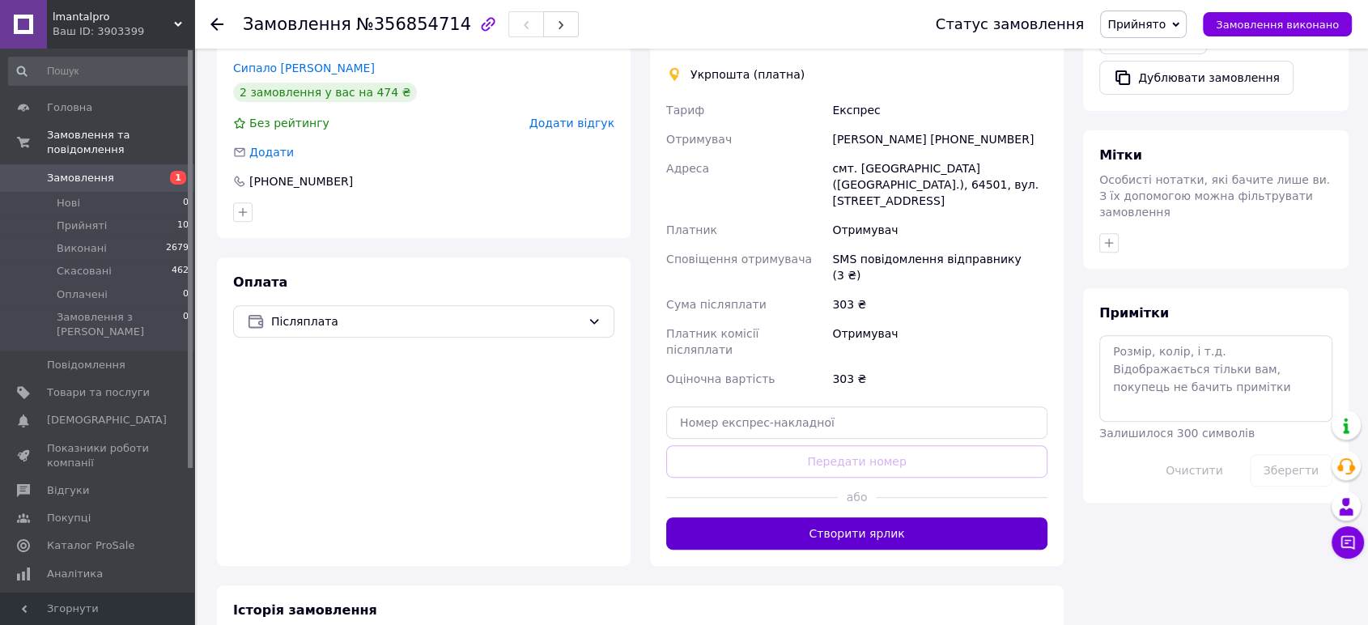
scroll to position [719, 0]
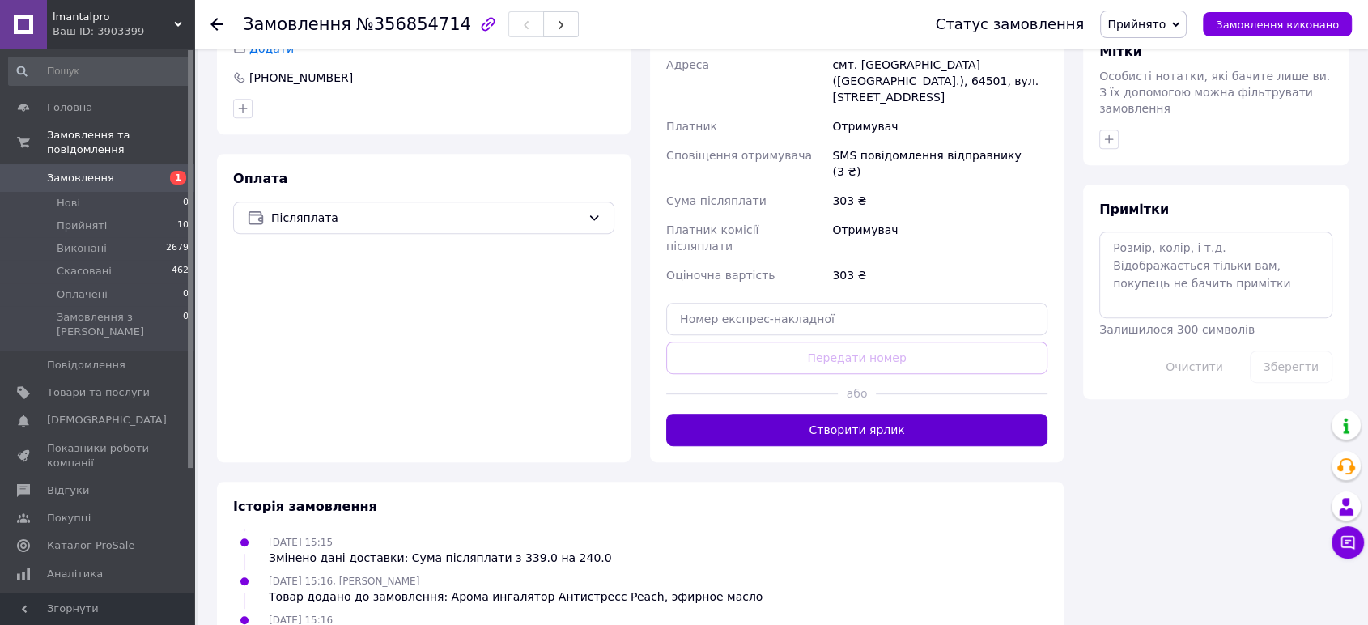
click at [904, 414] on button "Створити ярлик" at bounding box center [856, 430] width 381 height 32
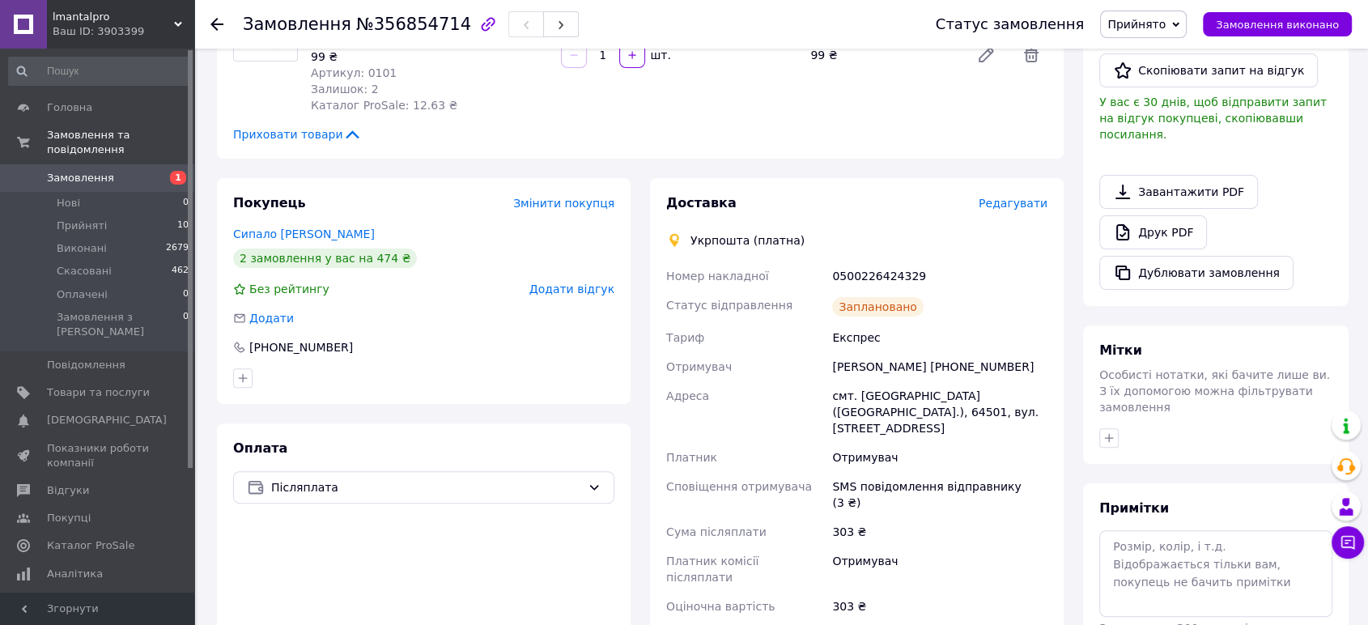
scroll to position [0, 0]
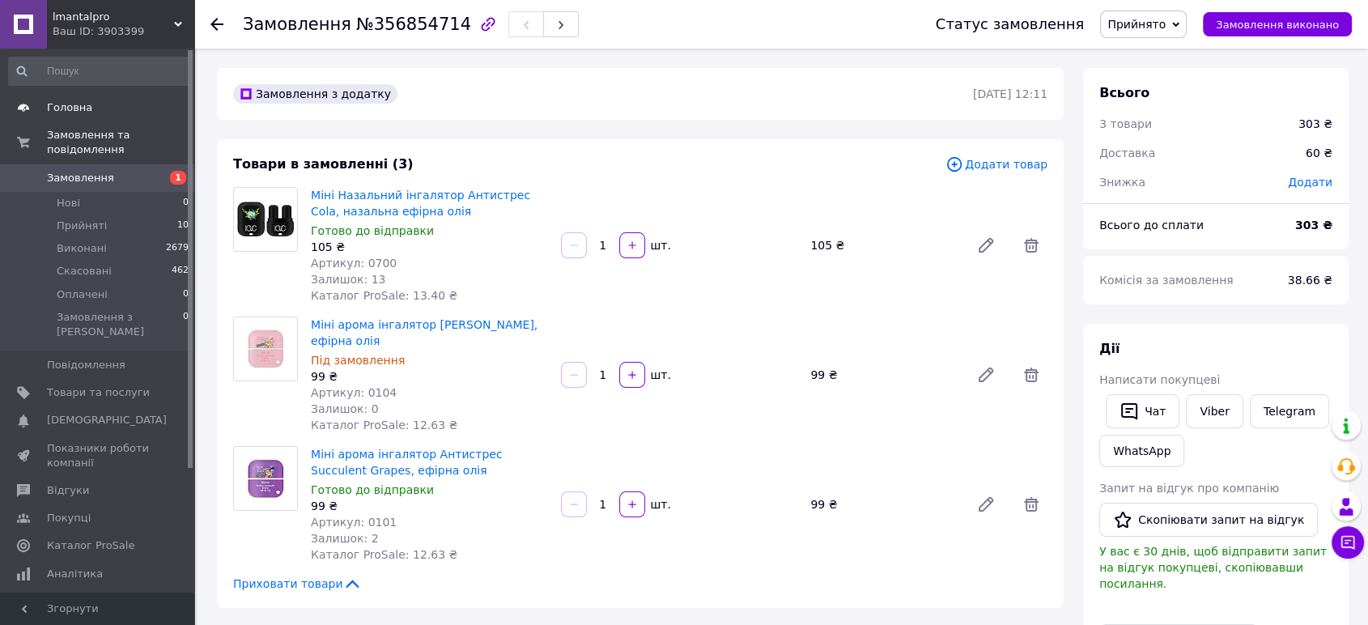
click at [85, 110] on span "Головна" at bounding box center [69, 107] width 45 height 15
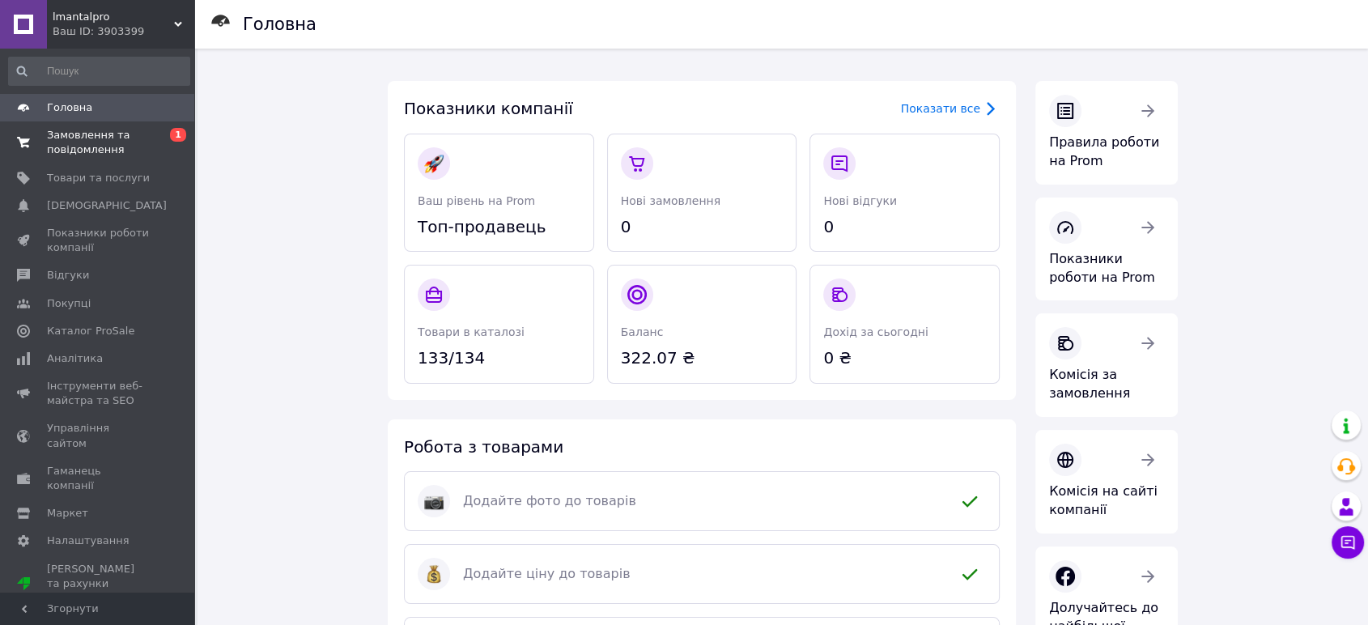
click at [36, 140] on span at bounding box center [23, 142] width 47 height 29
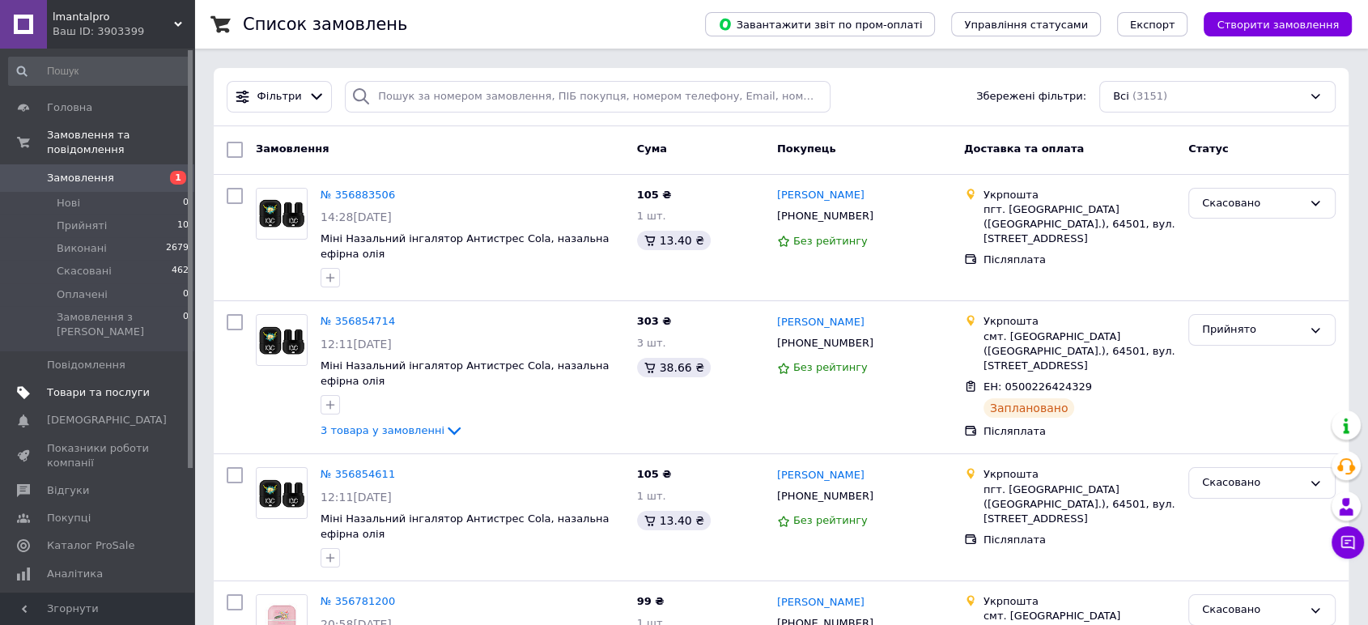
click at [90, 385] on span "Товари та послуги" at bounding box center [98, 392] width 103 height 15
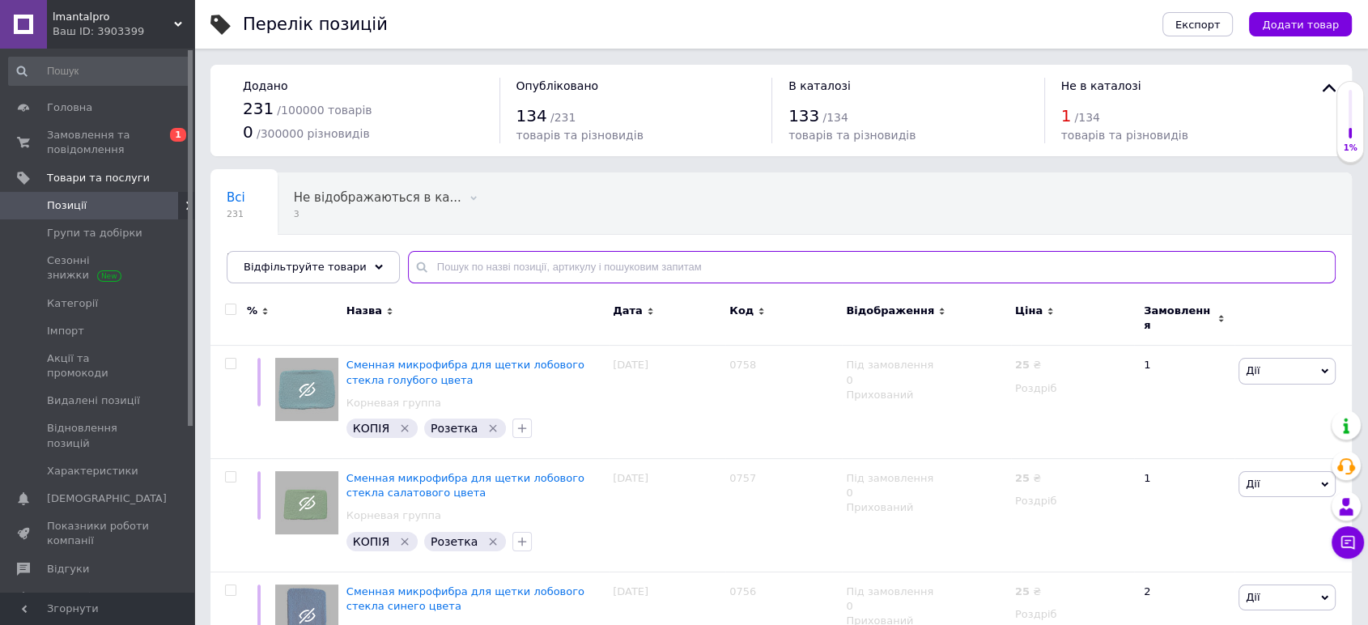
click at [634, 270] on input "text" at bounding box center [872, 267] width 928 height 32
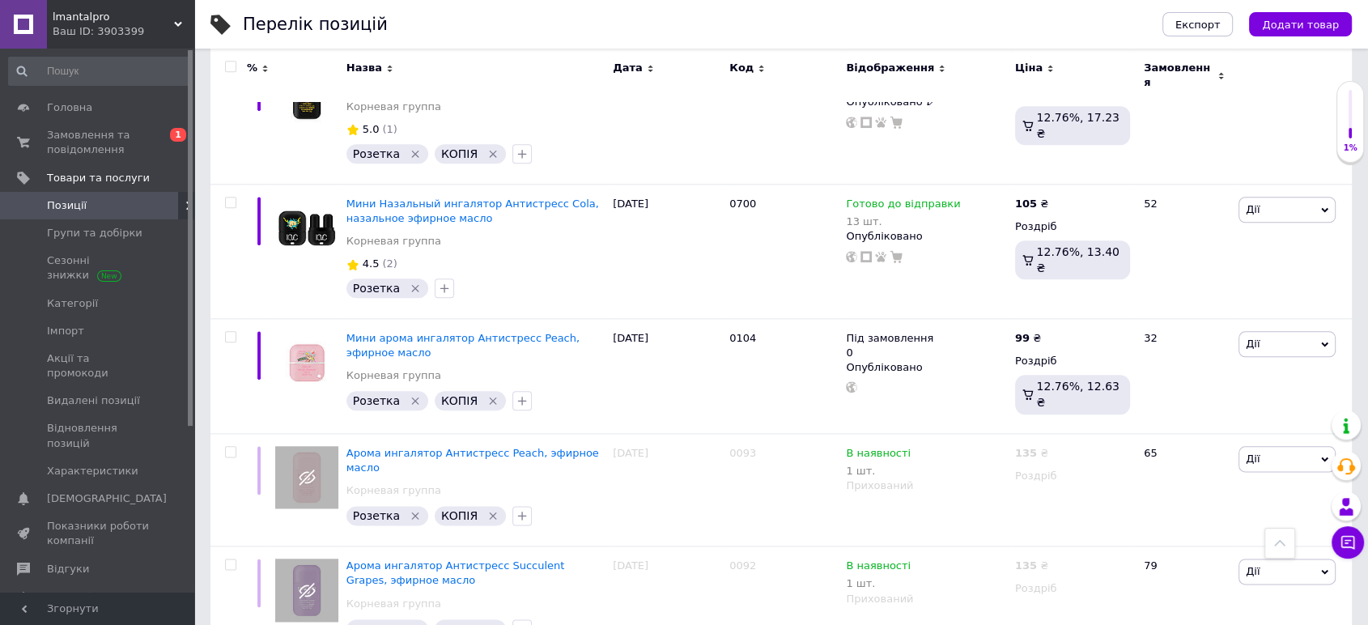
scroll to position [1889, 0]
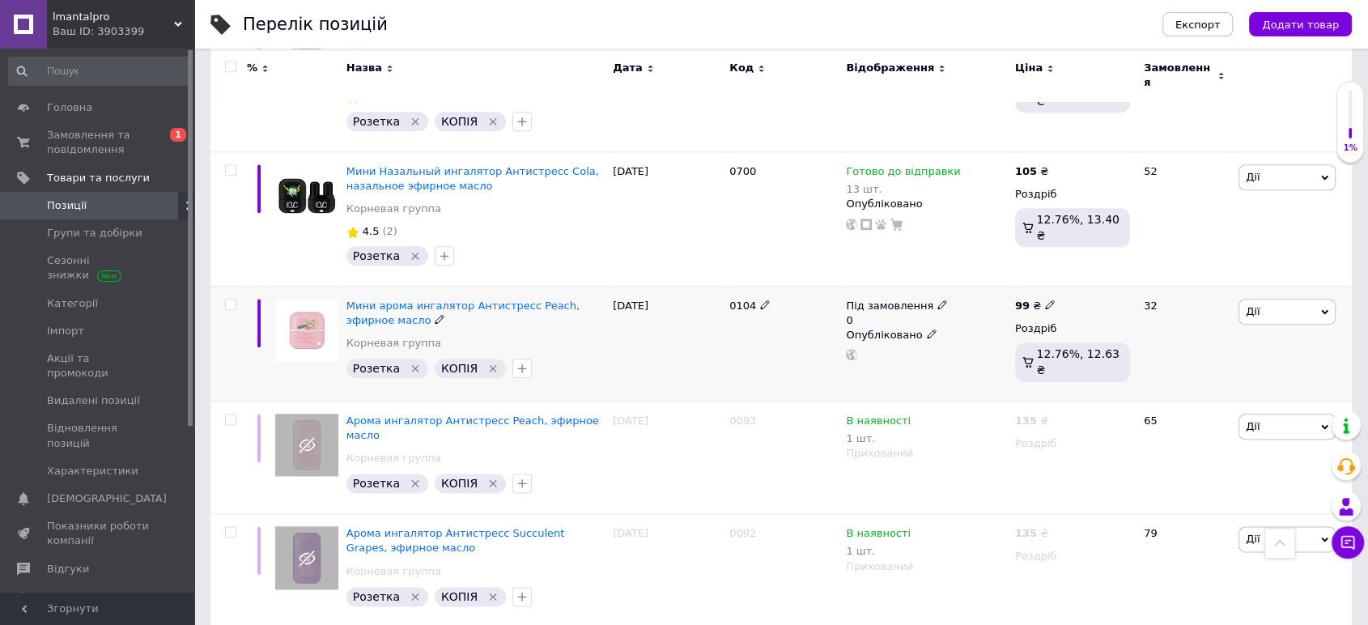
type input "інгалятор"
click at [1317, 299] on span "Дії" at bounding box center [1287, 312] width 97 height 26
click at [1196, 468] on li "Приховати" at bounding box center [1227, 479] width 215 height 23
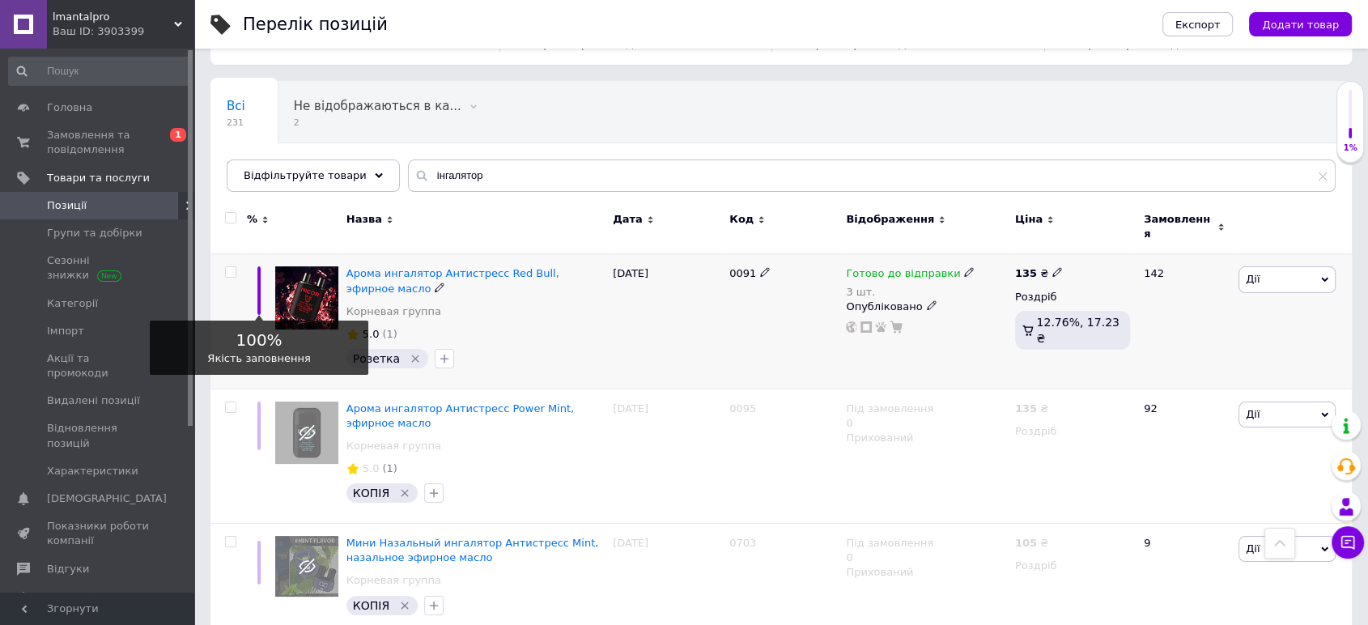
scroll to position [0, 0]
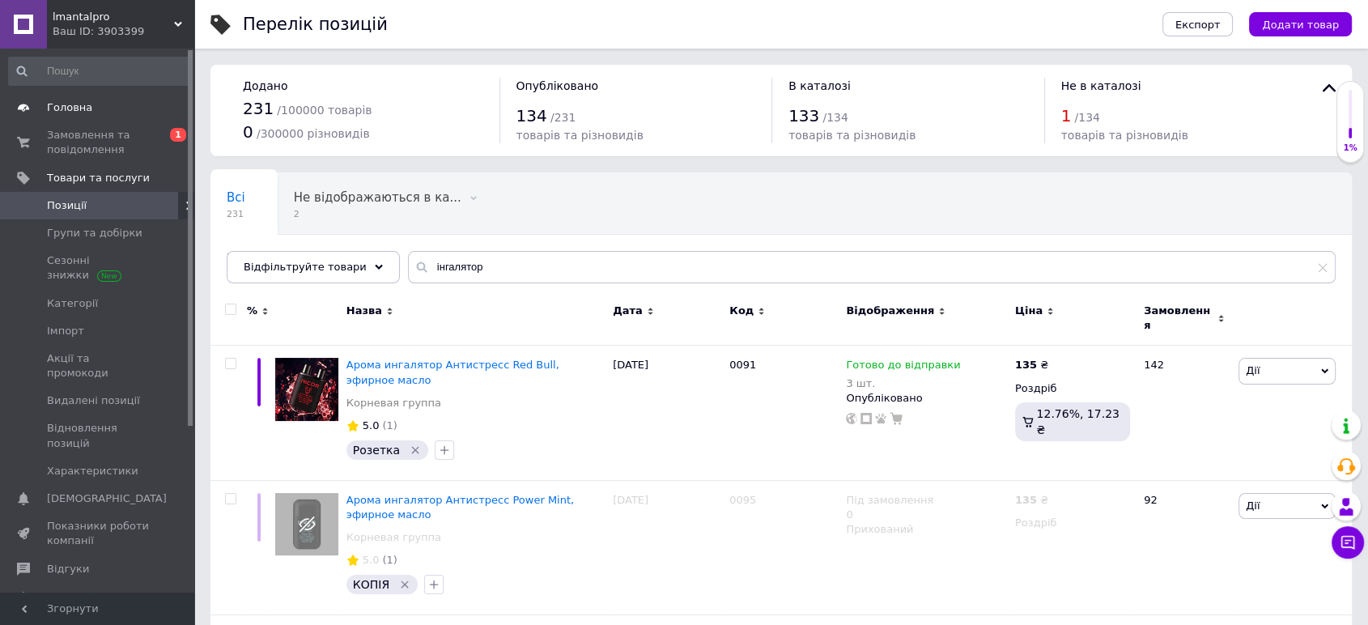
click at [83, 95] on link "Головна" at bounding box center [99, 108] width 198 height 28
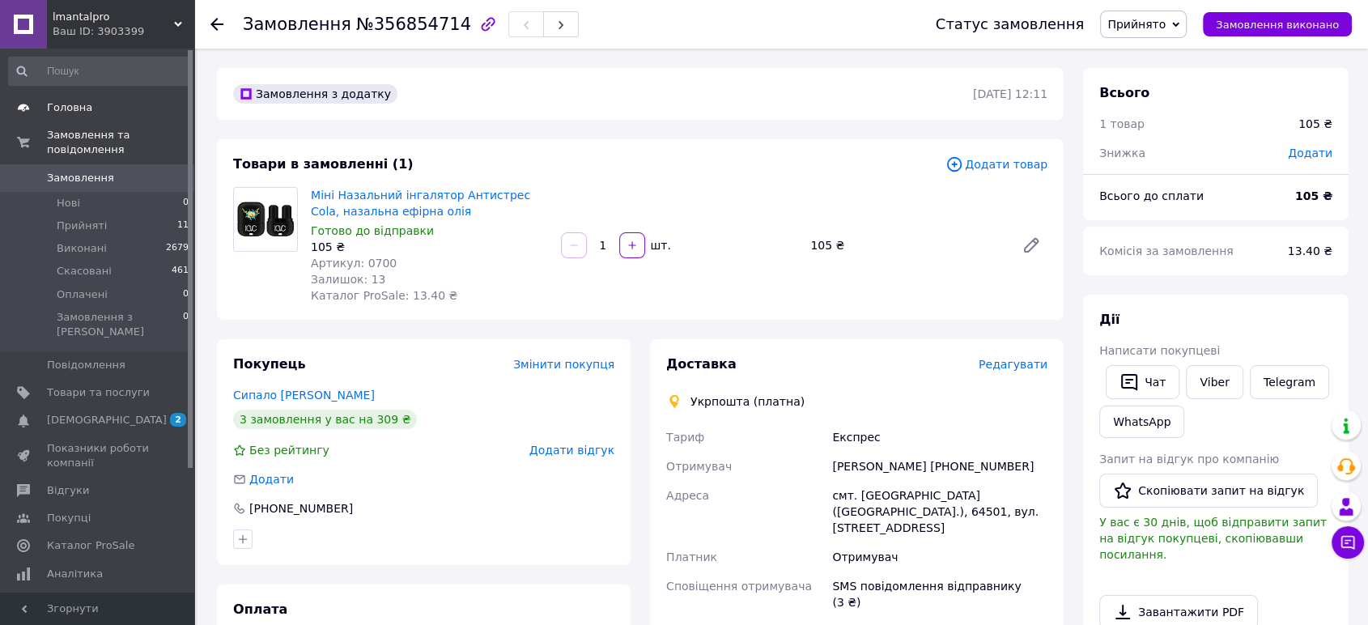
click at [91, 108] on span "Головна" at bounding box center [98, 107] width 103 height 15
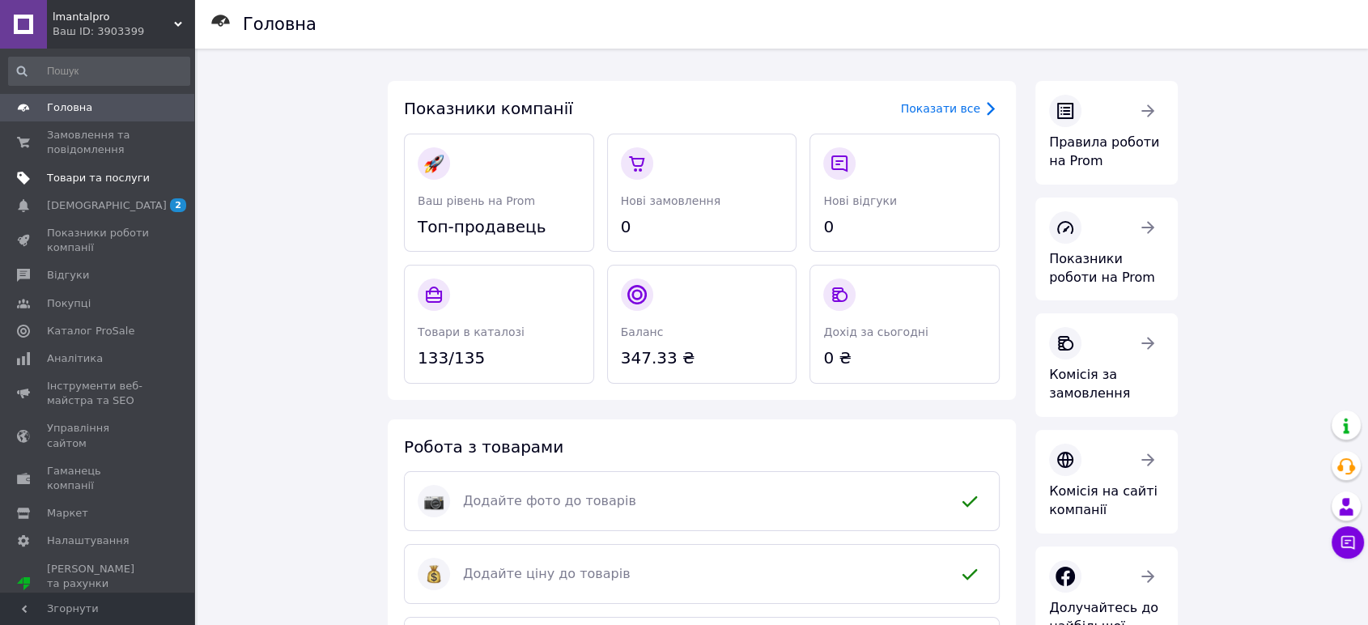
click at [71, 183] on span "Товари та послуги" at bounding box center [98, 178] width 103 height 15
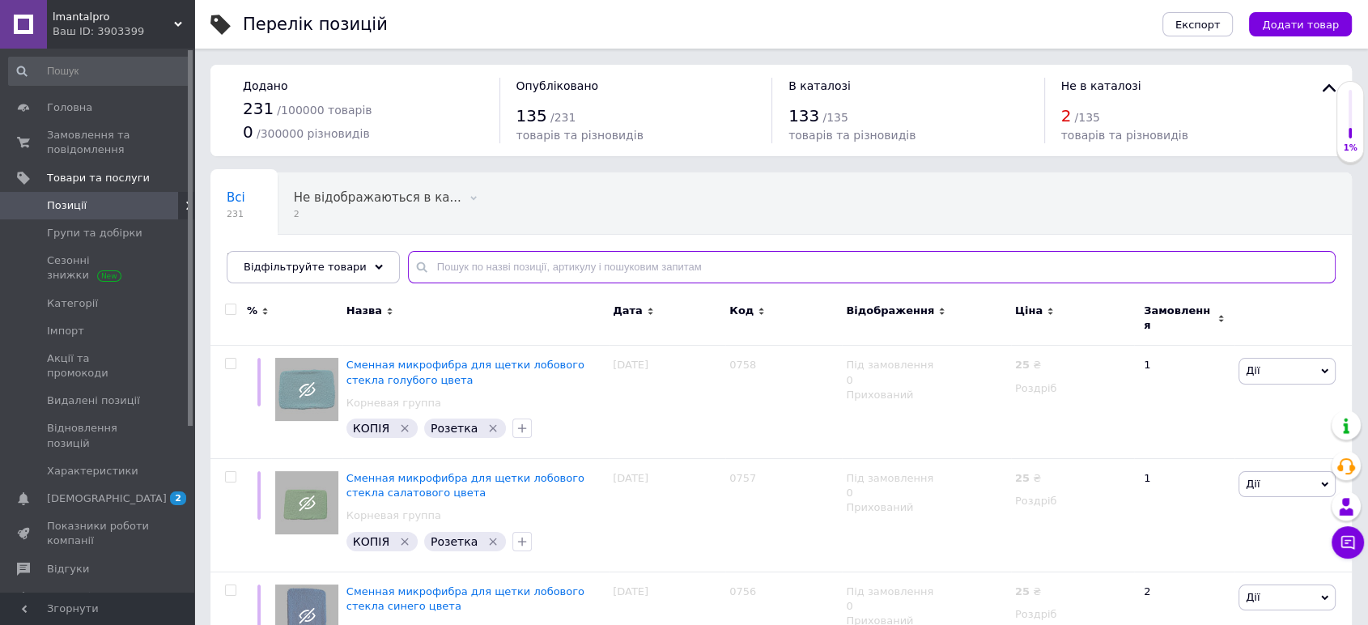
click at [473, 267] on input "text" at bounding box center [872, 267] width 928 height 32
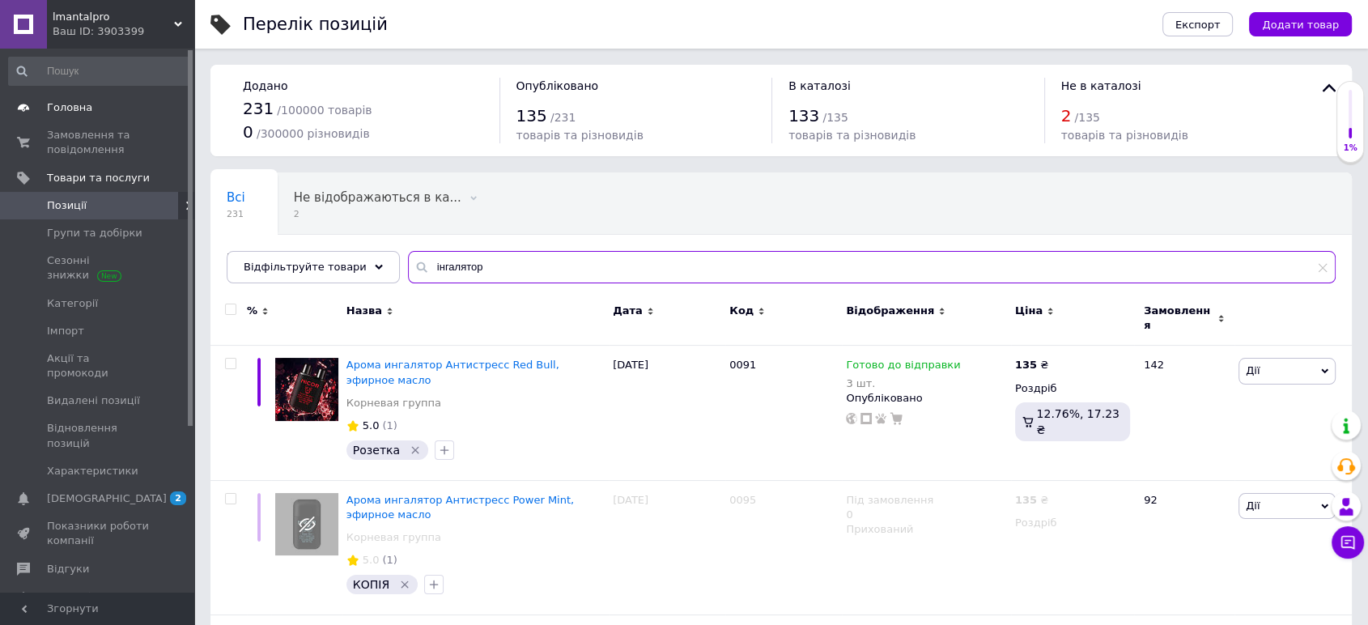
type input "інгалятор"
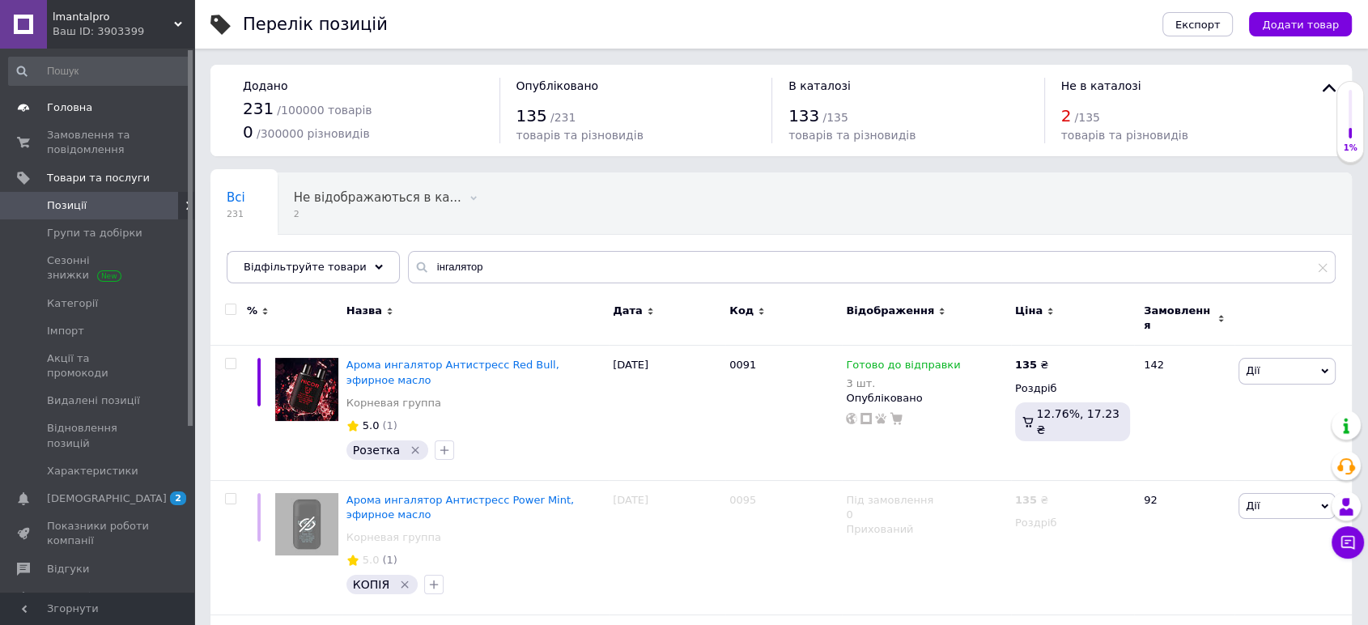
drag, startPoint x: 67, startPoint y: 108, endPoint x: 87, endPoint y: 108, distance: 20.2
click at [67, 108] on span "Головна" at bounding box center [69, 107] width 45 height 15
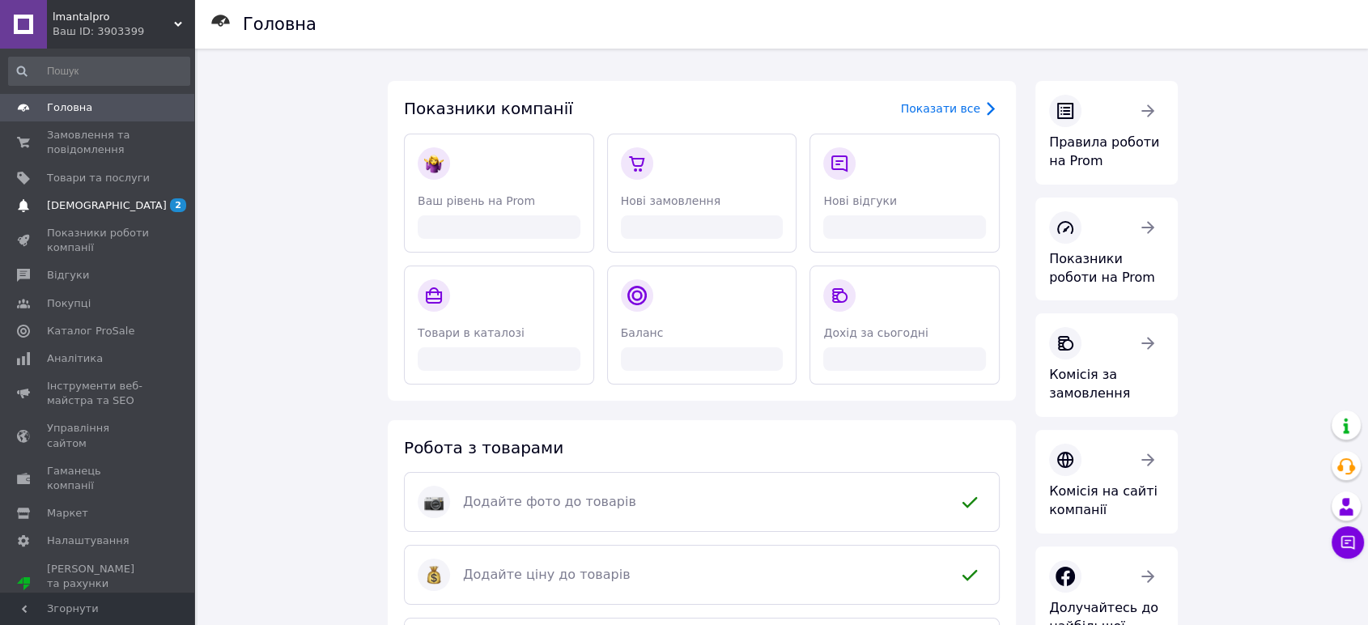
click at [117, 215] on link "[DEMOGRAPHIC_DATA] 2 0" at bounding box center [99, 206] width 198 height 28
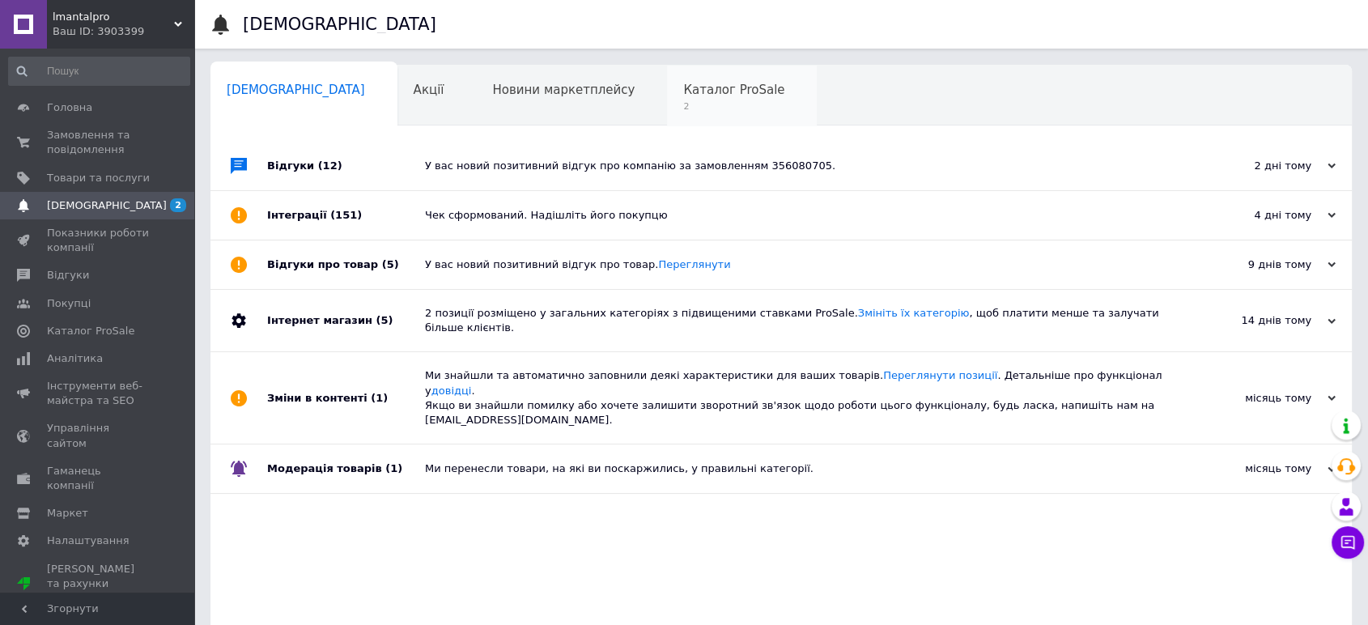
click at [683, 96] on span "Каталог ProSale" at bounding box center [733, 90] width 101 height 15
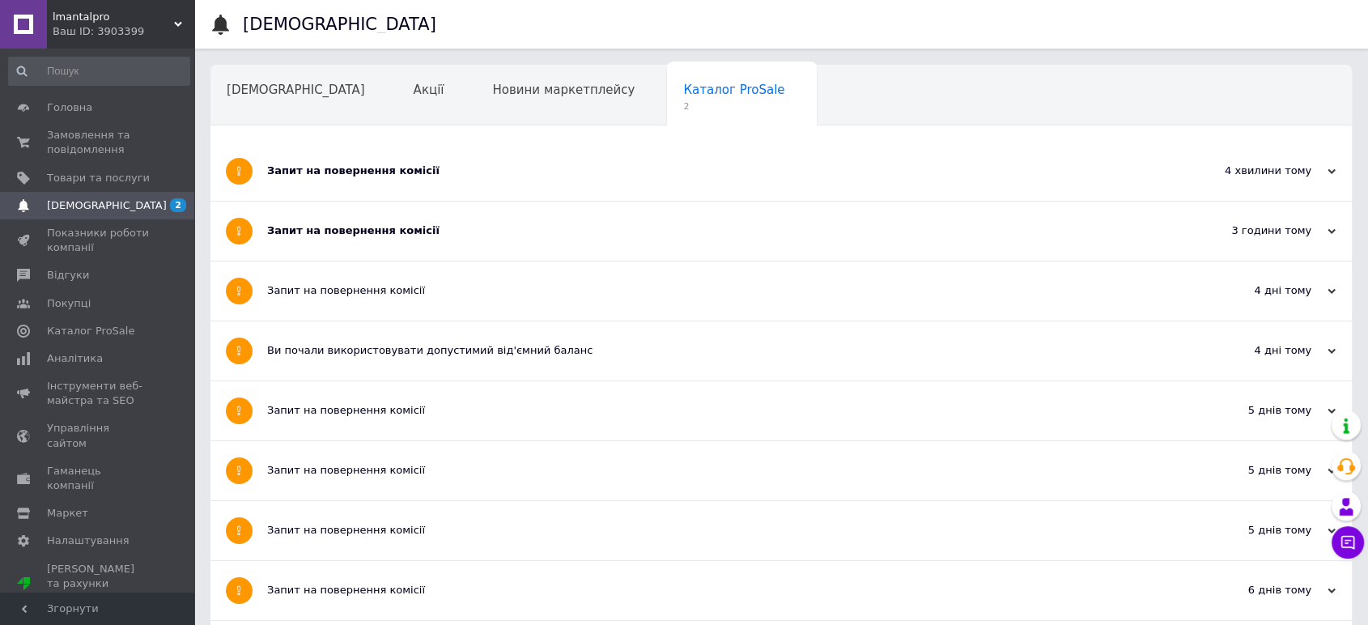
click at [431, 170] on div "Запит на повернення комісії" at bounding box center [720, 171] width 907 height 15
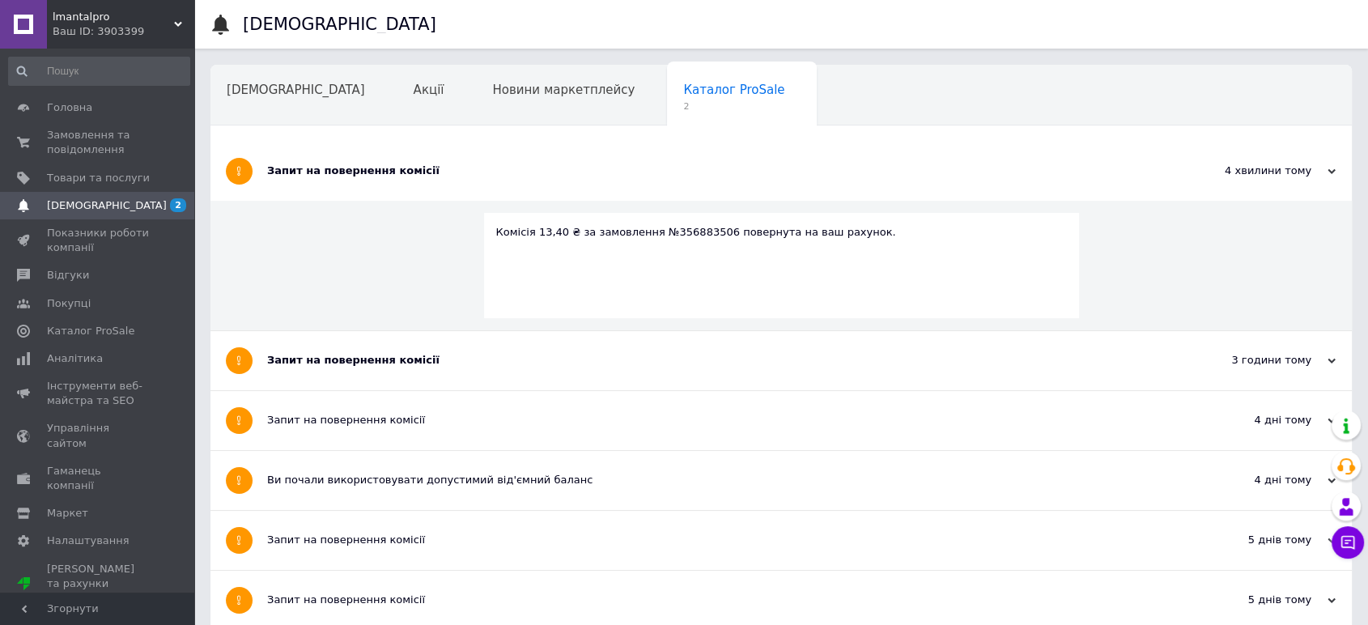
click at [321, 357] on div "Запит на повернення комісії" at bounding box center [720, 360] width 907 height 15
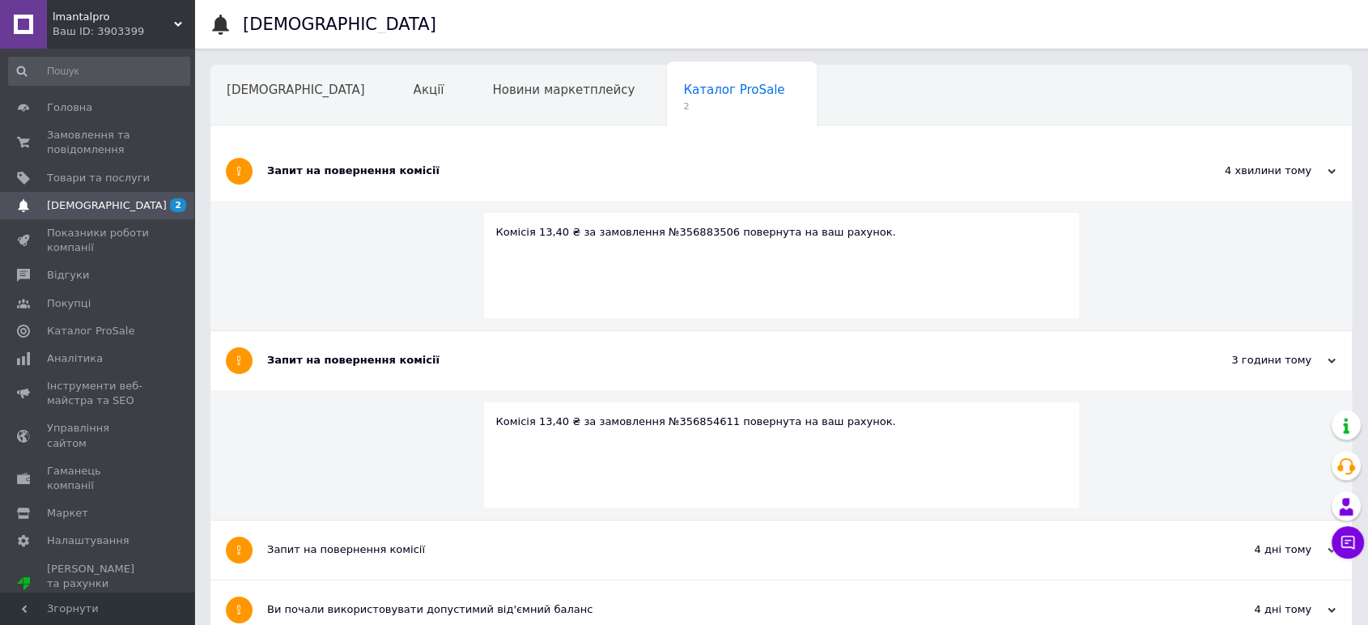
drag, startPoint x: 149, startPoint y: 201, endPoint x: 119, endPoint y: 199, distance: 30.0
click at [148, 201] on span "[DEMOGRAPHIC_DATA]" at bounding box center [98, 205] width 103 height 15
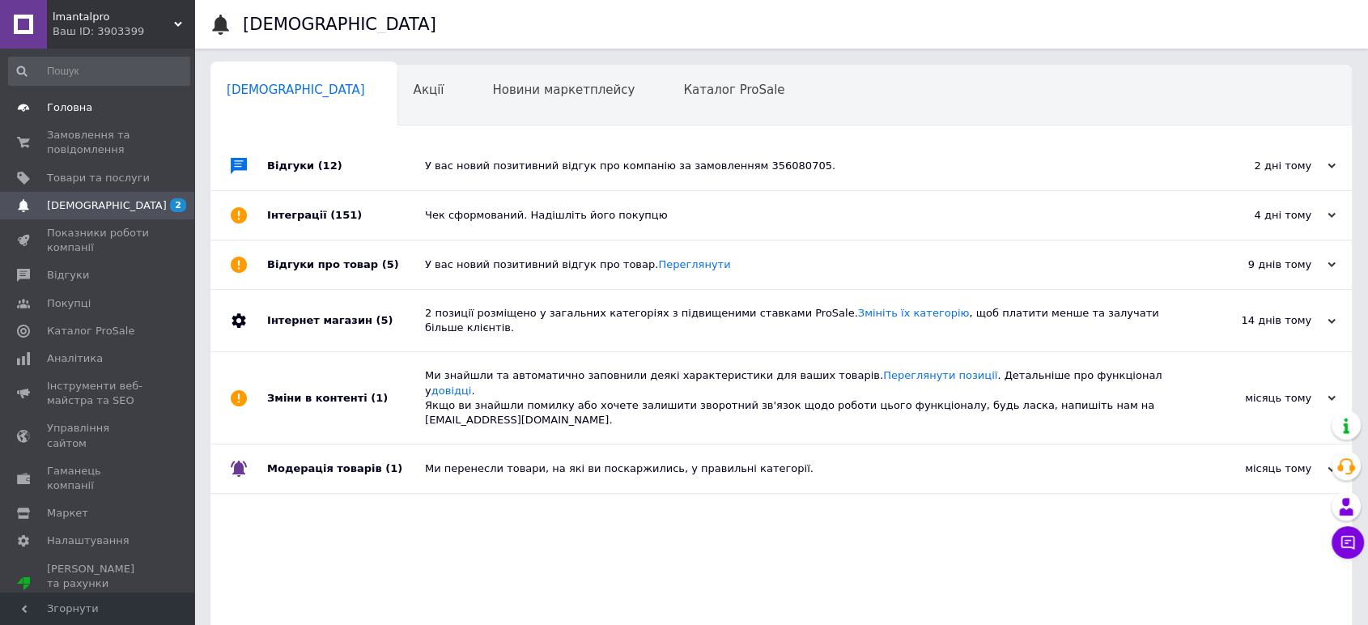
click at [73, 113] on span "Головна" at bounding box center [69, 107] width 45 height 15
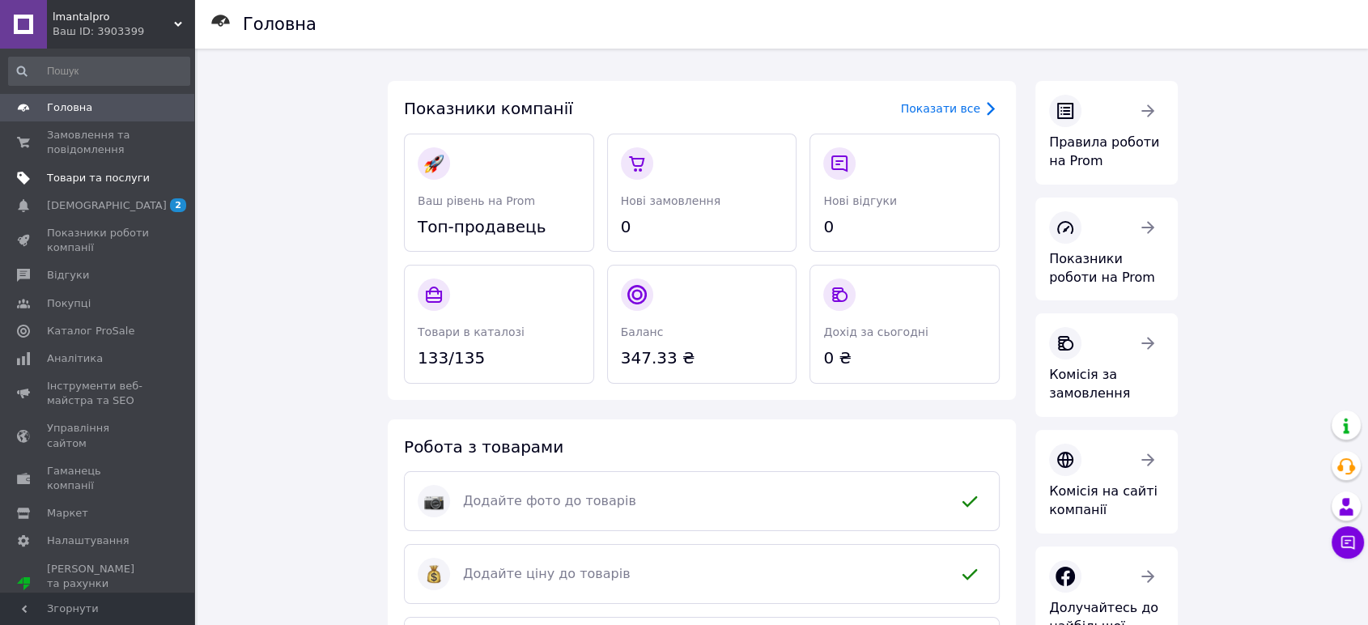
click at [85, 172] on span "Товари та послуги" at bounding box center [98, 178] width 103 height 15
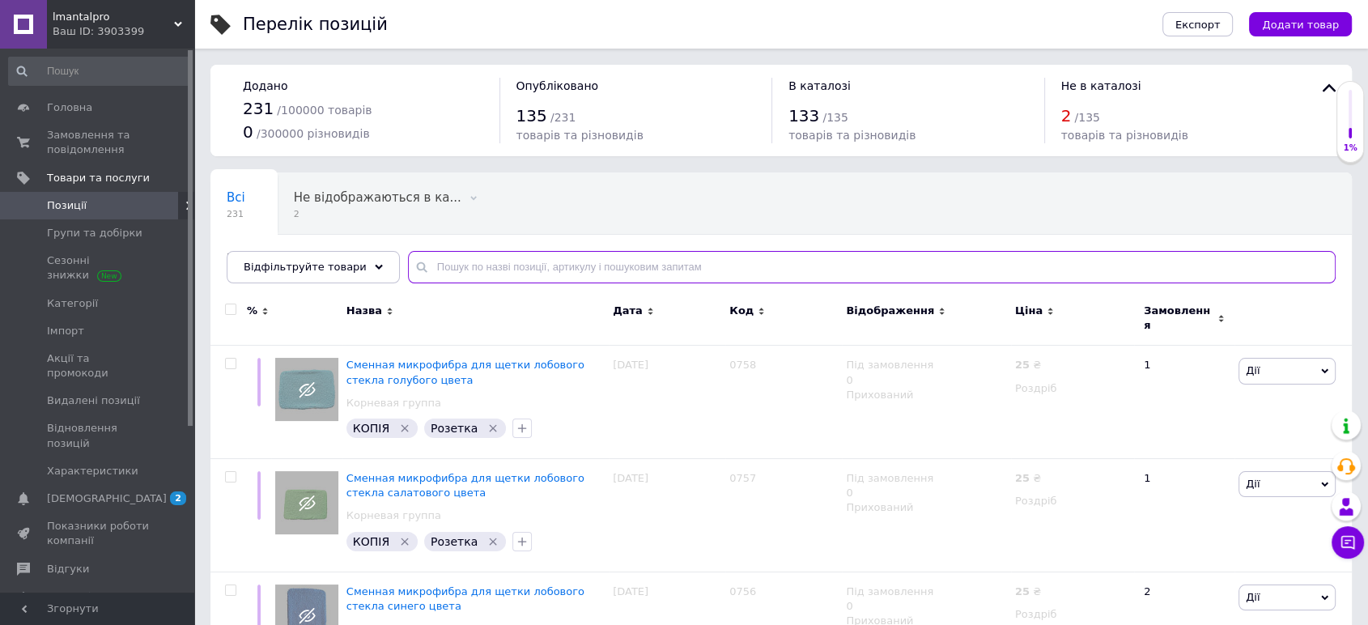
click at [512, 266] on input "text" at bounding box center [872, 267] width 928 height 32
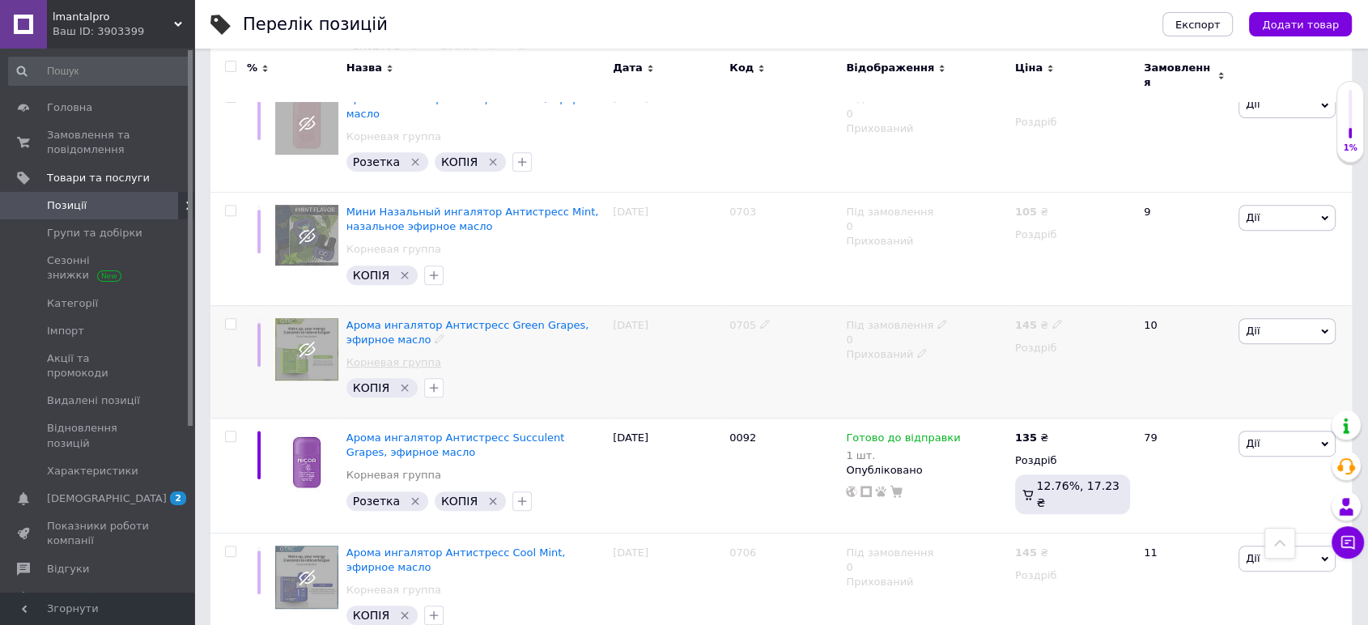
scroll to position [629, 0]
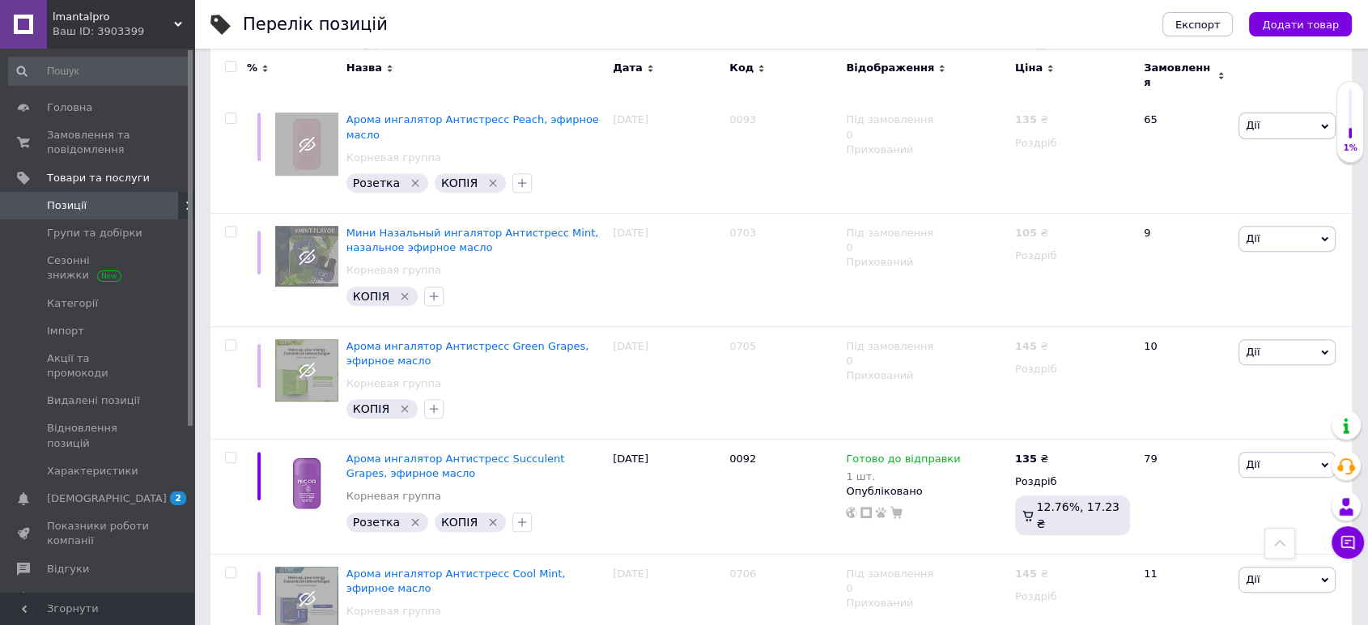
type input "інгалятор"
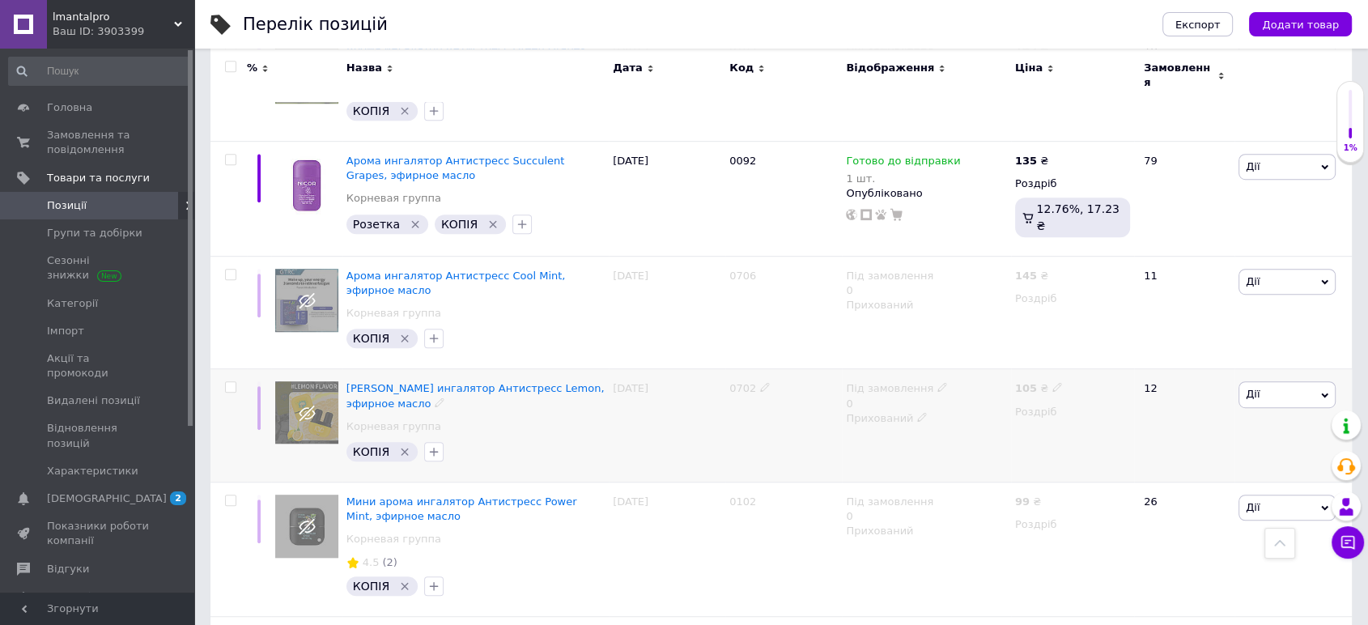
scroll to position [719, 0]
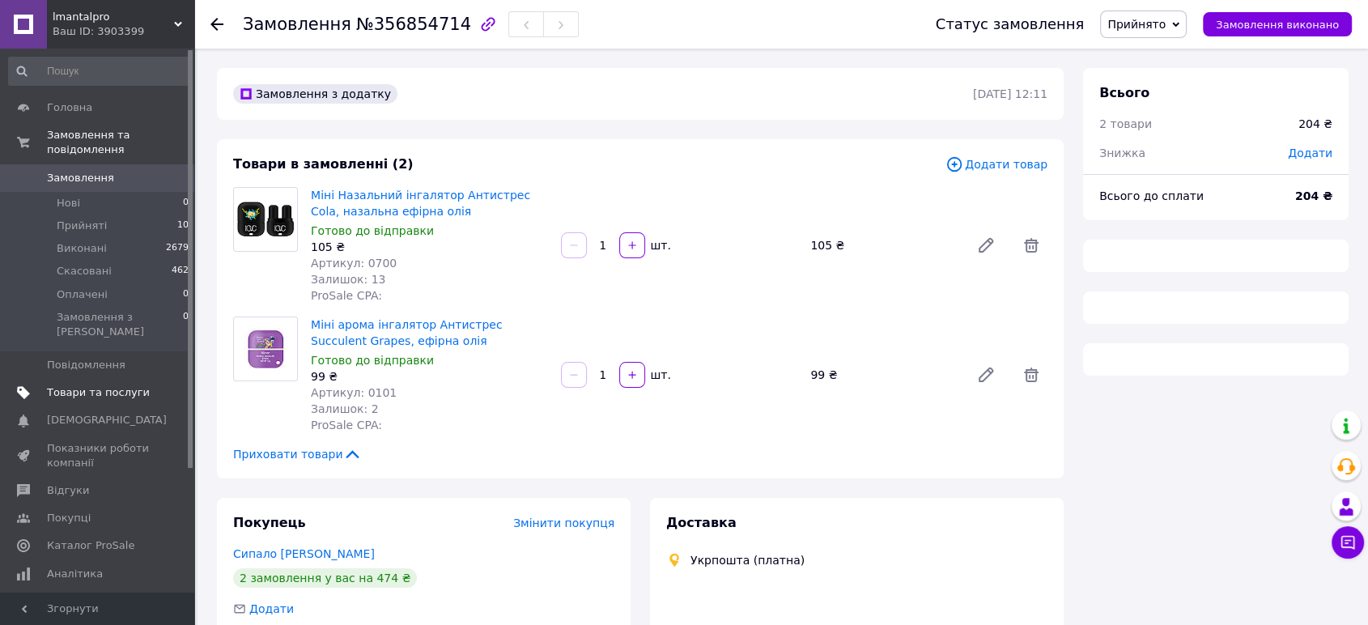
click at [97, 385] on span "Товари та послуги" at bounding box center [98, 392] width 103 height 15
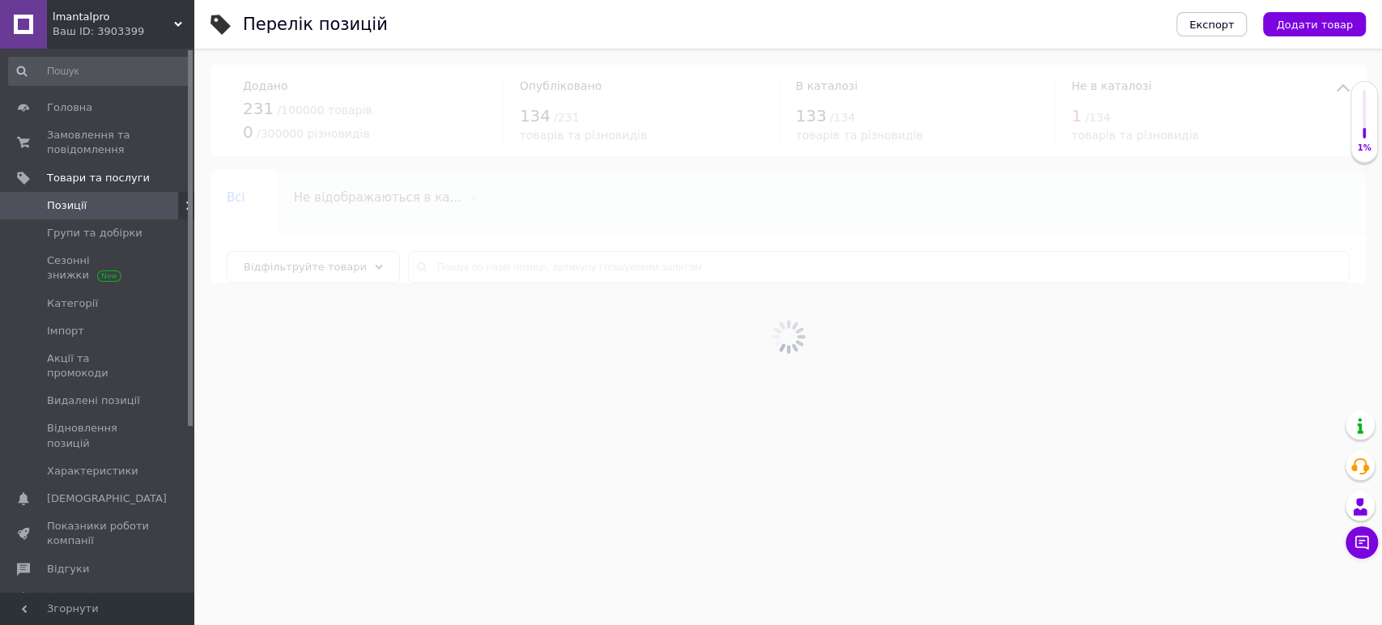
click at [662, 275] on div at bounding box center [788, 337] width 1188 height 576
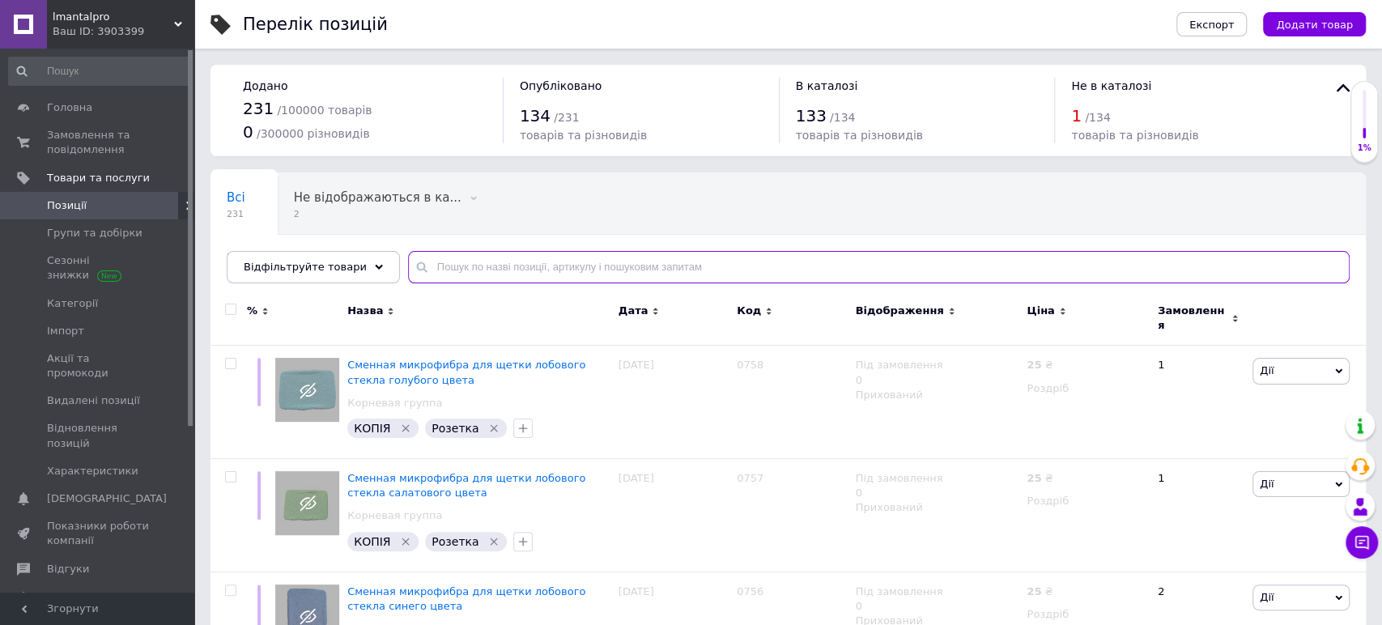
click at [544, 271] on input "text" at bounding box center [878, 267] width 941 height 32
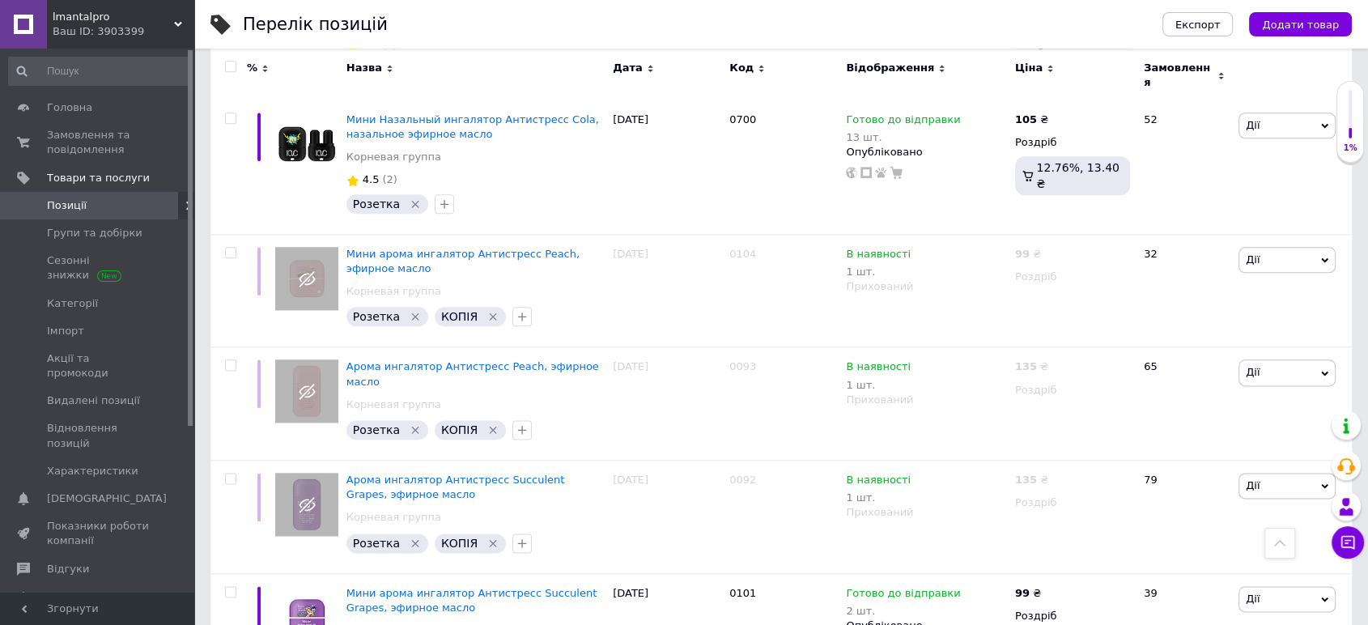
scroll to position [1986, 0]
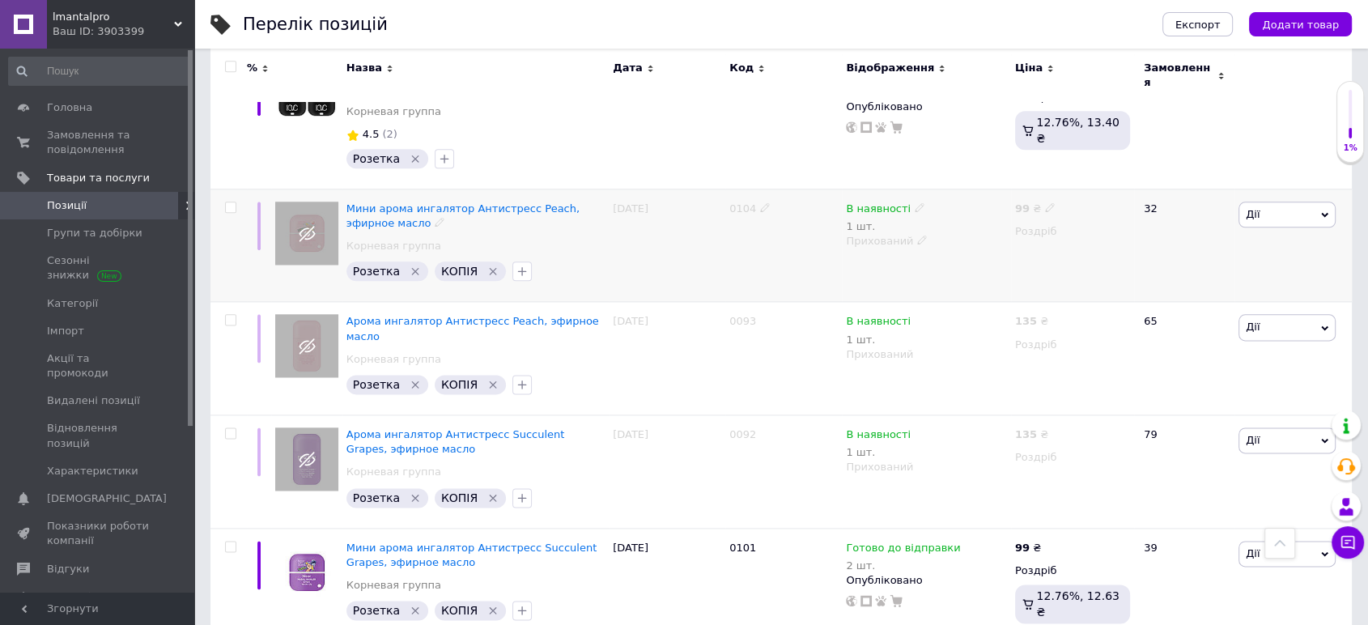
type input "інгал"
click at [1247, 208] on span "Дії" at bounding box center [1253, 214] width 14 height 12
click at [440, 202] on span "Мини арома ингалятор Антистресс Peach, эфирное масло" at bounding box center [462, 215] width 233 height 27
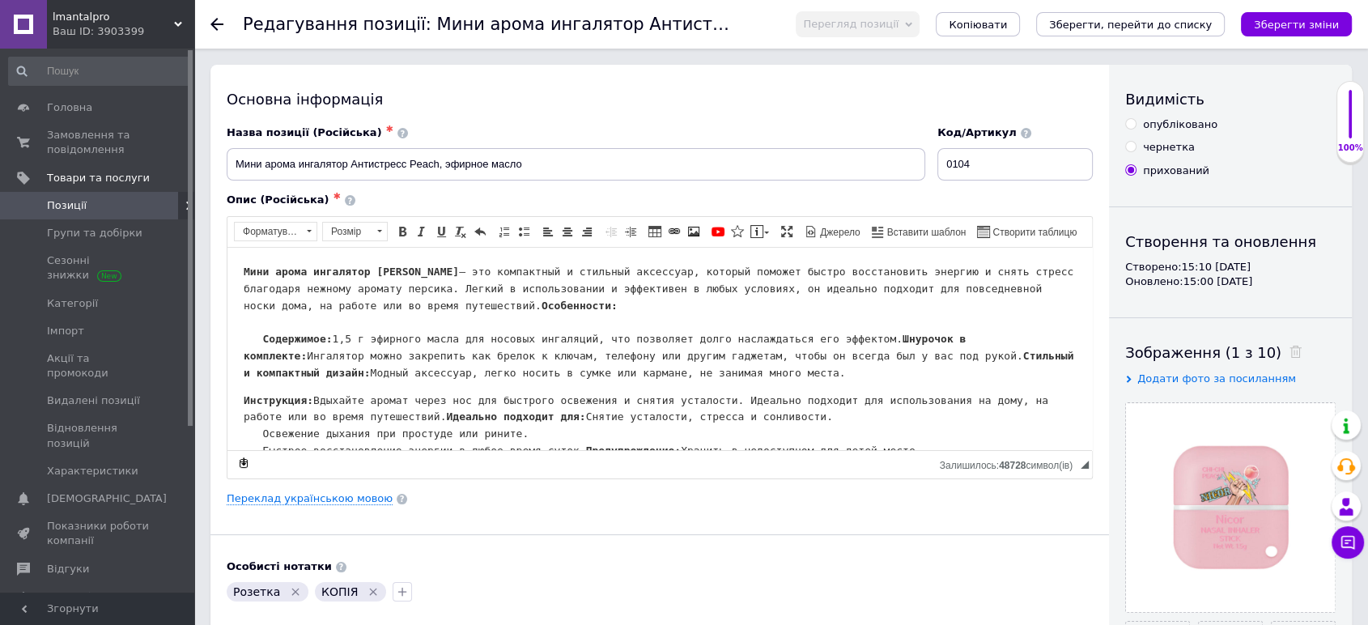
click at [1127, 125] on input "опубліковано" at bounding box center [1130, 123] width 11 height 11
radio input "true"
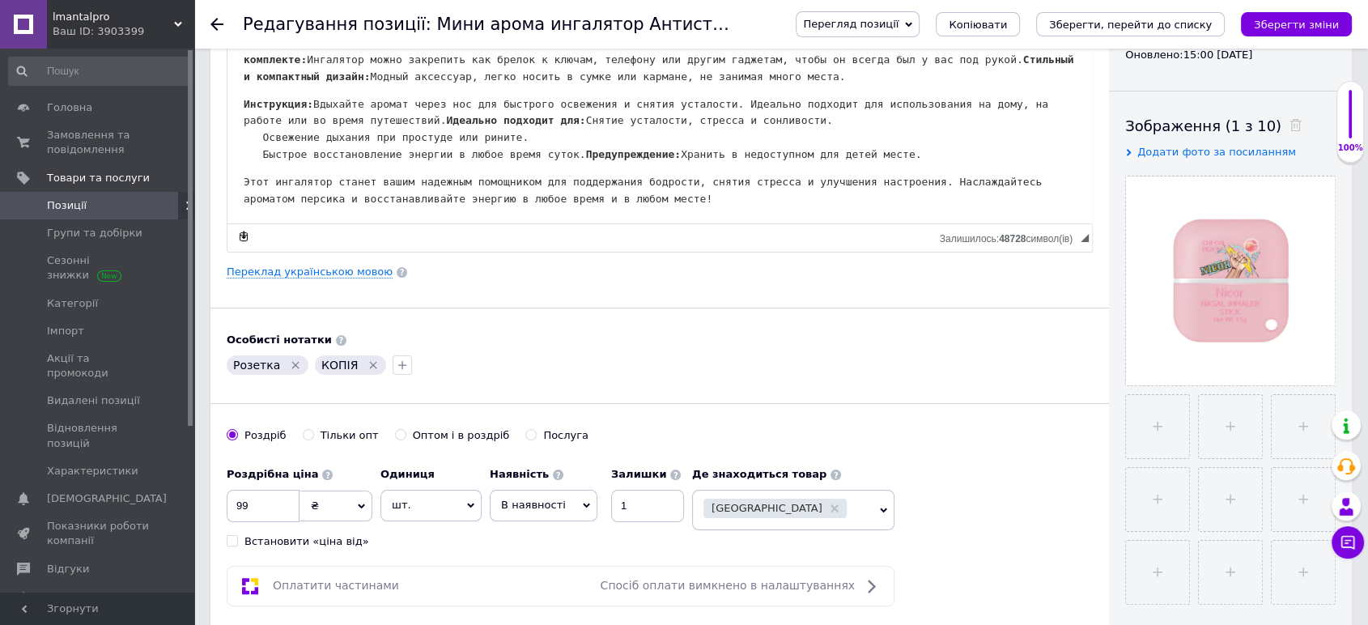
scroll to position [359, 0]
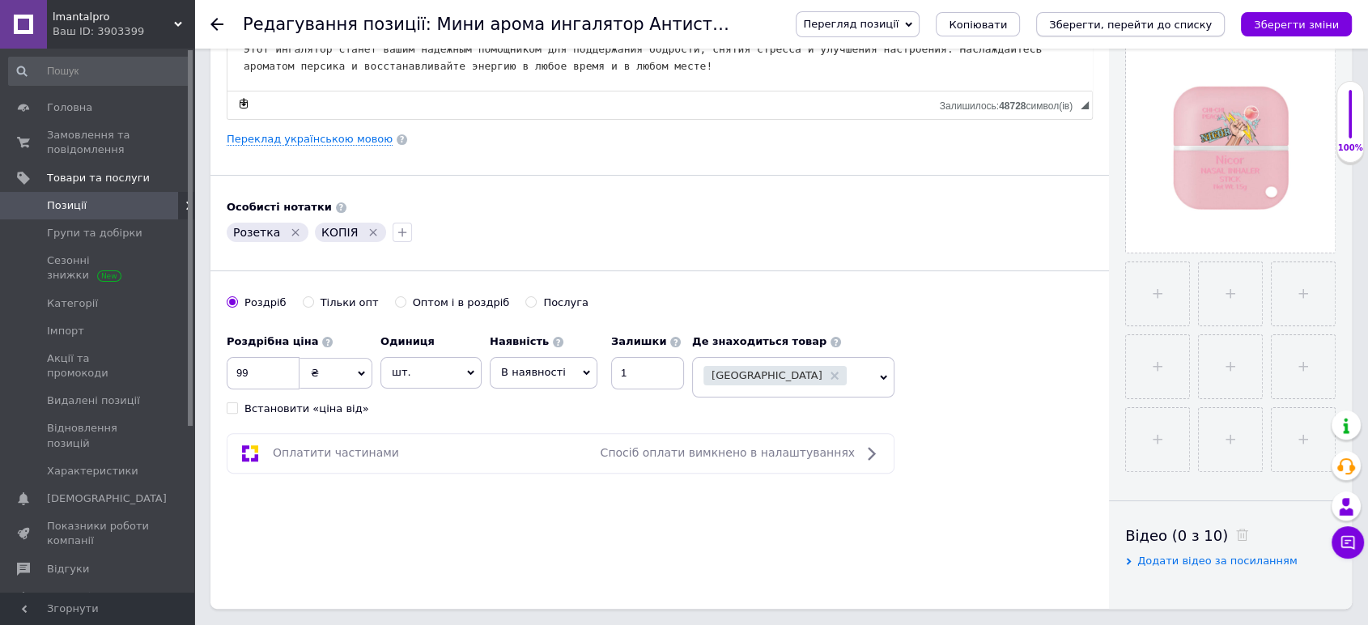
click at [1200, 12] on button "Зберегти, перейти до списку" at bounding box center [1130, 24] width 189 height 24
